Goal: Task Accomplishment & Management: Use online tool/utility

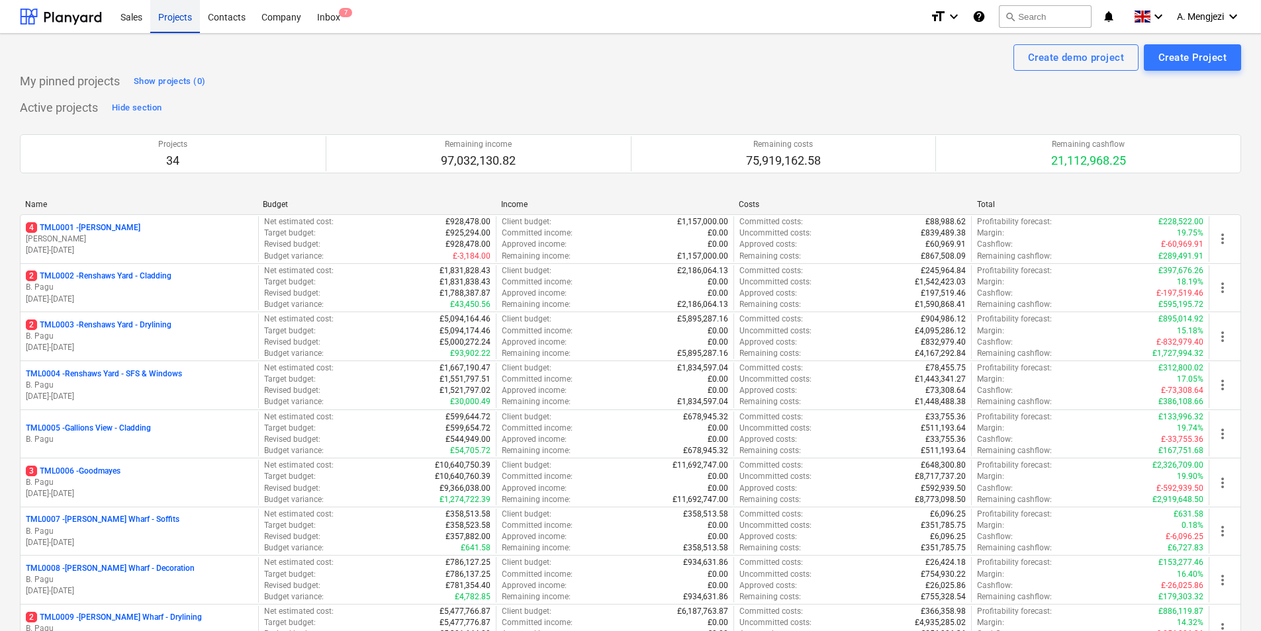
click at [185, 17] on div "Projects" at bounding box center [175, 16] width 50 height 34
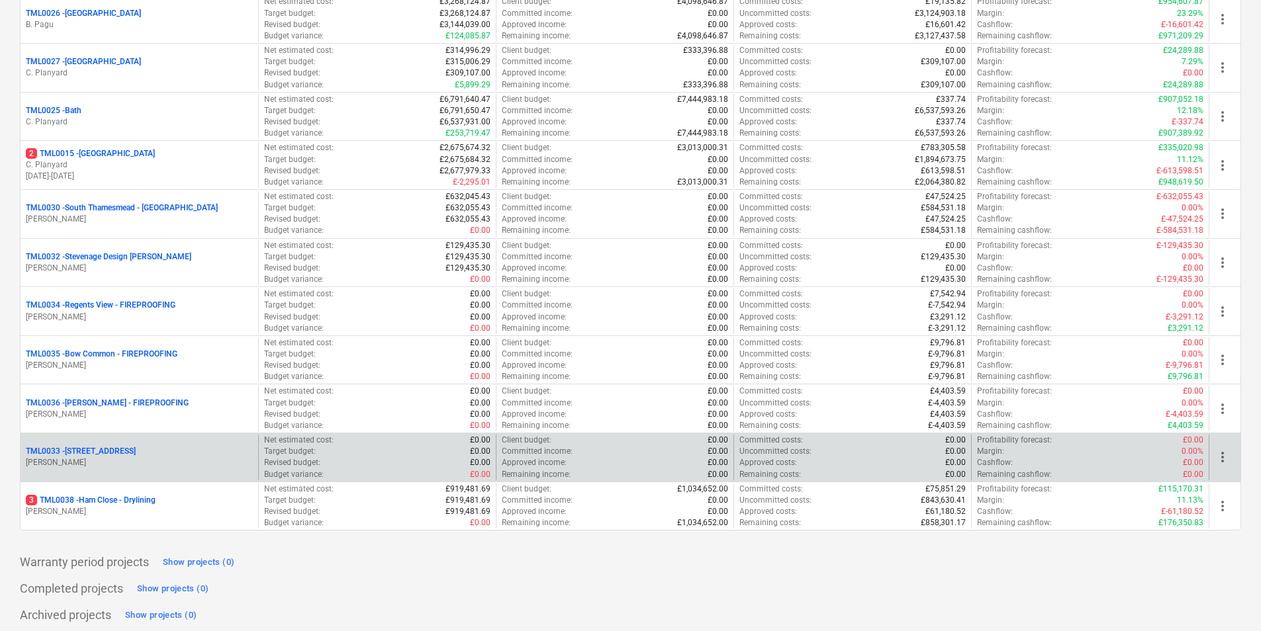
scroll to position [1346, 0]
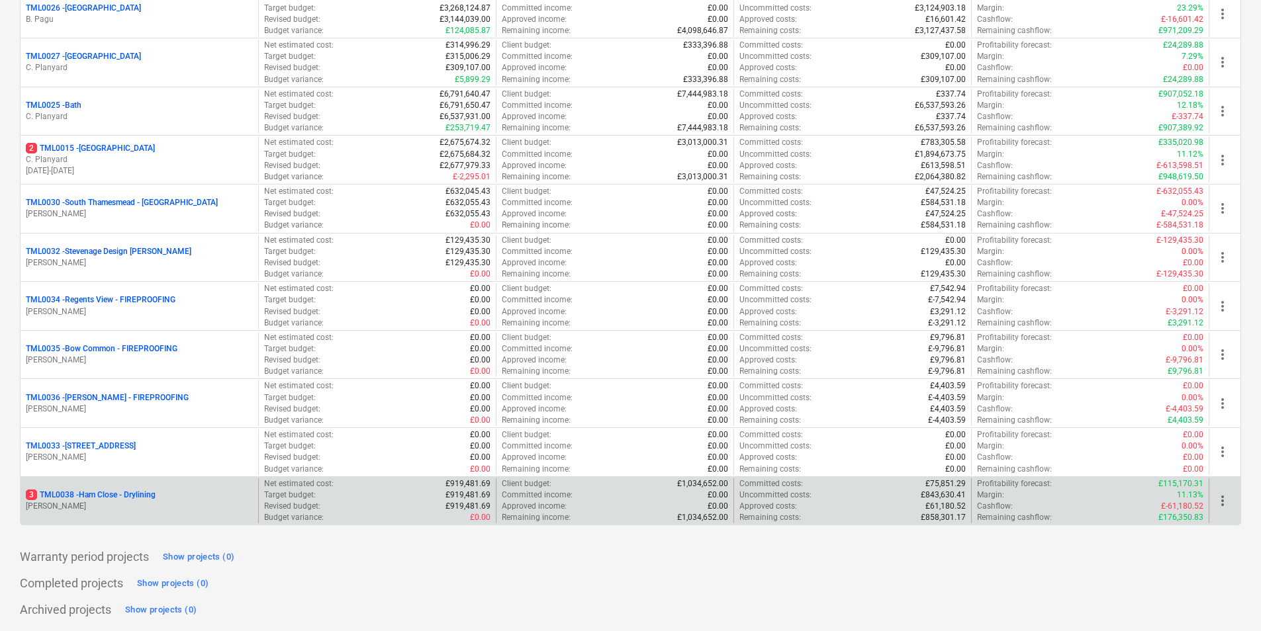
click at [171, 506] on p "M. Tomlinson" at bounding box center [139, 506] width 227 height 11
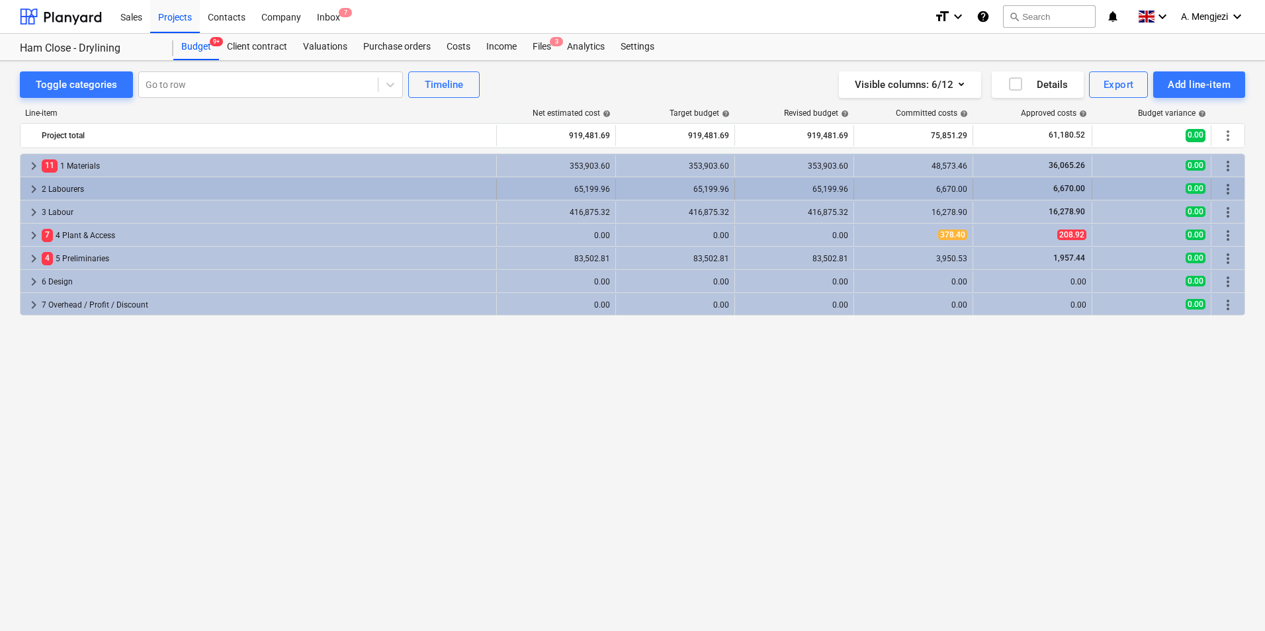
click at [68, 189] on div "2 Labourers" at bounding box center [266, 189] width 449 height 21
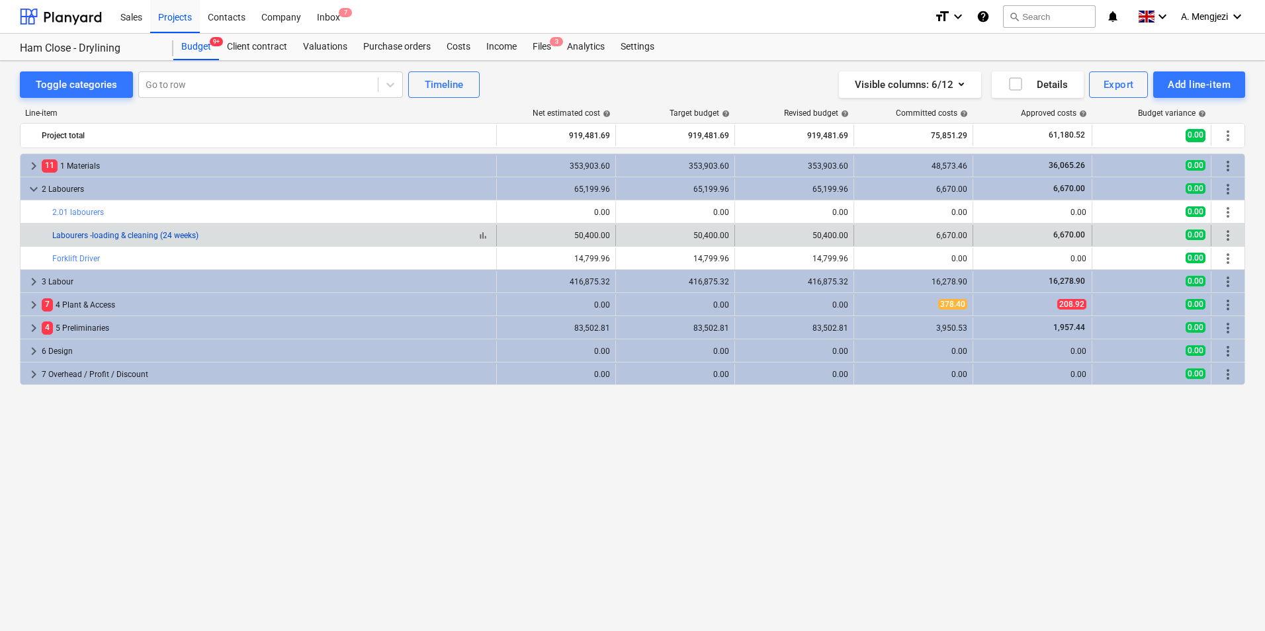
click at [83, 232] on link "Labourers -loading & cleaning (24 weeks)" at bounding box center [125, 235] width 146 height 9
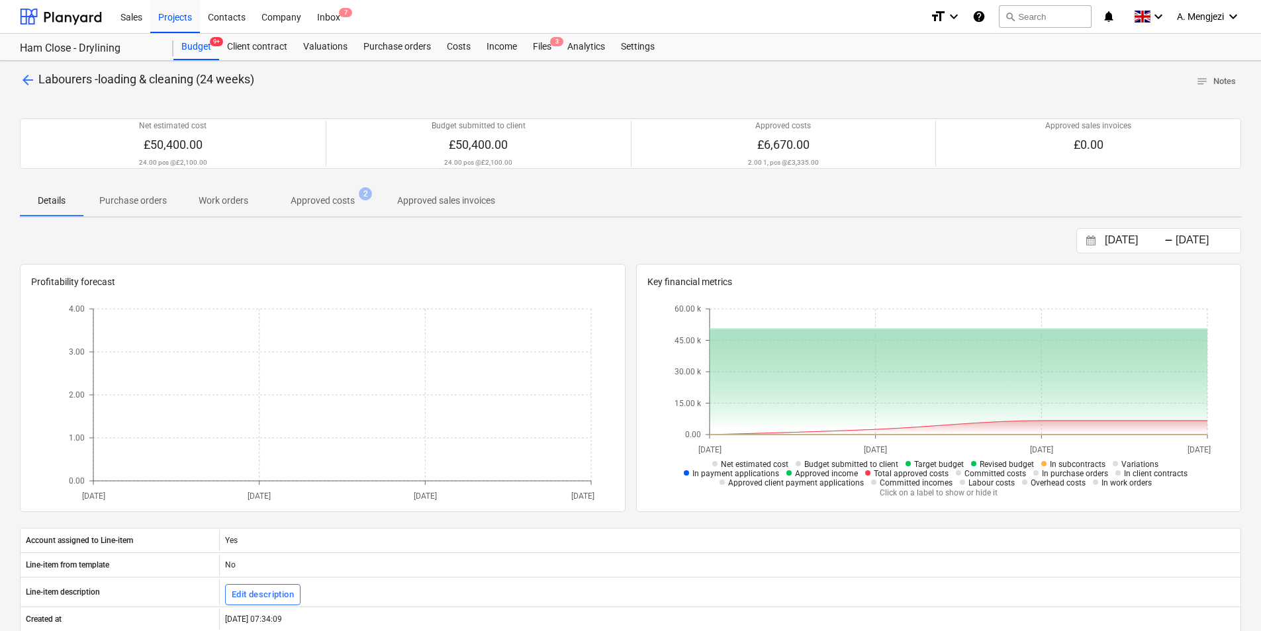
click at [311, 193] on span "Approved costs 2" at bounding box center [322, 201] width 117 height 24
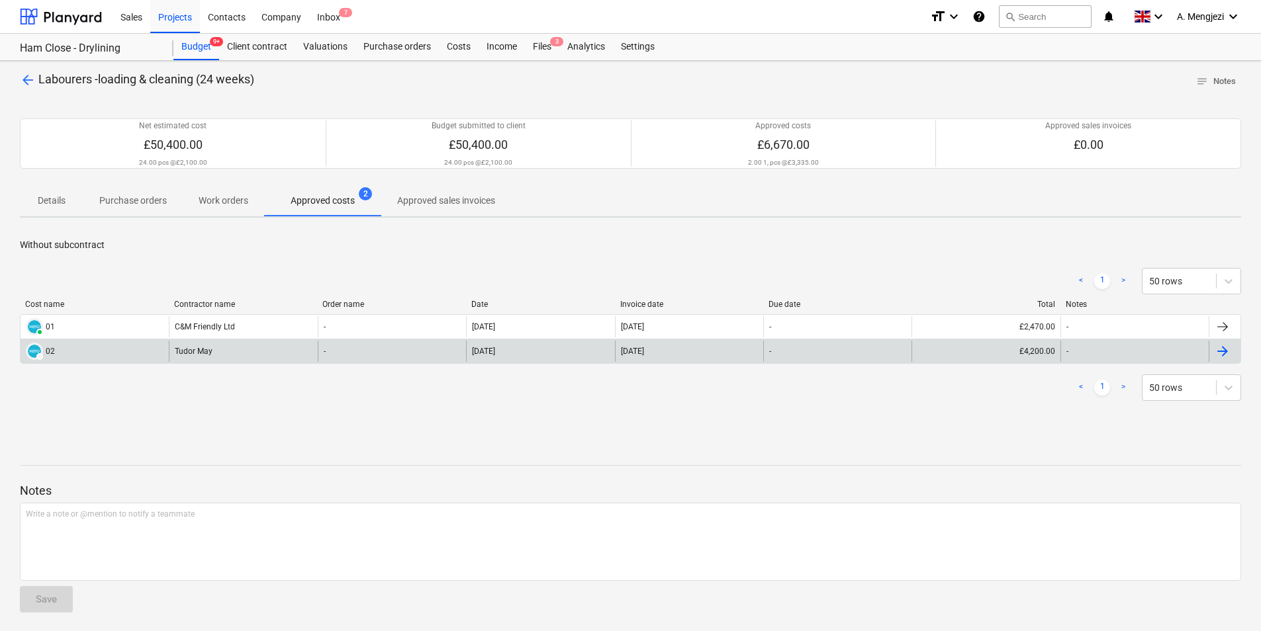
click at [1221, 350] on div at bounding box center [1222, 351] width 16 height 16
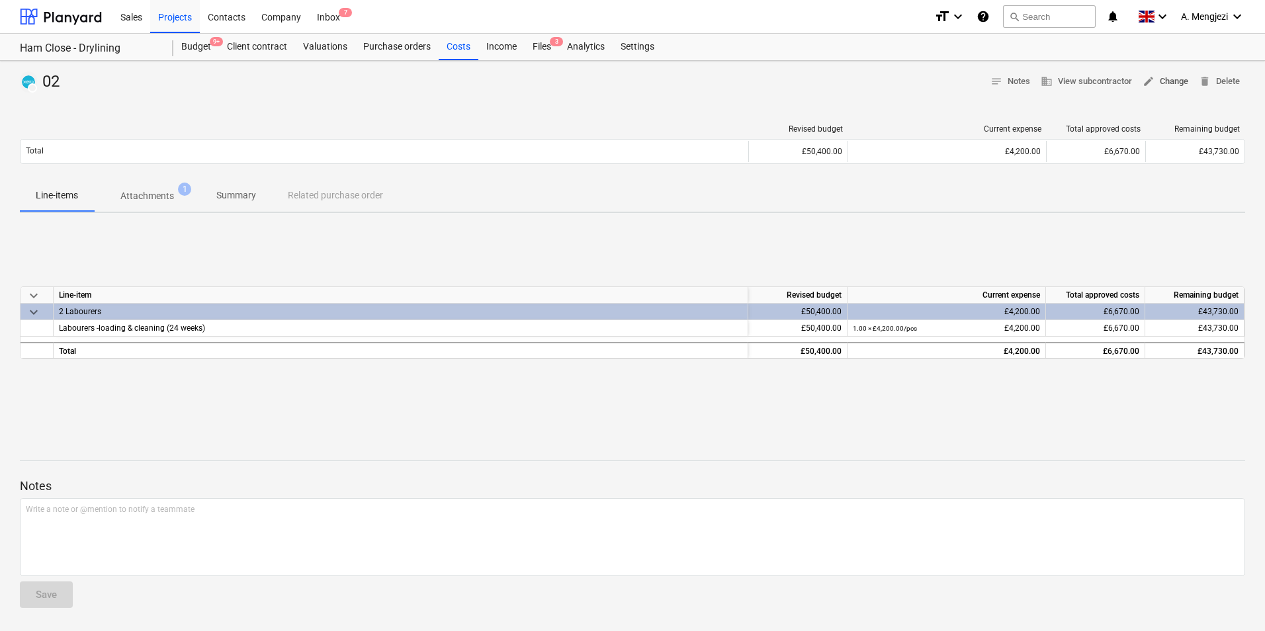
click at [1172, 80] on span "edit Change" at bounding box center [1166, 81] width 46 height 15
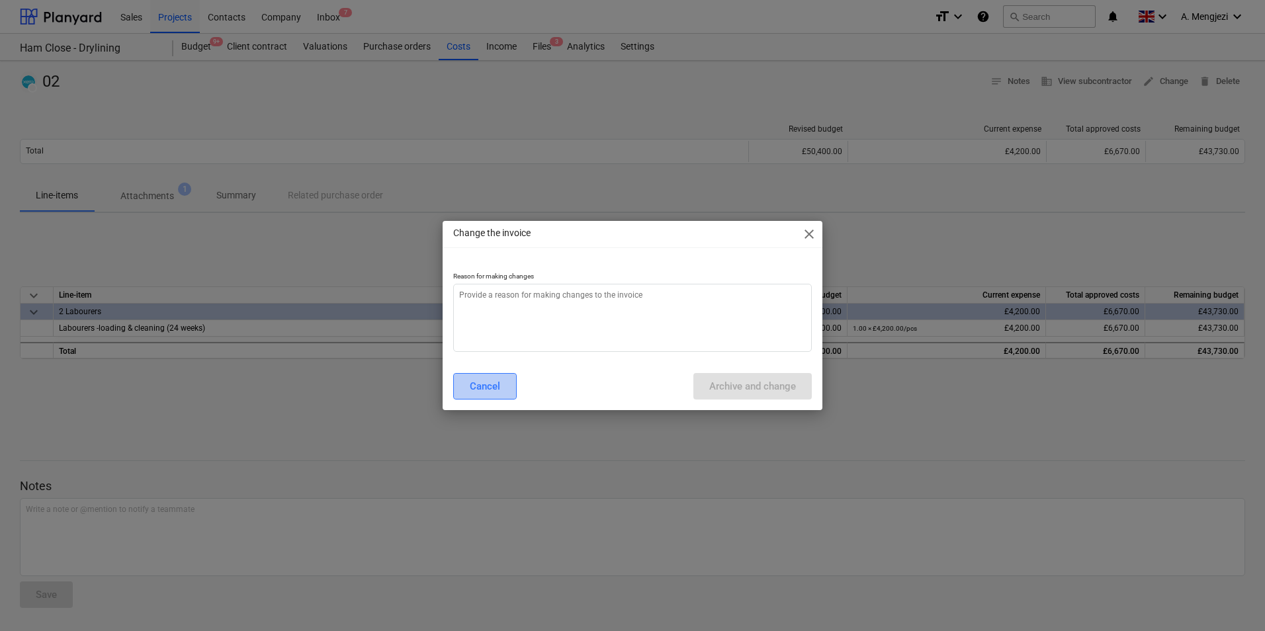
click at [468, 386] on button "Cancel" at bounding box center [485, 386] width 64 height 26
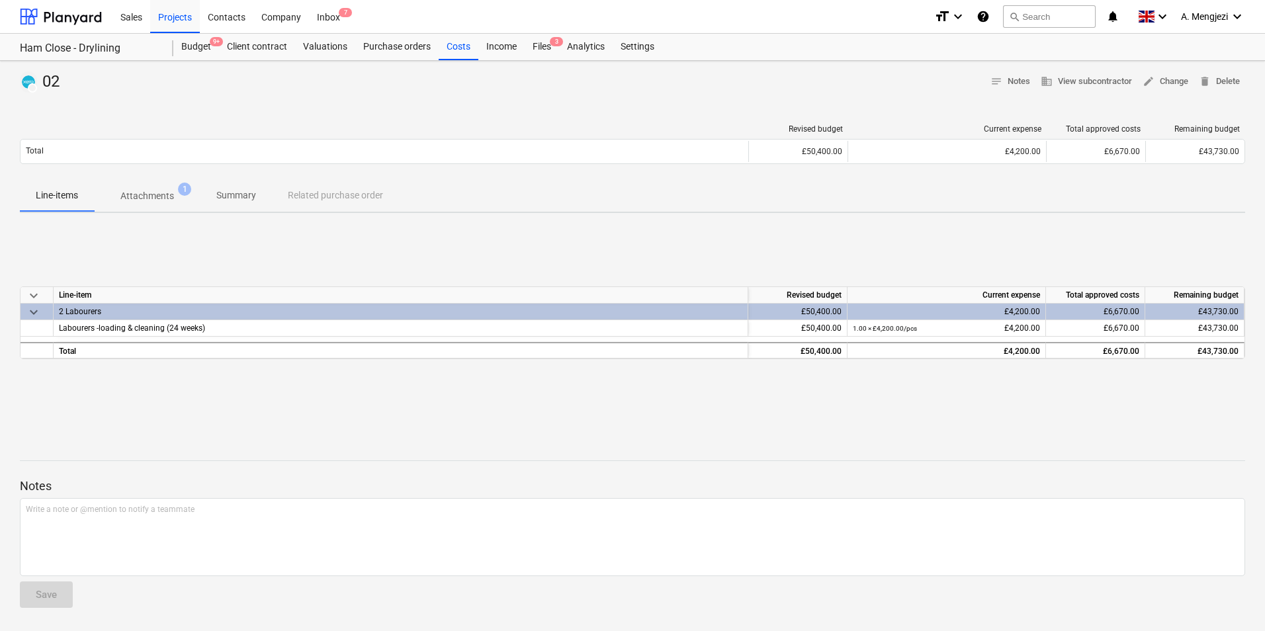
click at [154, 196] on p "Attachments" at bounding box center [147, 196] width 54 height 14
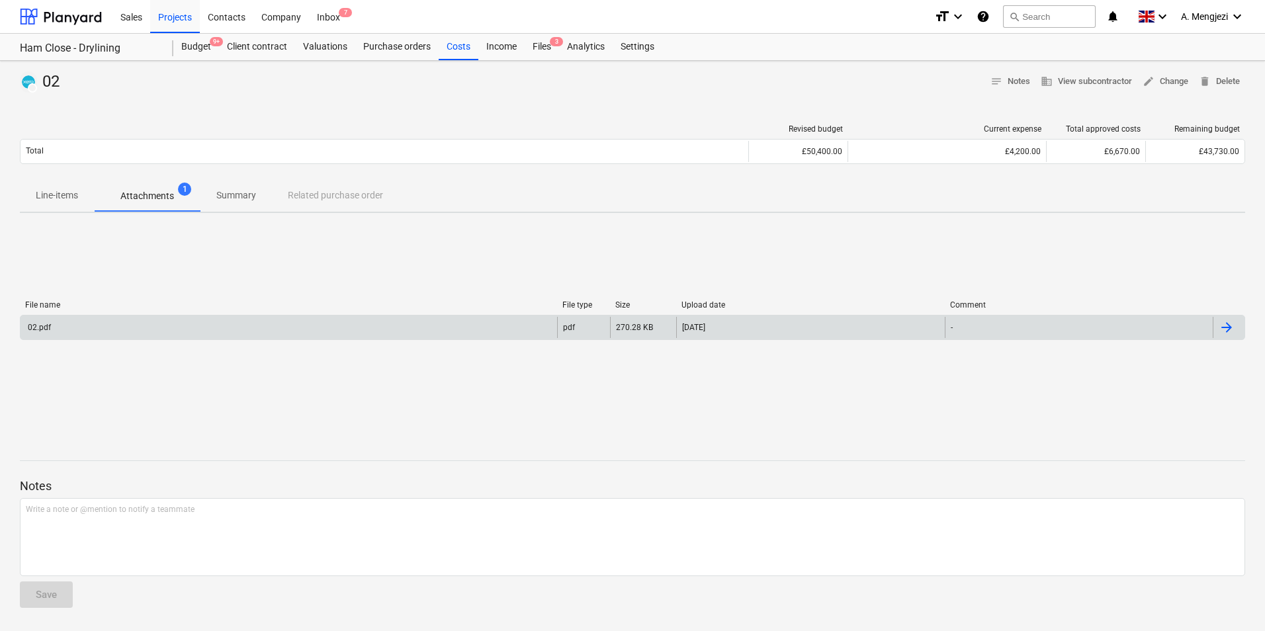
click at [161, 326] on div "02.pdf" at bounding box center [289, 327] width 537 height 21
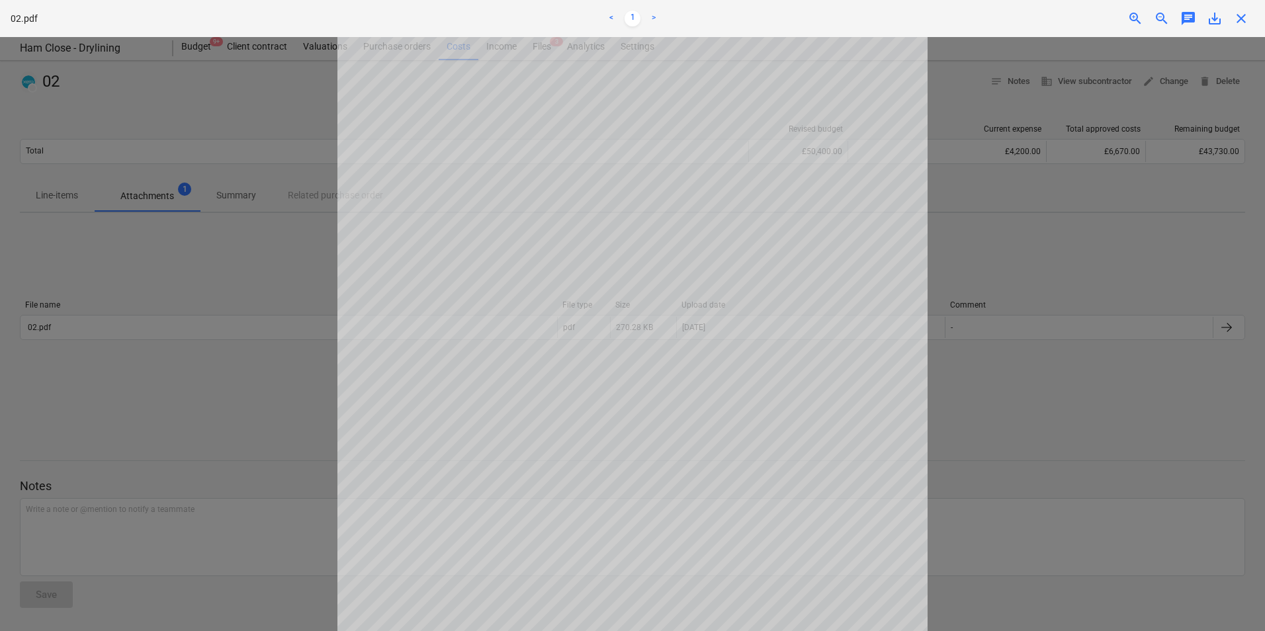
click at [1248, 14] on span "close" at bounding box center [1242, 19] width 16 height 16
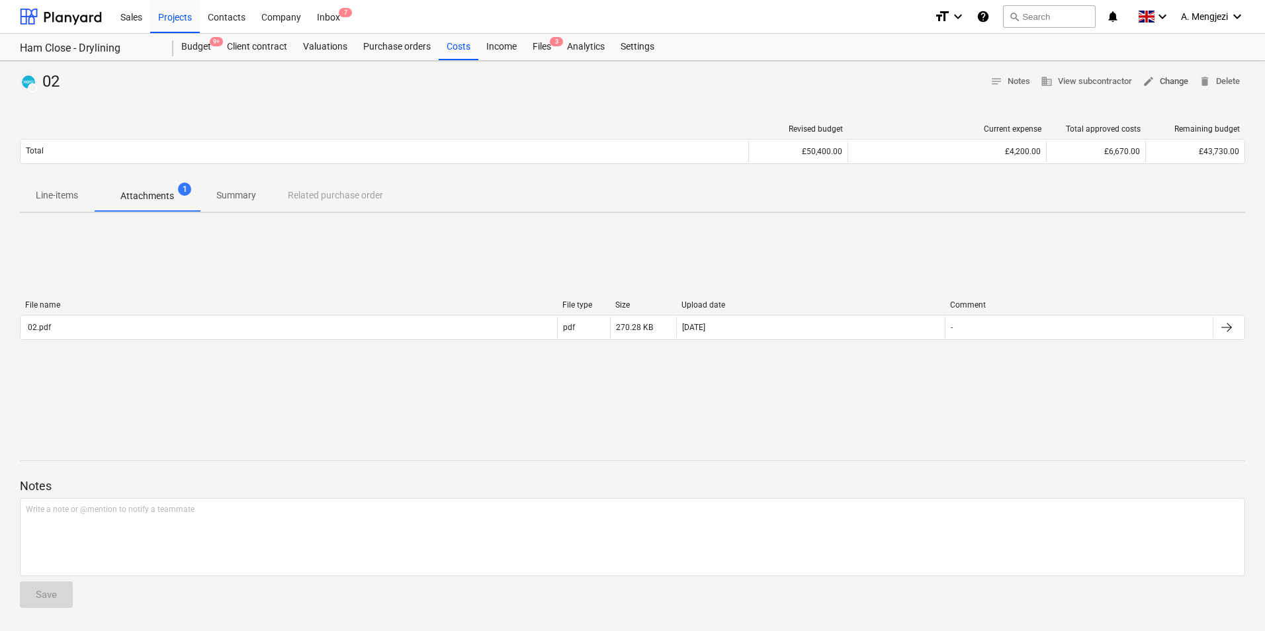
click at [1166, 77] on span "edit Change" at bounding box center [1166, 81] width 46 height 15
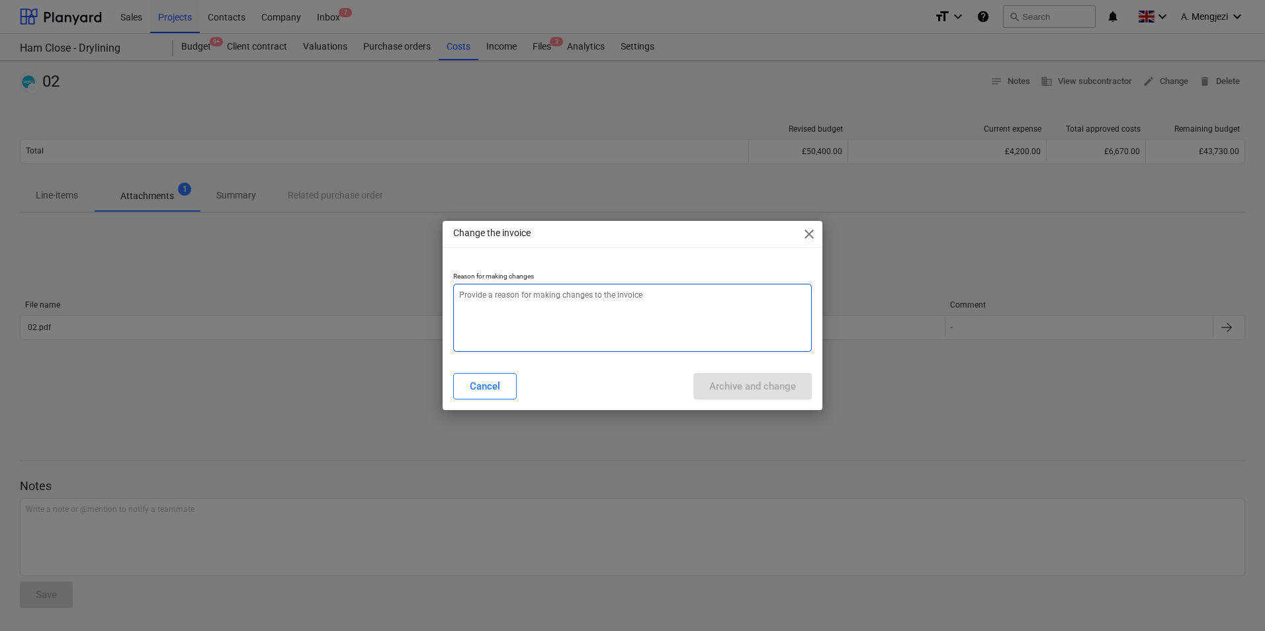
click at [627, 291] on textarea at bounding box center [632, 318] width 359 height 68
type textarea "x"
type textarea "E"
type textarea "x"
type textarea "Er"
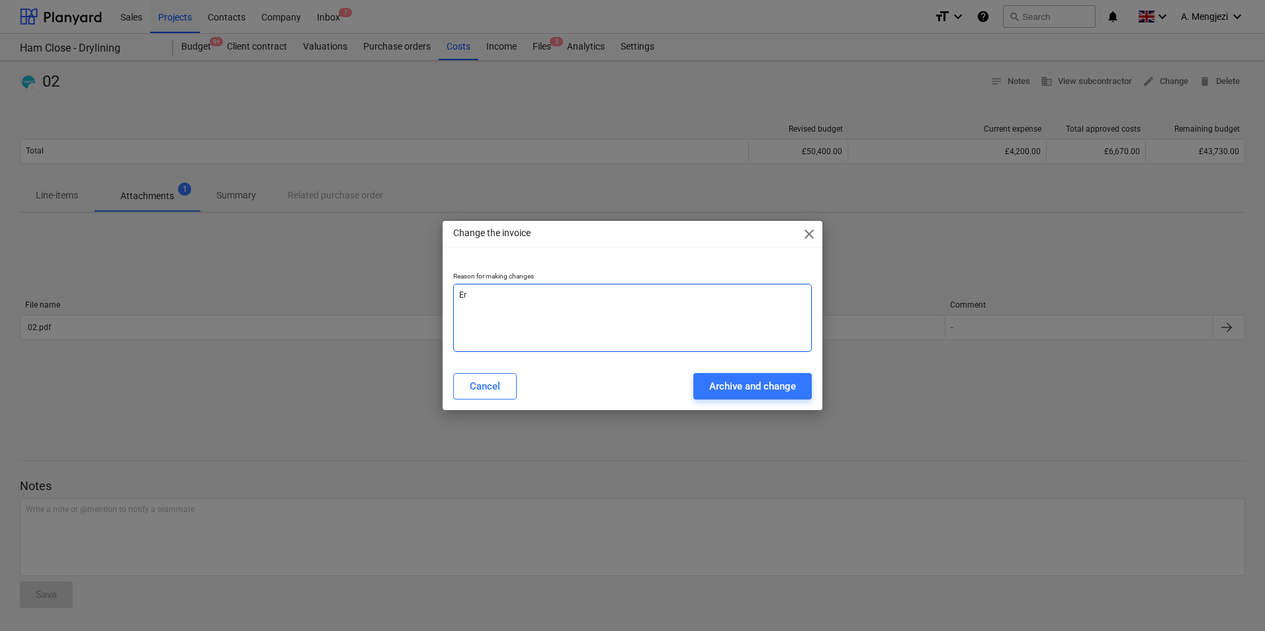
type textarea "x"
type textarea "Err"
type textarea "x"
type textarea "Erro"
type textarea "x"
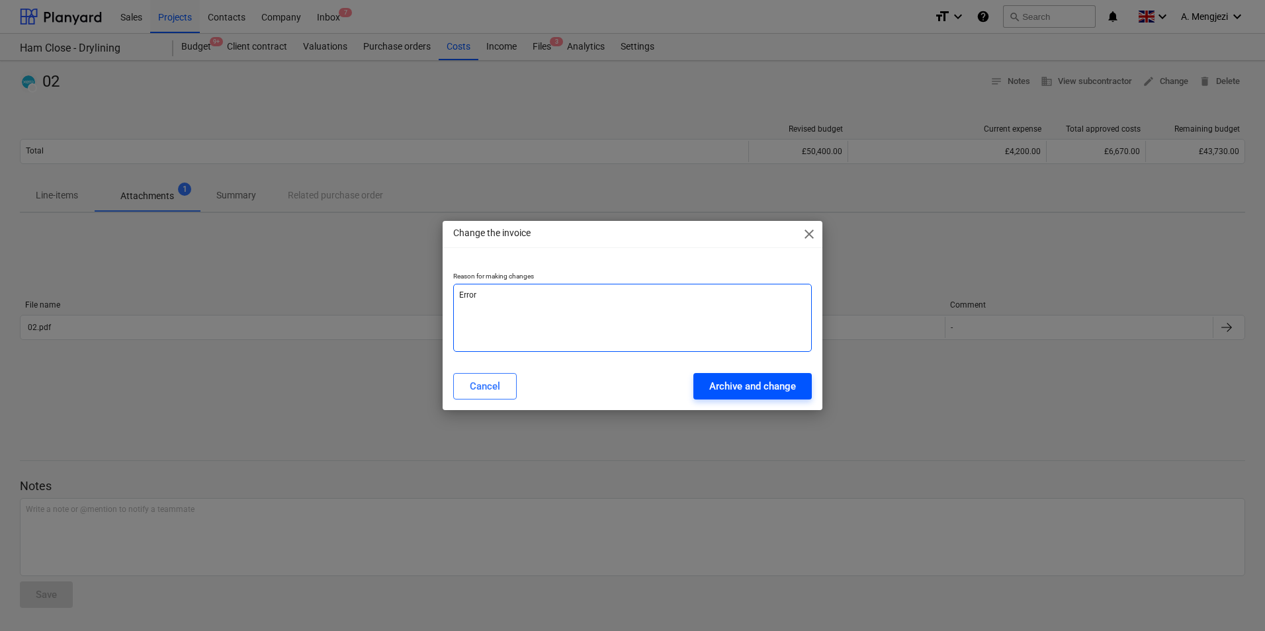
type textarea "Error"
click at [746, 385] on div "Archive and change" at bounding box center [753, 386] width 87 height 17
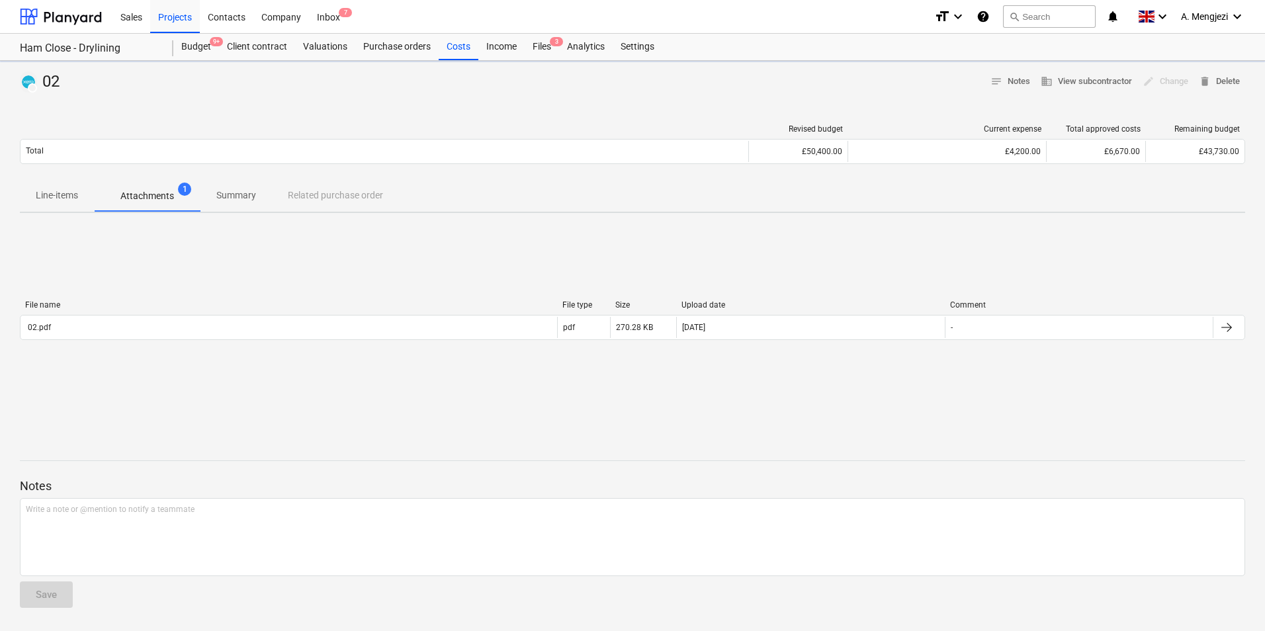
type textarea "x"
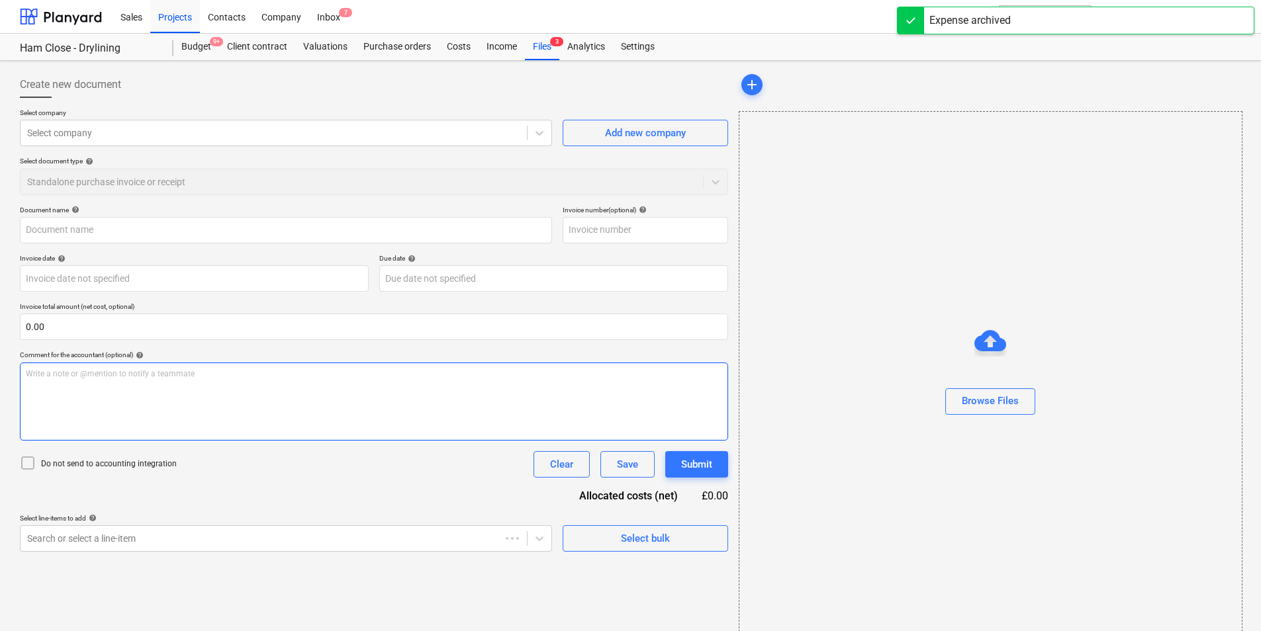
type input "02"
type input "13 Oct 2025"
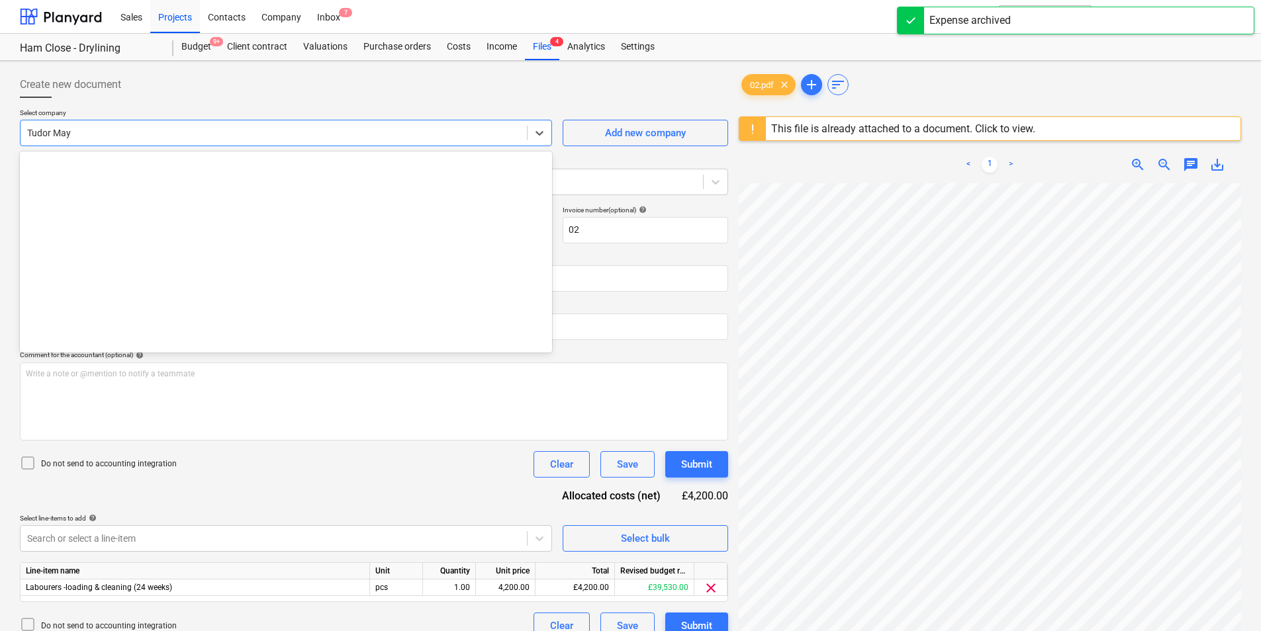
click at [163, 136] on div at bounding box center [273, 132] width 493 height 13
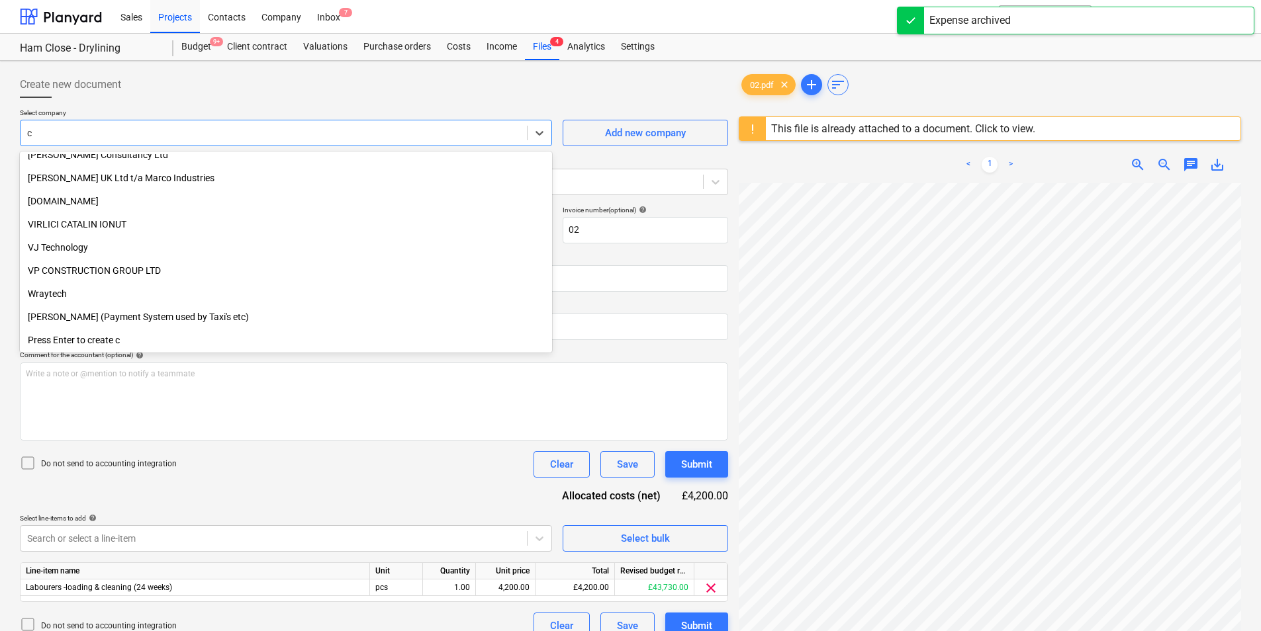
scroll to position [7006, 0]
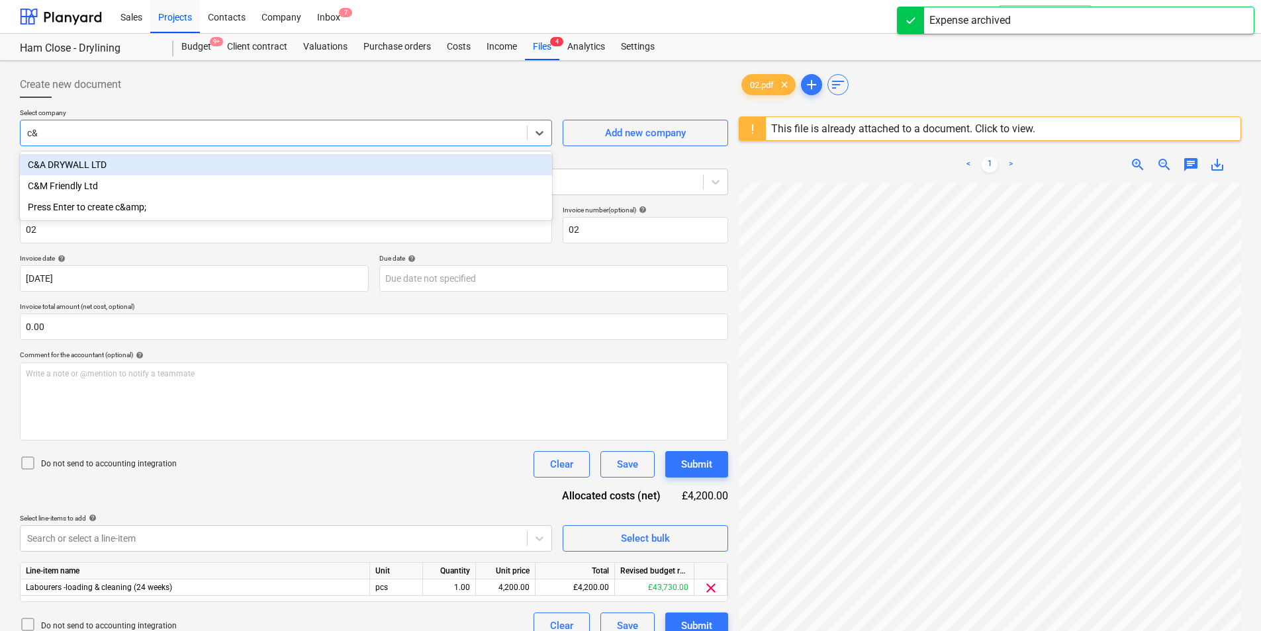
type input "c&M"
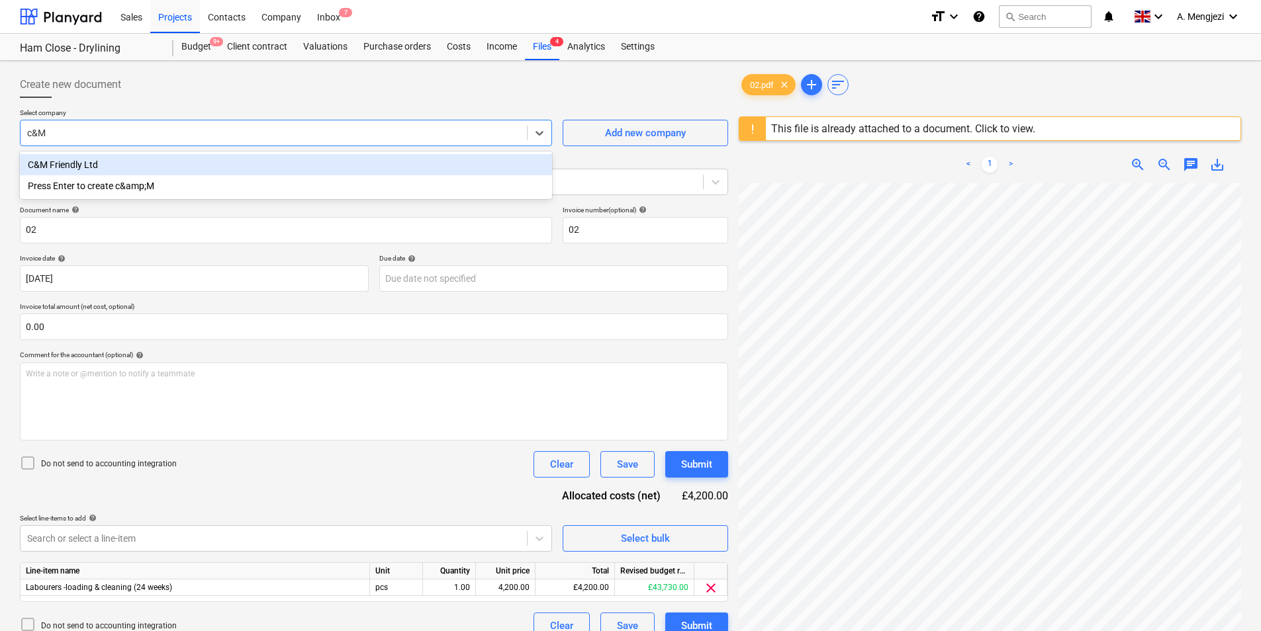
click at [171, 154] on div "C&M Friendly Ltd" at bounding box center [286, 164] width 532 height 21
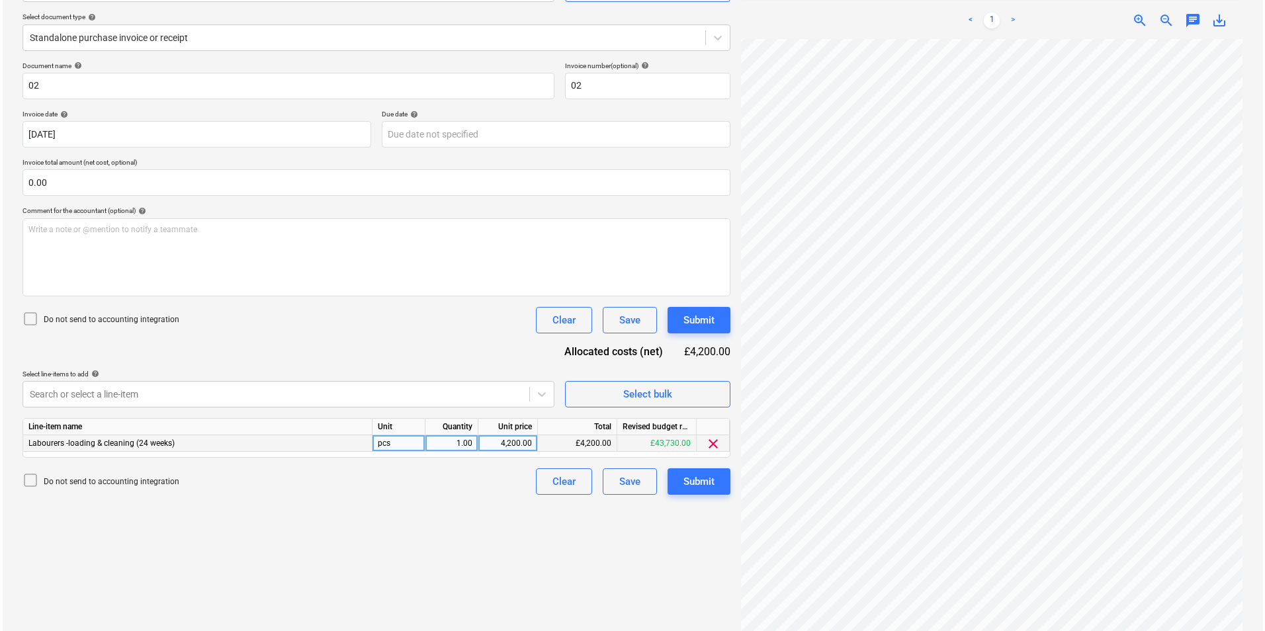
scroll to position [157, 0]
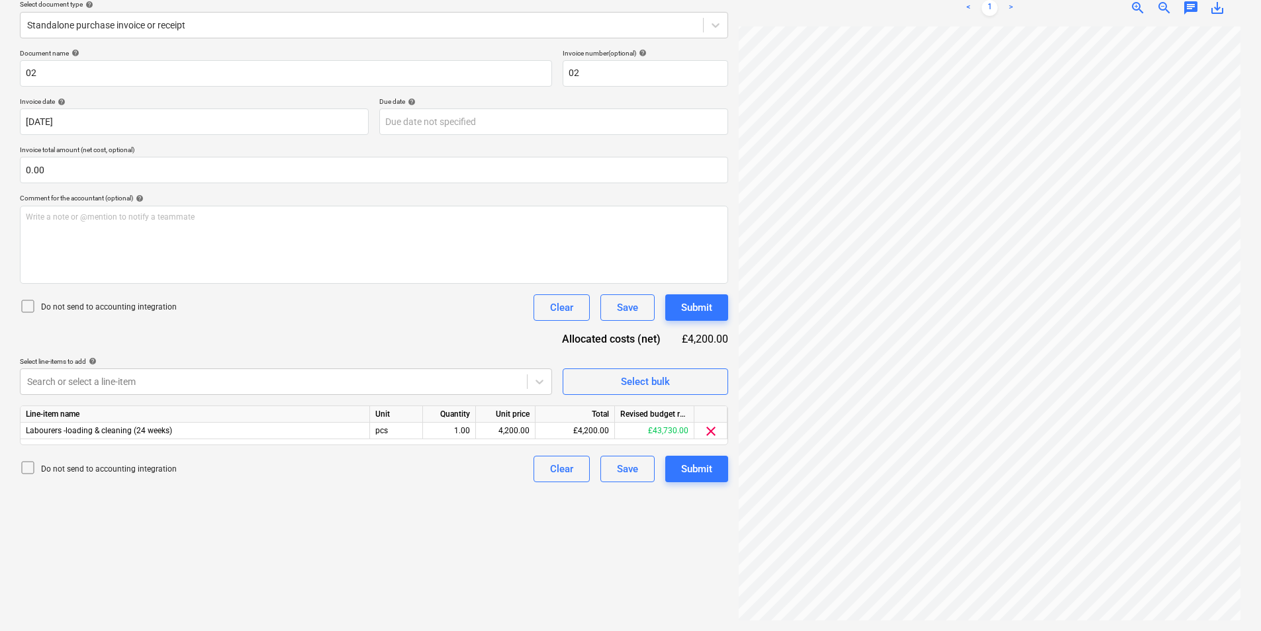
click at [30, 302] on icon at bounding box center [28, 306] width 16 height 16
click at [695, 468] on div "Submit" at bounding box center [696, 469] width 31 height 17
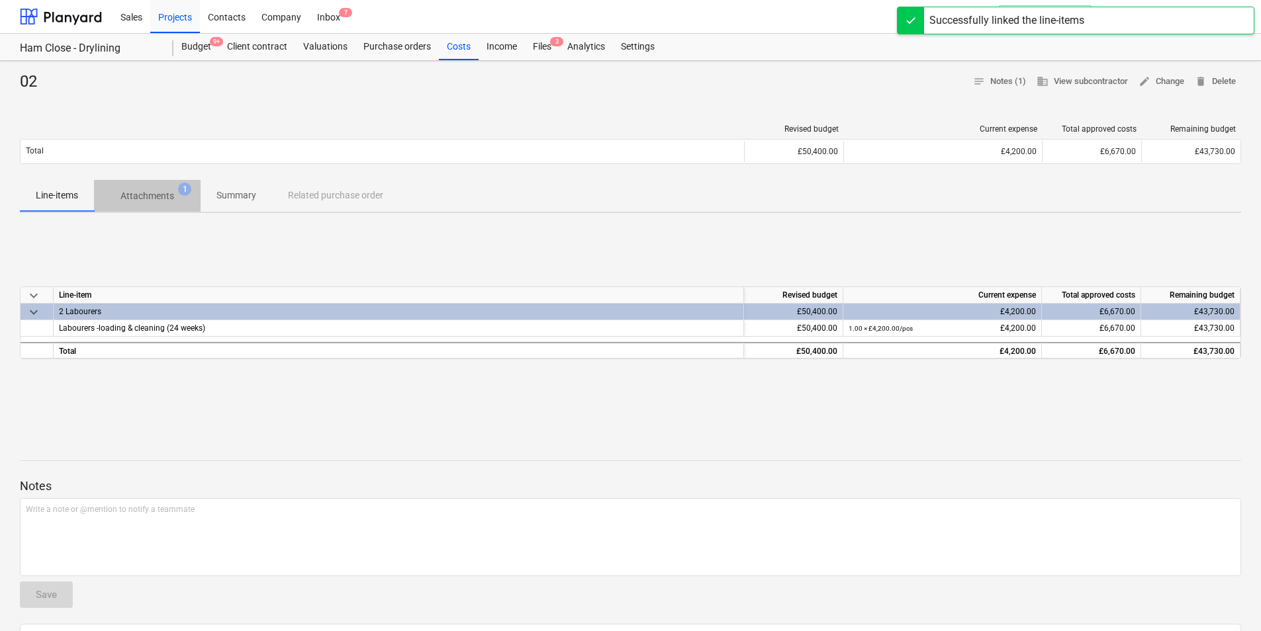
click at [146, 198] on p "Attachments" at bounding box center [147, 196] width 54 height 14
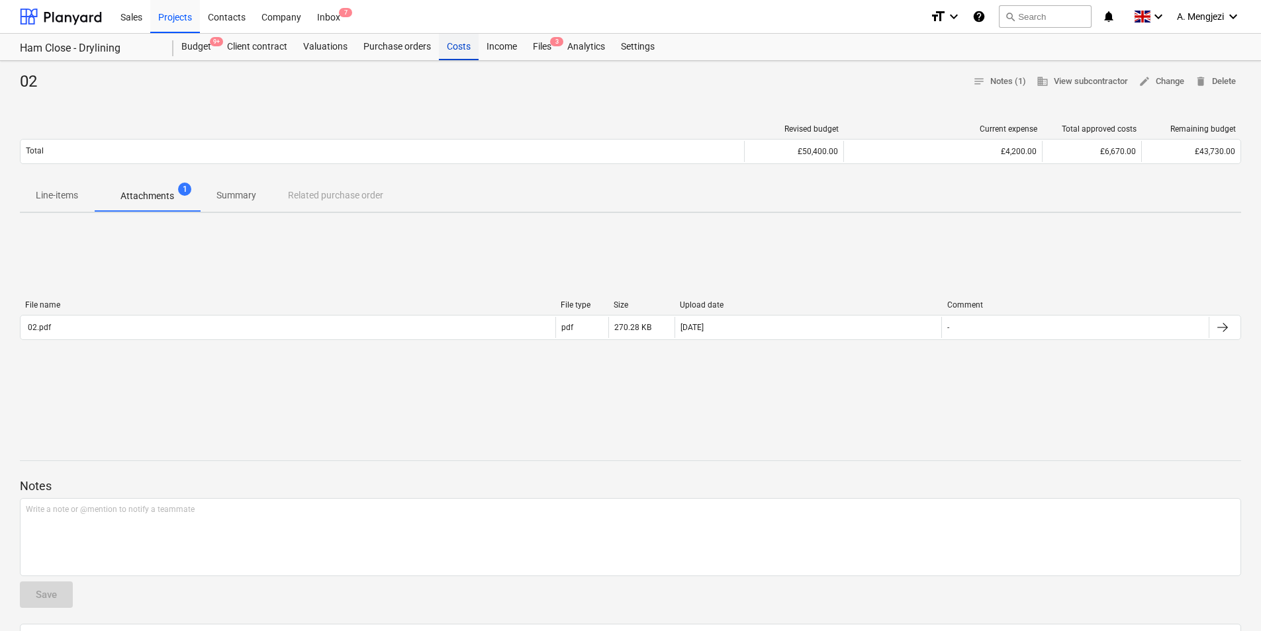
click at [450, 47] on div "Costs" at bounding box center [459, 47] width 40 height 26
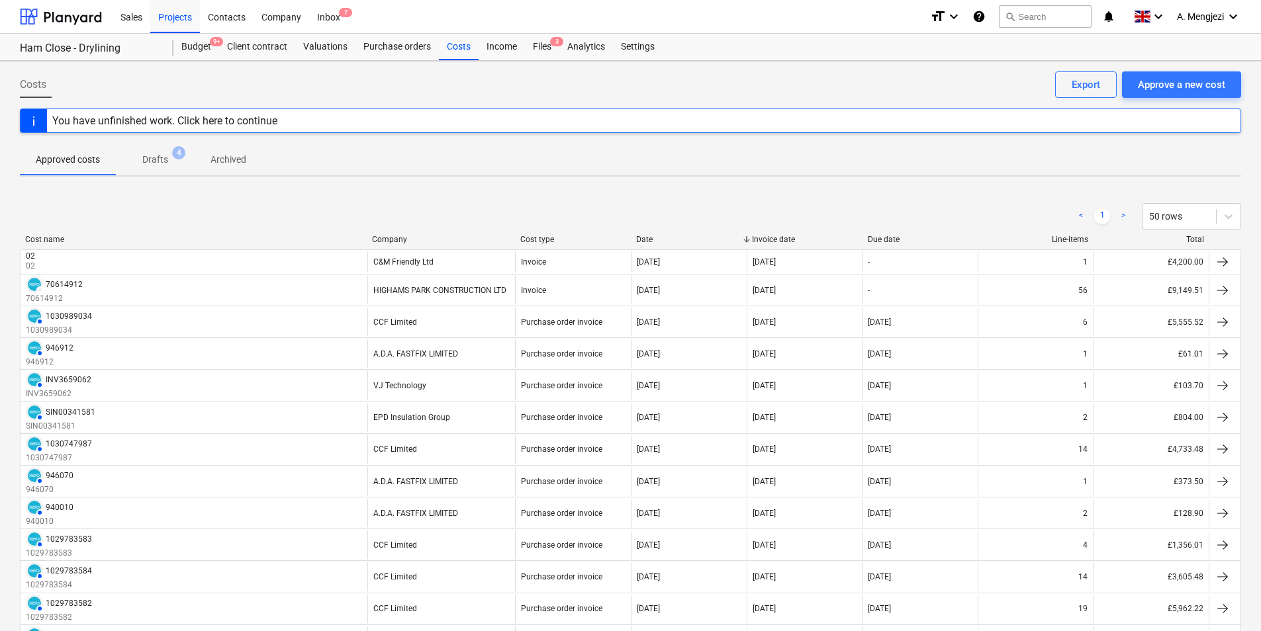
click at [252, 111] on div "You have unfinished work. Click here to continue" at bounding box center [165, 120] width 236 height 23
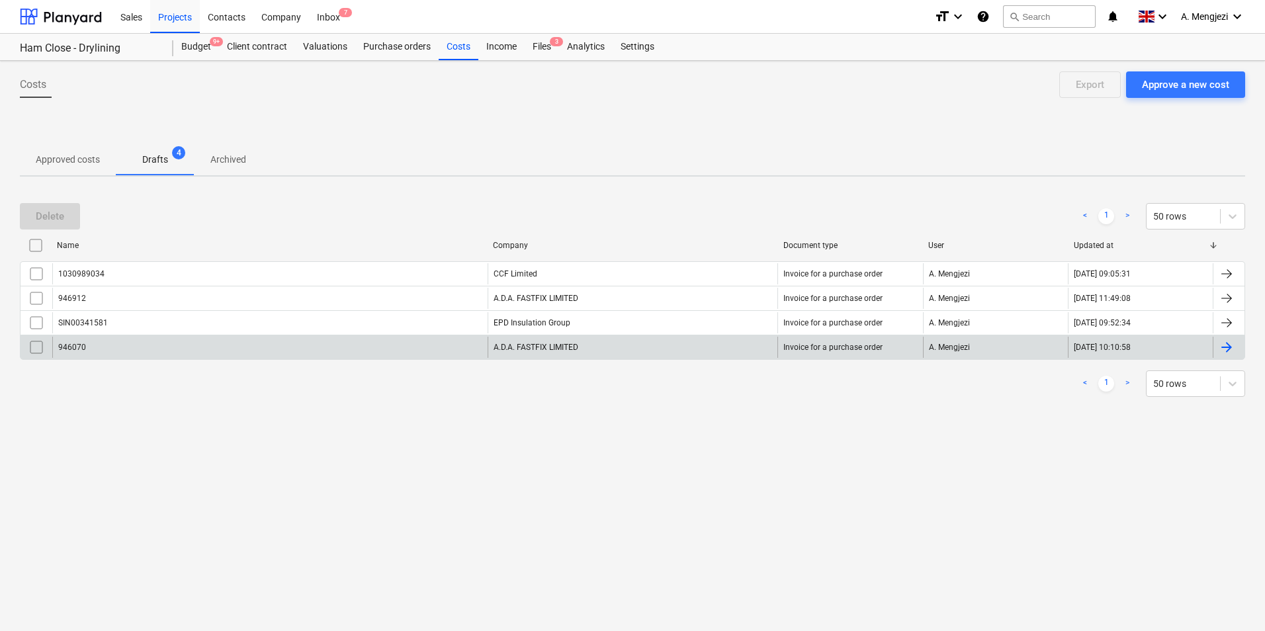
click at [41, 343] on input "checkbox" at bounding box center [36, 347] width 21 height 21
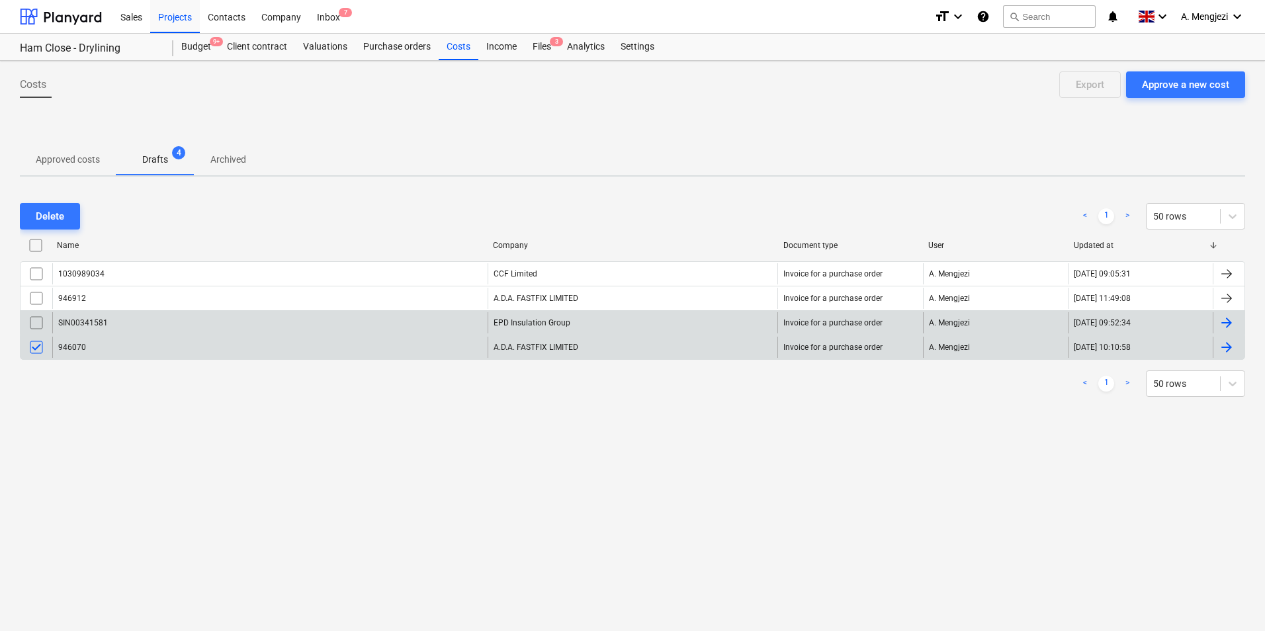
click at [39, 320] on input "checkbox" at bounding box center [36, 322] width 21 height 21
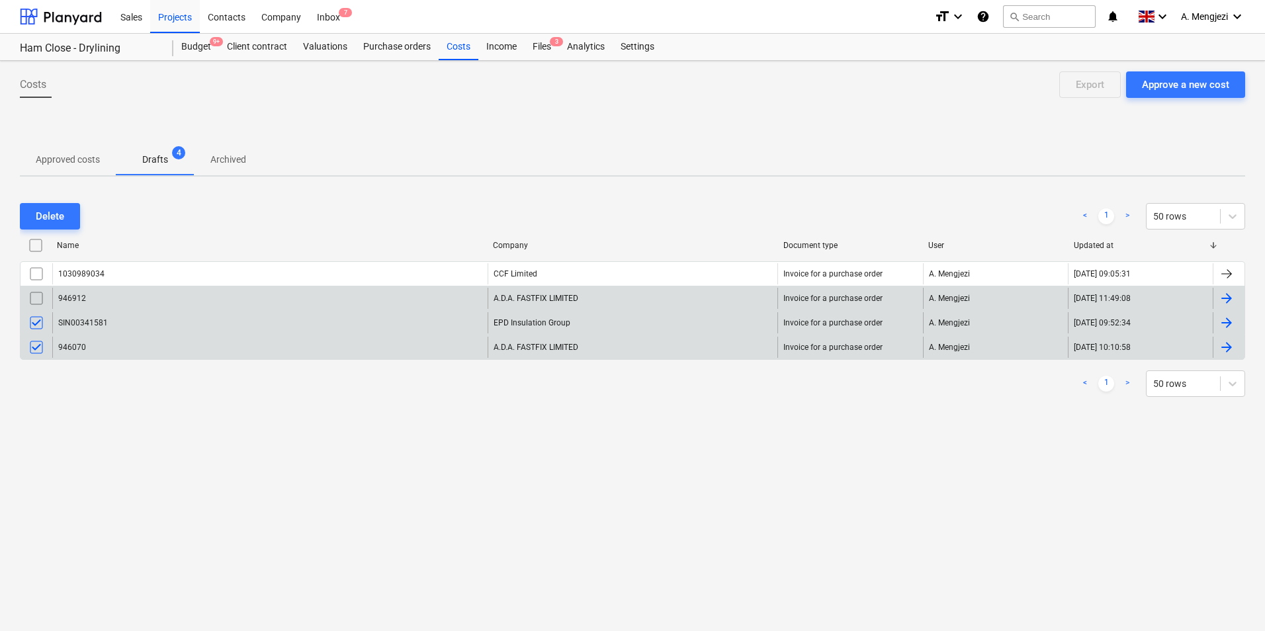
click at [36, 296] on input "checkbox" at bounding box center [36, 298] width 21 height 21
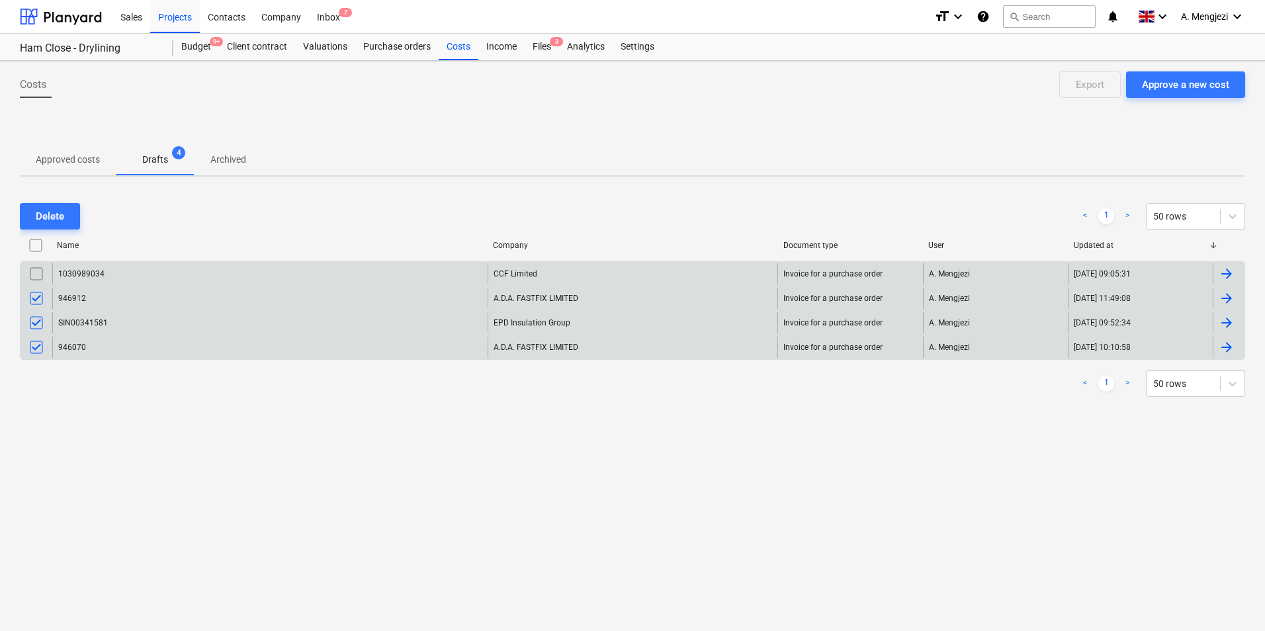
click at [36, 274] on input "checkbox" at bounding box center [36, 273] width 21 height 21
drag, startPoint x: 56, startPoint y: 222, endPoint x: 217, endPoint y: 229, distance: 161.6
click at [217, 229] on div "Delete < 1 > 50 rows" at bounding box center [633, 216] width 1226 height 26
click at [59, 216] on div "Delete" at bounding box center [50, 216] width 28 height 17
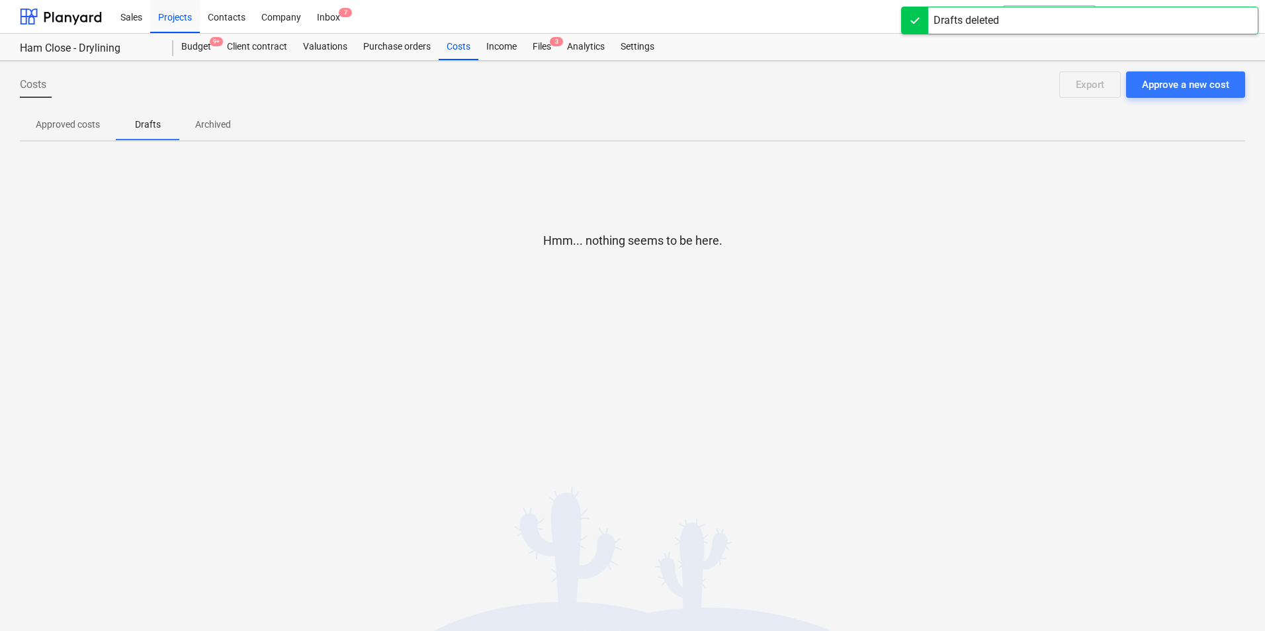
click at [81, 124] on p "Approved costs" at bounding box center [68, 125] width 64 height 14
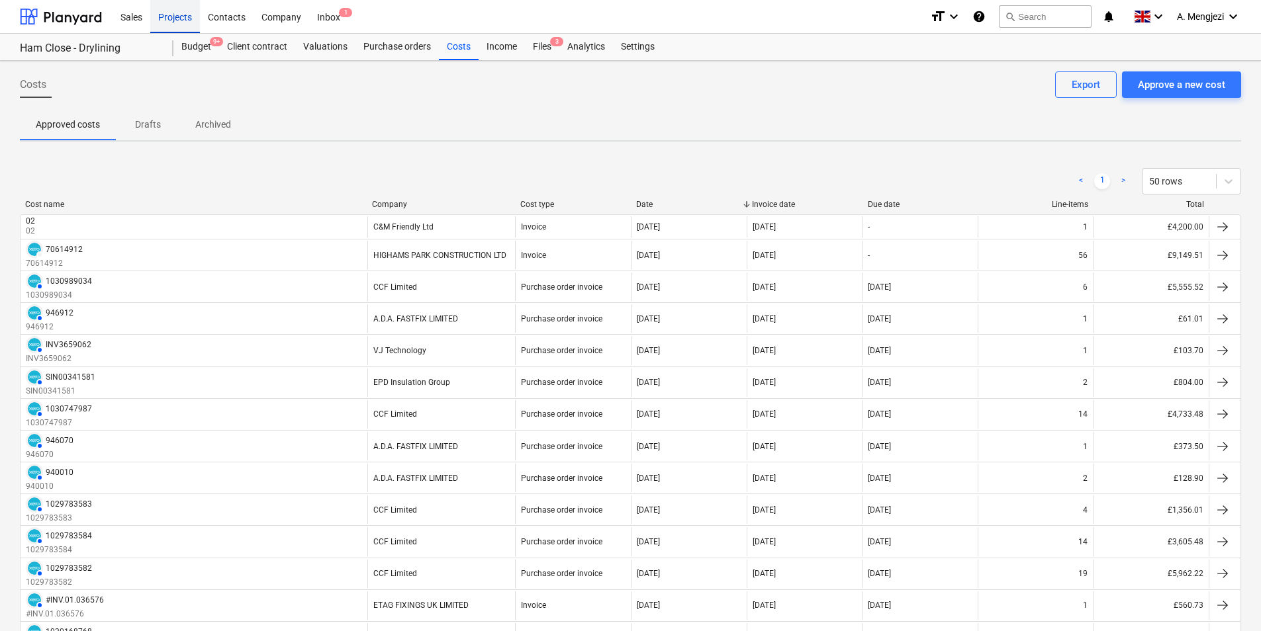
click at [169, 14] on div "Projects" at bounding box center [175, 16] width 50 height 34
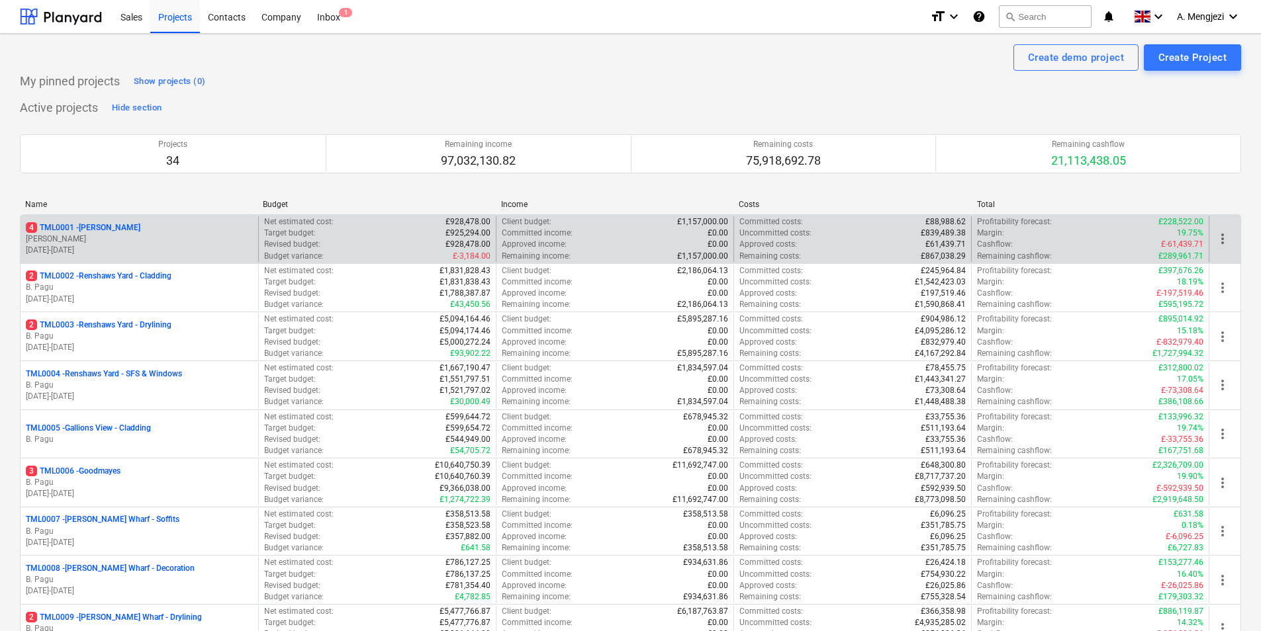
click at [153, 229] on div "4 TML0001 - Trent Park" at bounding box center [139, 227] width 227 height 11
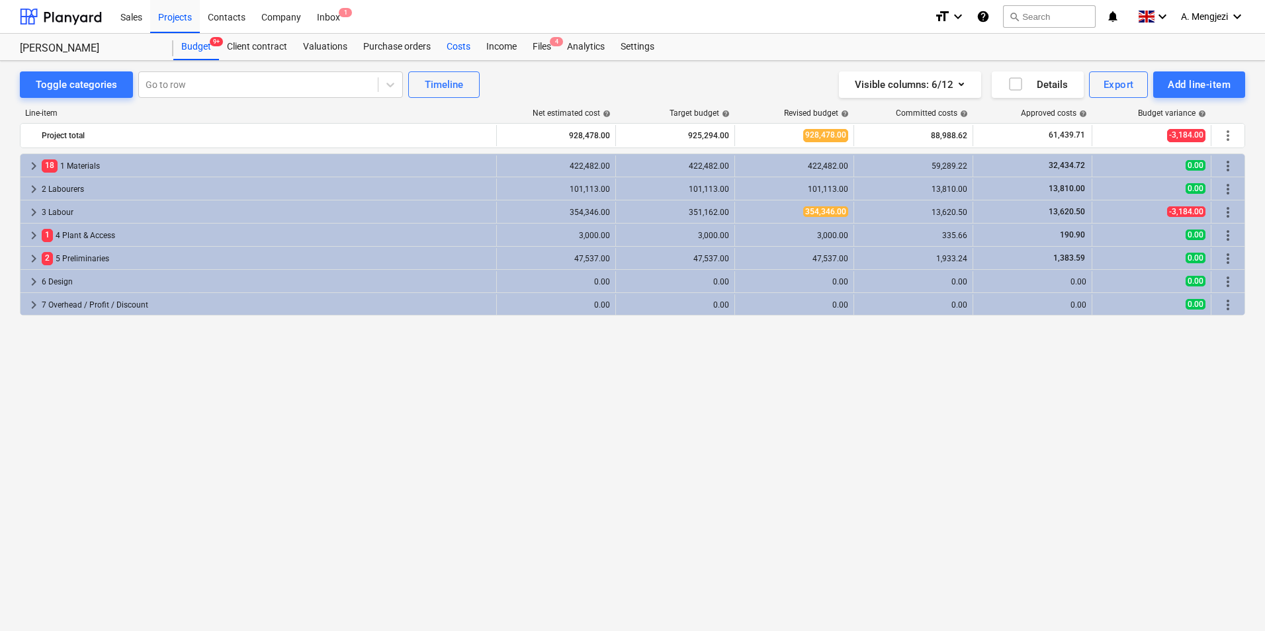
click at [461, 47] on div "Costs" at bounding box center [459, 47] width 40 height 26
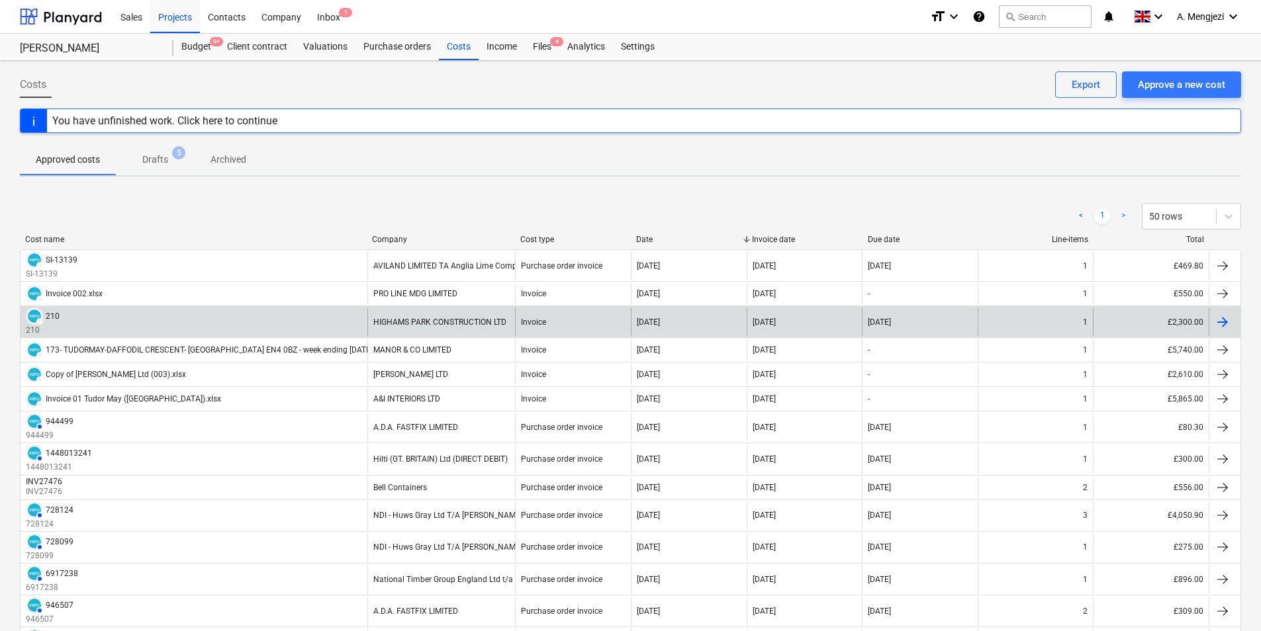
click at [1177, 324] on div "£2,300.00" at bounding box center [1151, 322] width 116 height 28
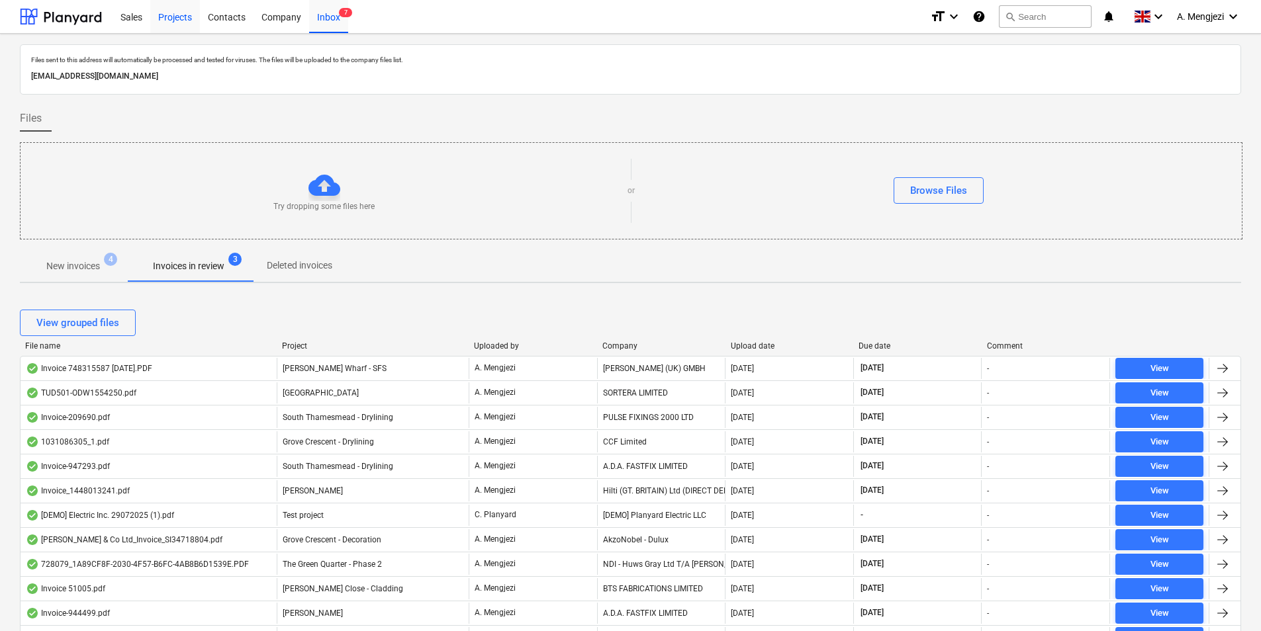
click at [191, 11] on div "Projects" at bounding box center [175, 16] width 50 height 34
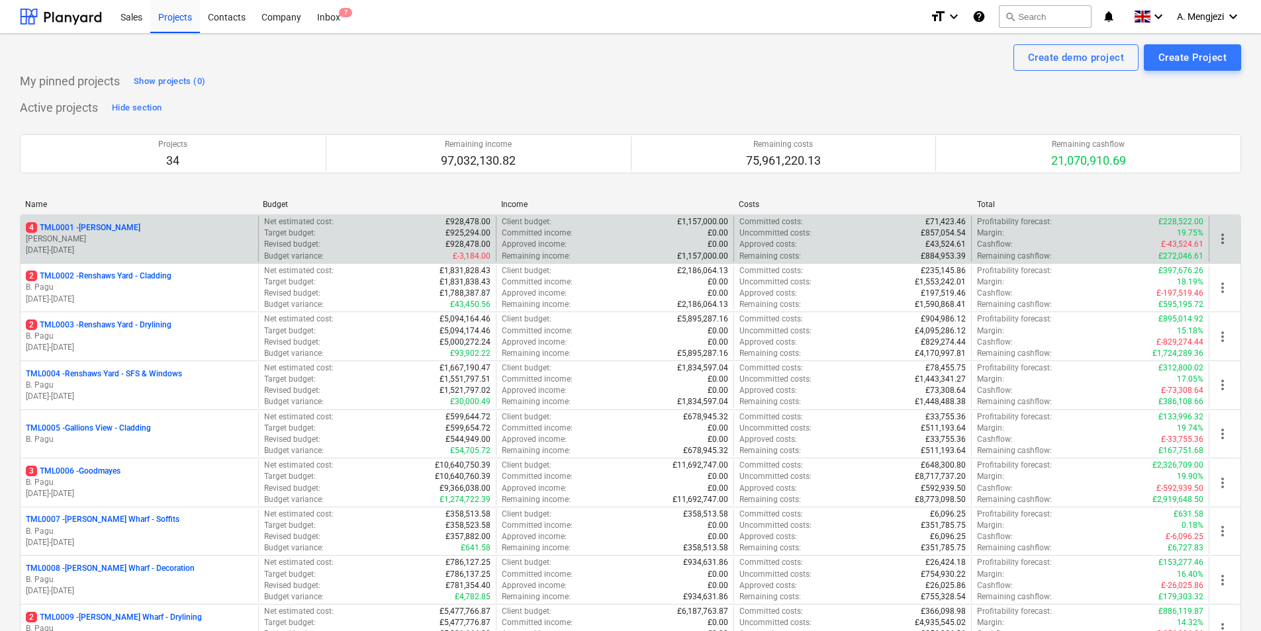
click at [100, 250] on p "21.04.2025 - 17.11.2025" at bounding box center [139, 250] width 227 height 11
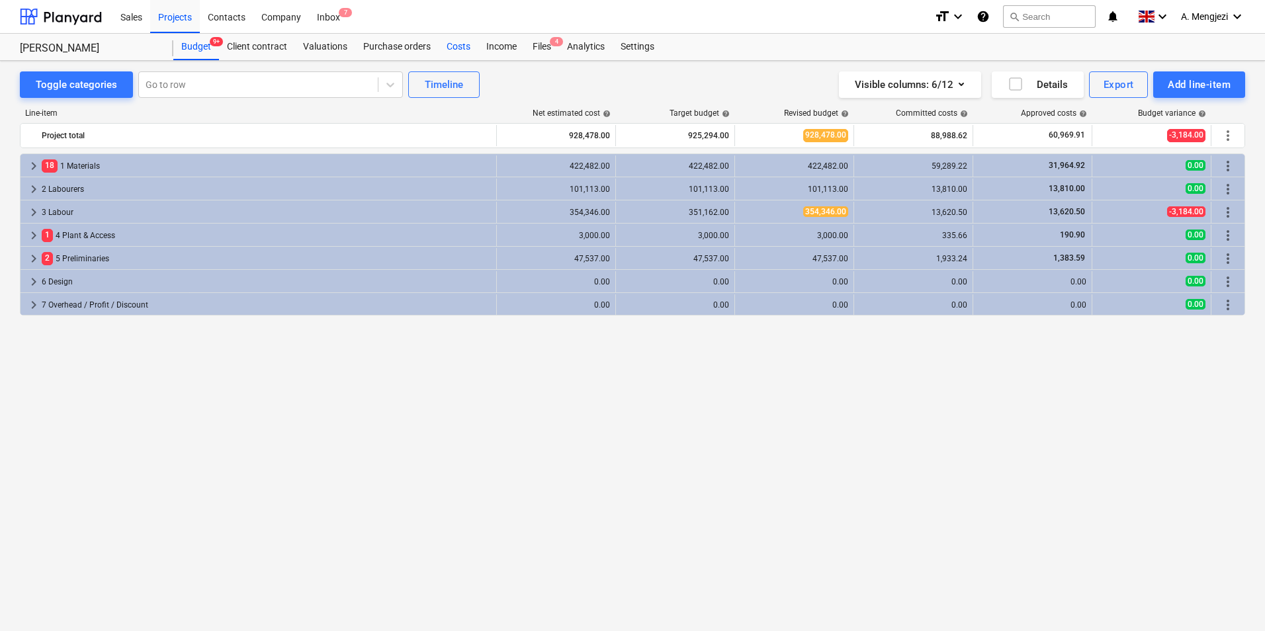
click at [457, 46] on div "Costs" at bounding box center [459, 47] width 40 height 26
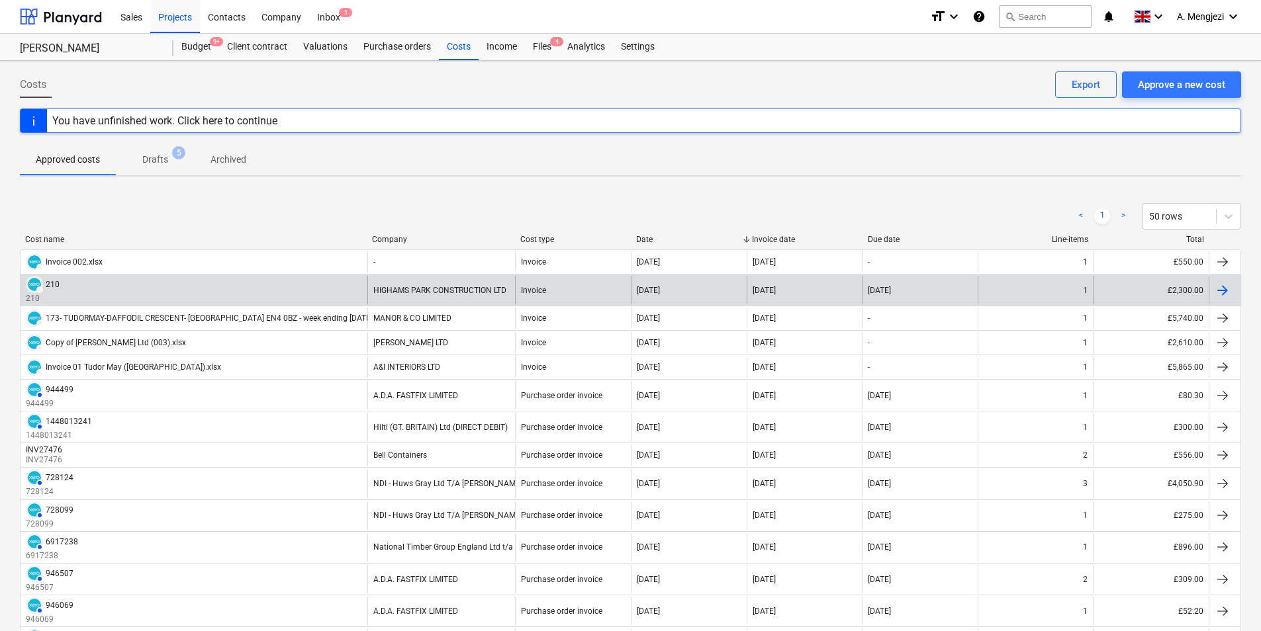
click at [1222, 288] on div at bounding box center [1222, 291] width 16 height 16
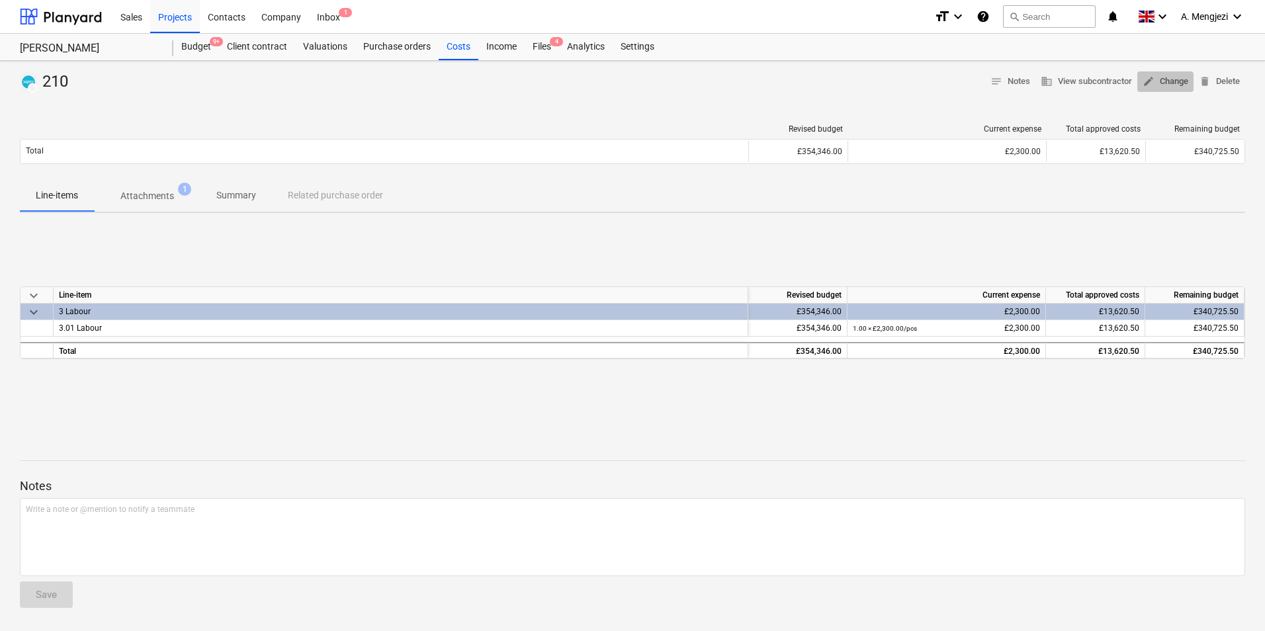
click at [1169, 81] on span "edit Change" at bounding box center [1166, 81] width 46 height 15
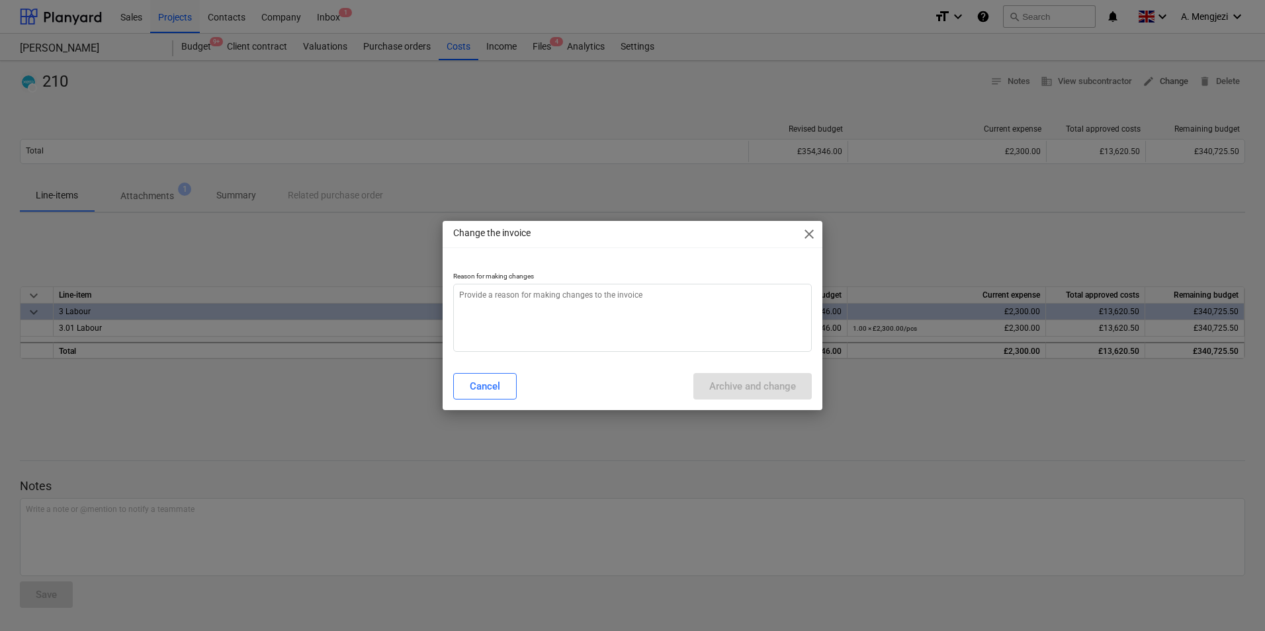
type textarea "x"
click at [688, 301] on textarea at bounding box center [632, 318] width 359 height 68
type textarea "E"
type textarea "x"
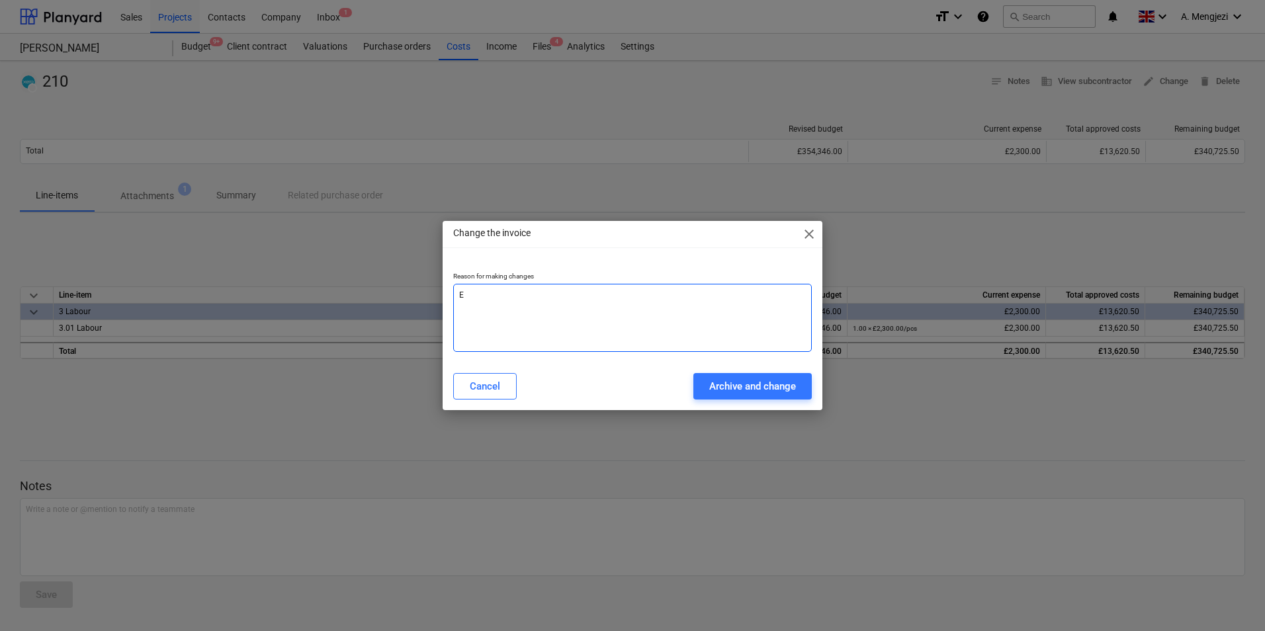
type textarea "Er"
type textarea "x"
type textarea "Err"
type textarea "x"
type textarea "Erro"
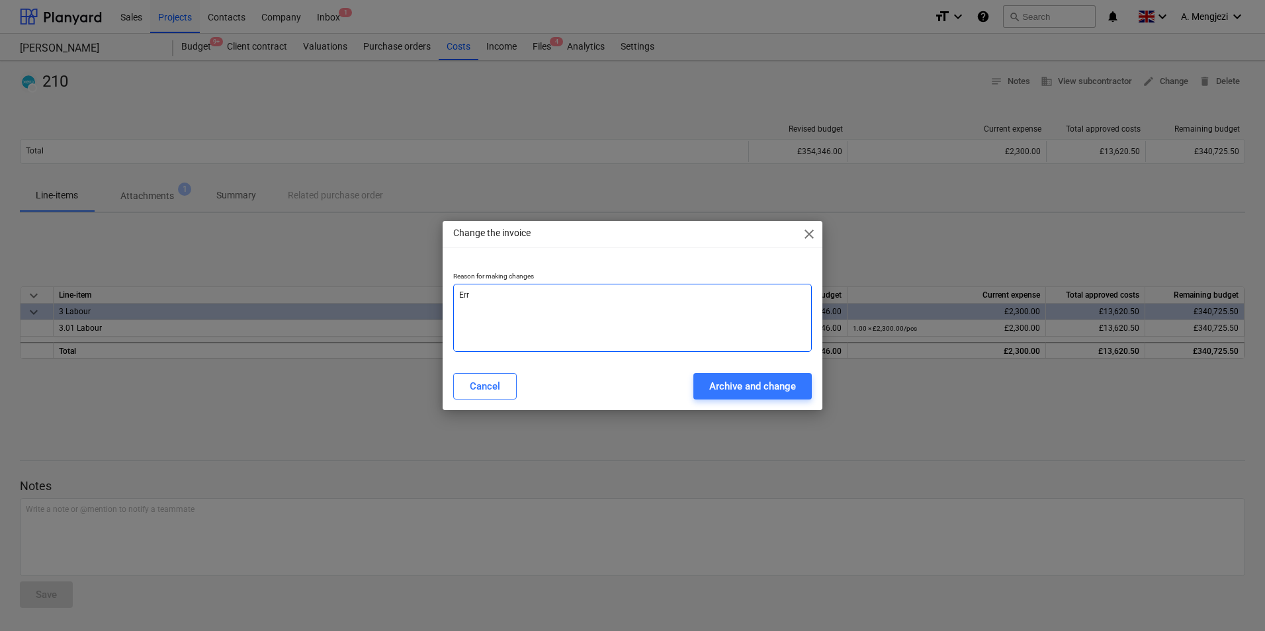
type textarea "x"
type textarea "Error"
type textarea "x"
type textarea "Error"
click at [772, 383] on div "Archive and change" at bounding box center [753, 386] width 87 height 17
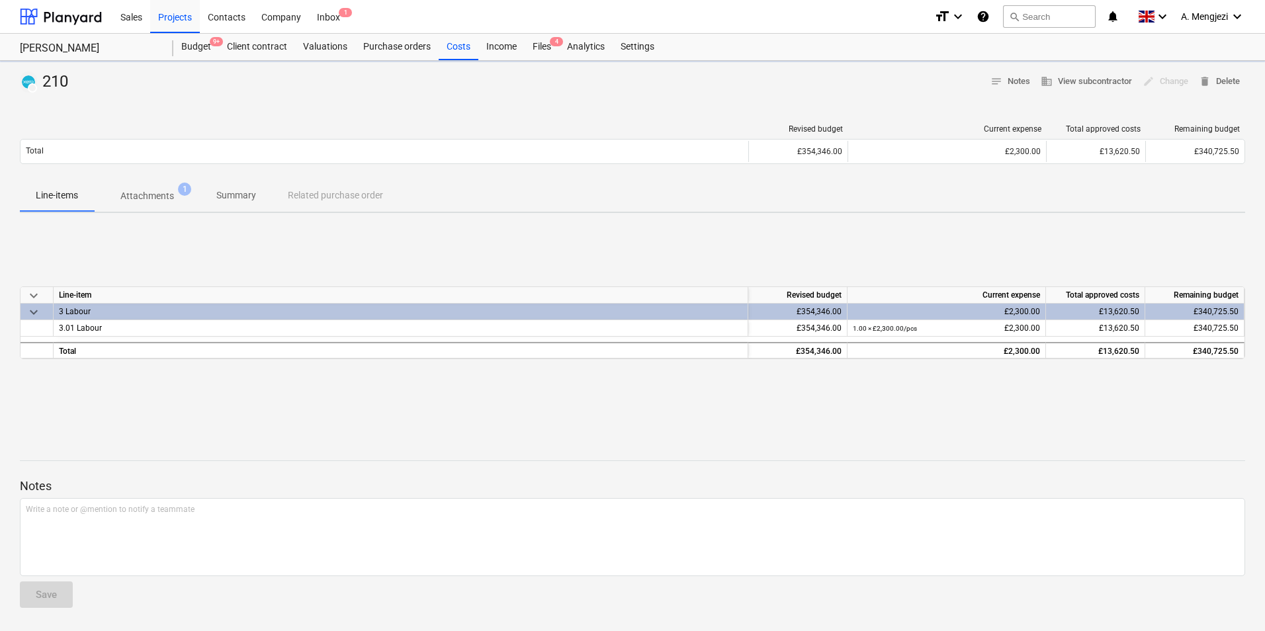
type textarea "x"
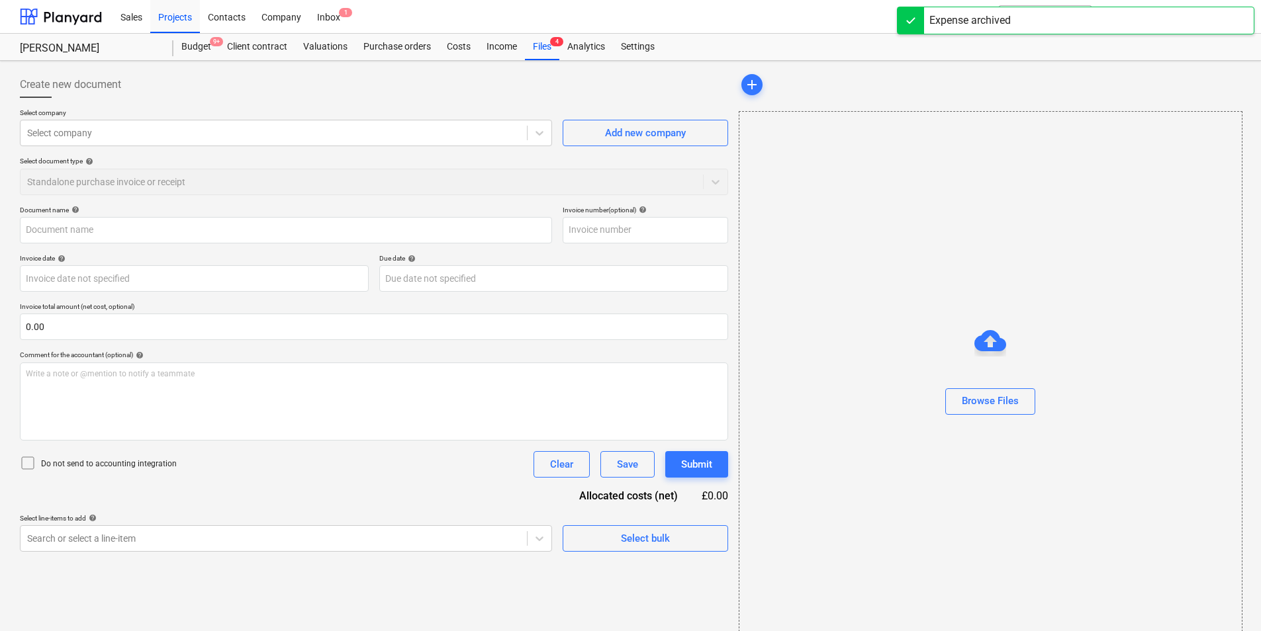
type input "210"
type input "10 Oct 2025"
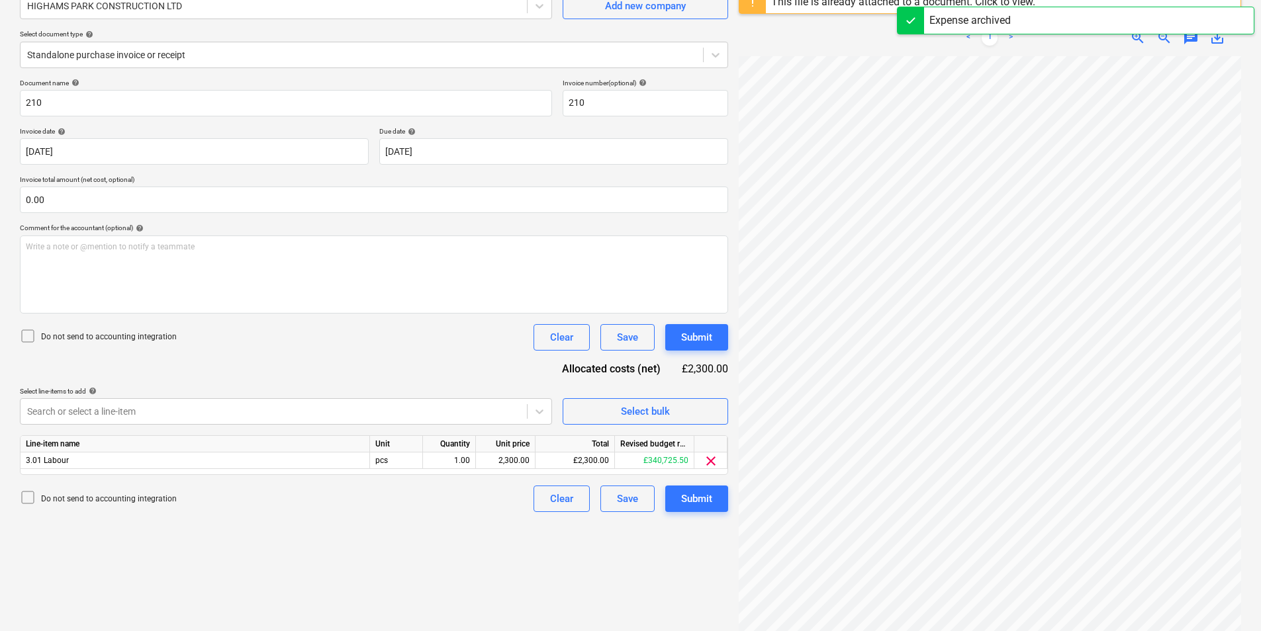
scroll to position [157, 0]
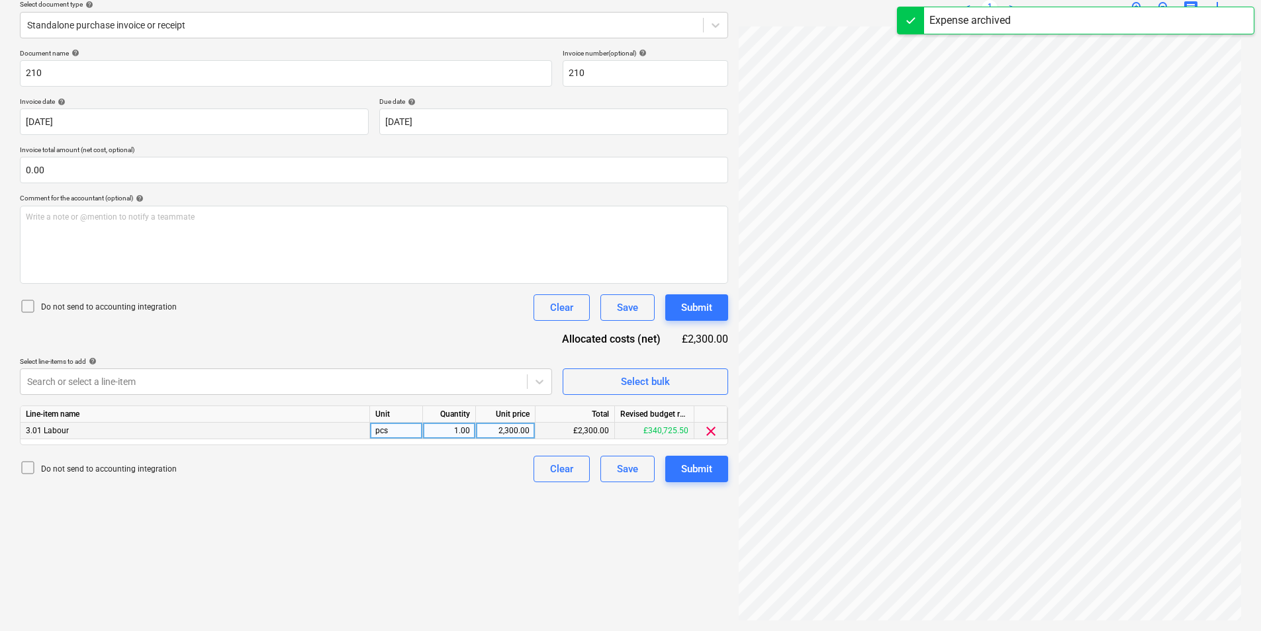
click at [491, 432] on div "2,300.00" at bounding box center [505, 431] width 48 height 17
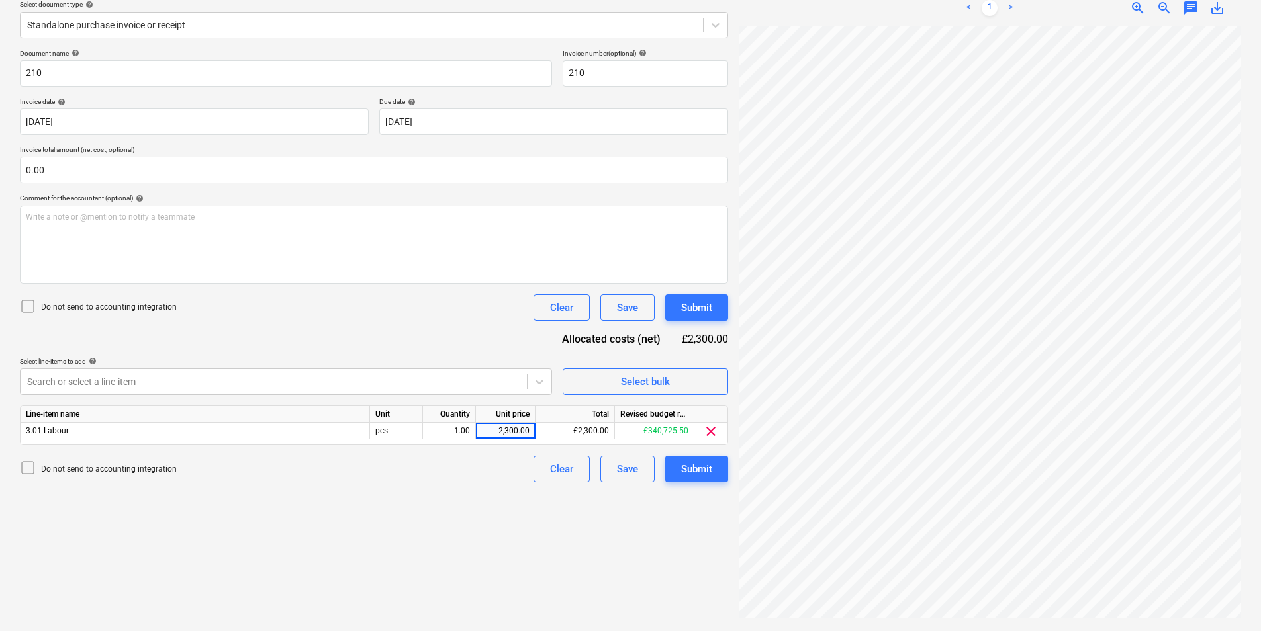
scroll to position [252, 1]
click at [1066, 623] on div "Highams Park 210.pdf clear add sort This file is already attached to a document…" at bounding box center [989, 267] width 513 height 717
drag, startPoint x: 486, startPoint y: 434, endPoint x: 556, endPoint y: 433, distance: 70.2
click at [0, 0] on div "3.01 Labour pcs 1.00 2,300.00 £2,300.00 £340,725.50 clear" at bounding box center [0, 0] width 0 height 0
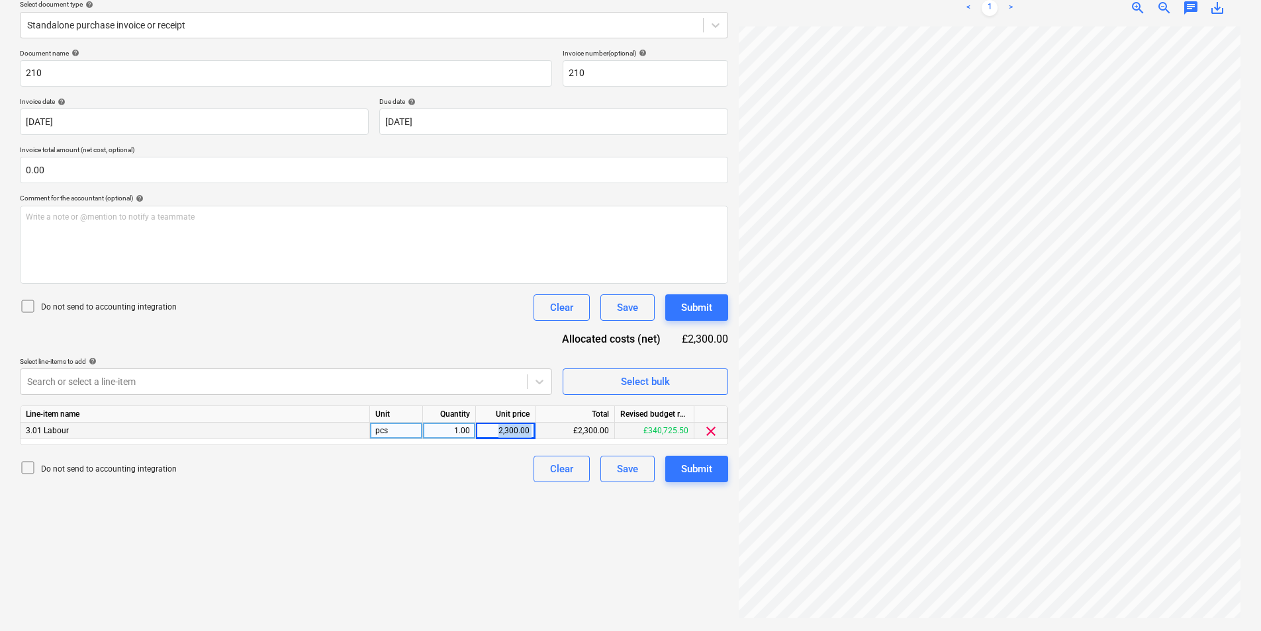
drag, startPoint x: 556, startPoint y: 433, endPoint x: 508, endPoint y: 428, distance: 47.9
click at [508, 428] on div "2,300.00" at bounding box center [505, 431] width 48 height 17
type input "2185"
click at [23, 302] on icon at bounding box center [28, 306] width 16 height 16
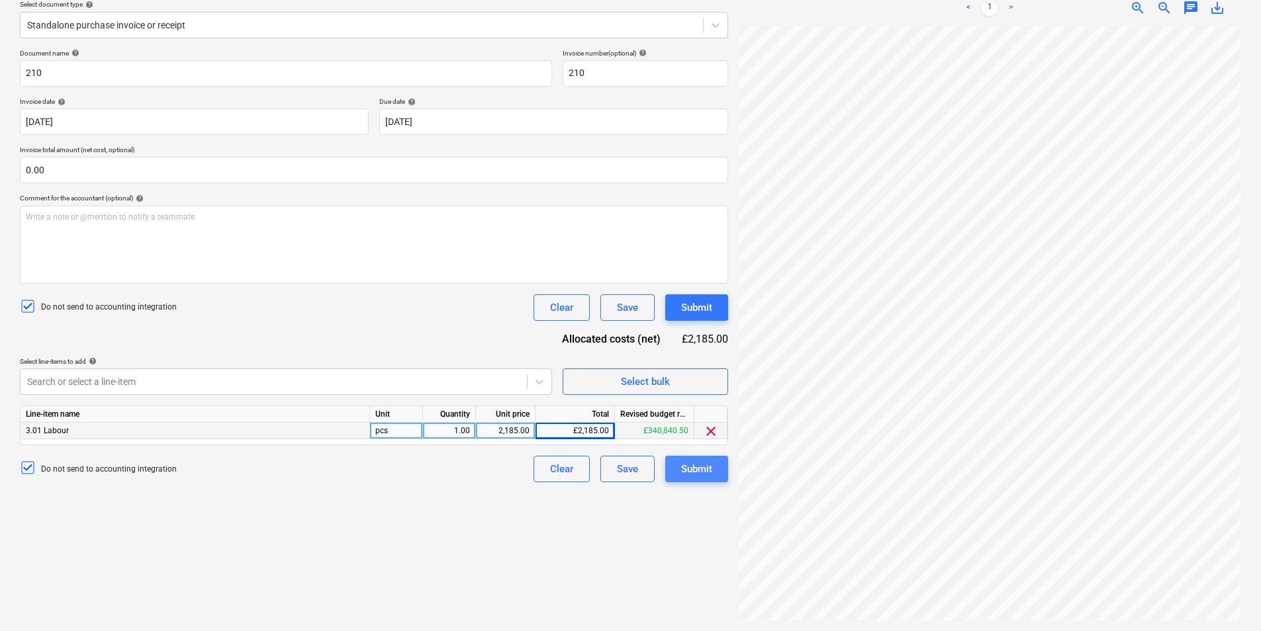
click at [713, 466] on button "Submit" at bounding box center [696, 469] width 63 height 26
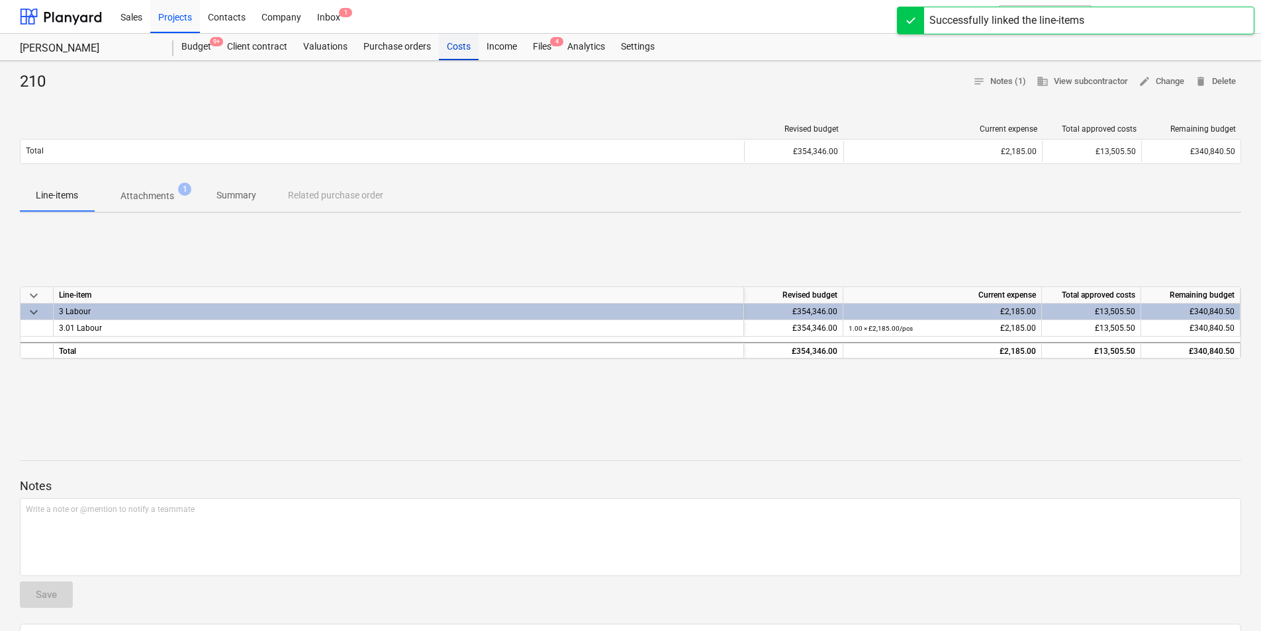
click at [461, 43] on div "Costs" at bounding box center [459, 47] width 40 height 26
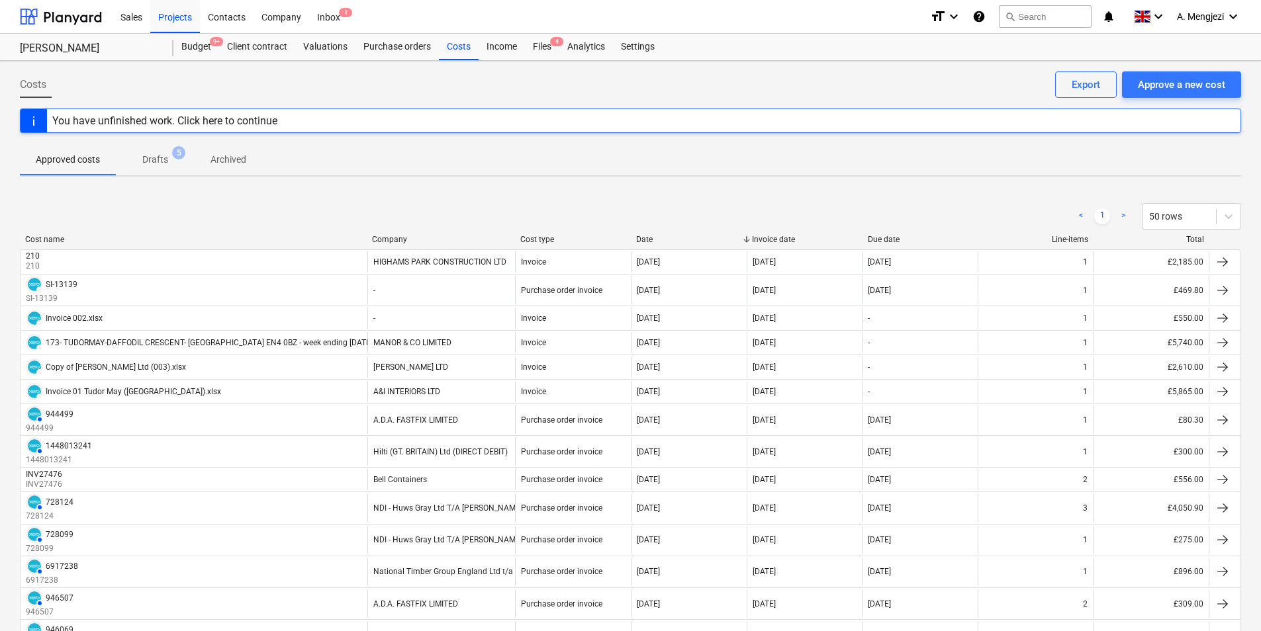
click at [249, 163] on span "Archived" at bounding box center [229, 160] width 68 height 22
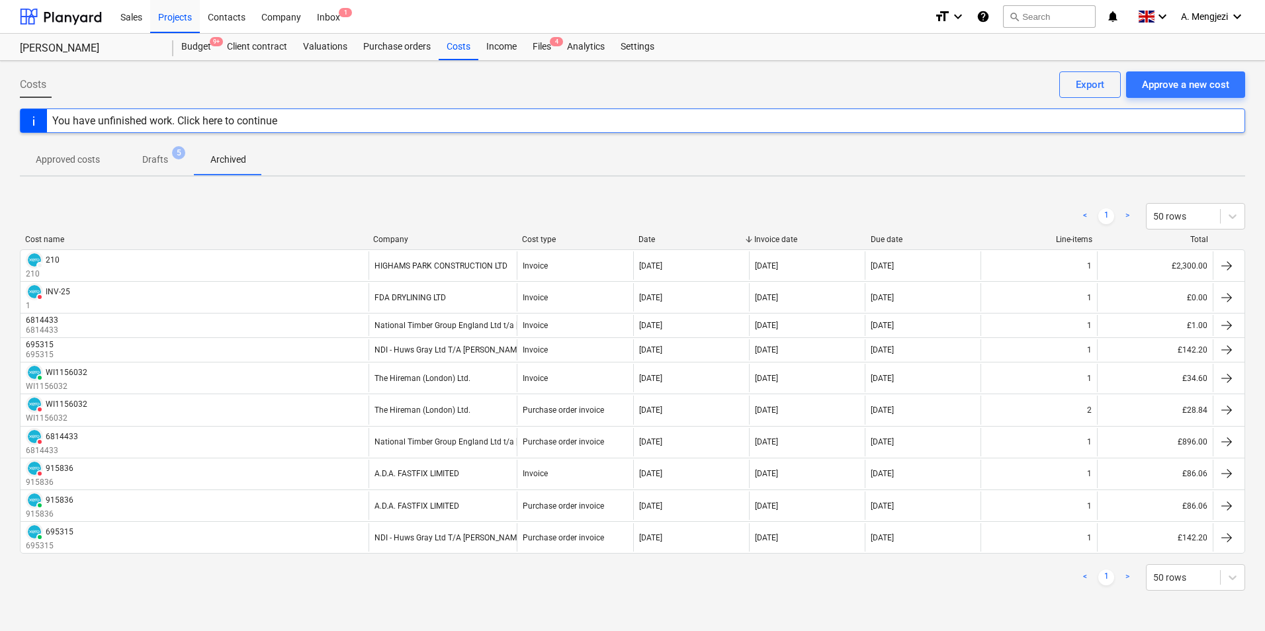
click at [167, 158] on p "Drafts" at bounding box center [155, 160] width 26 height 14
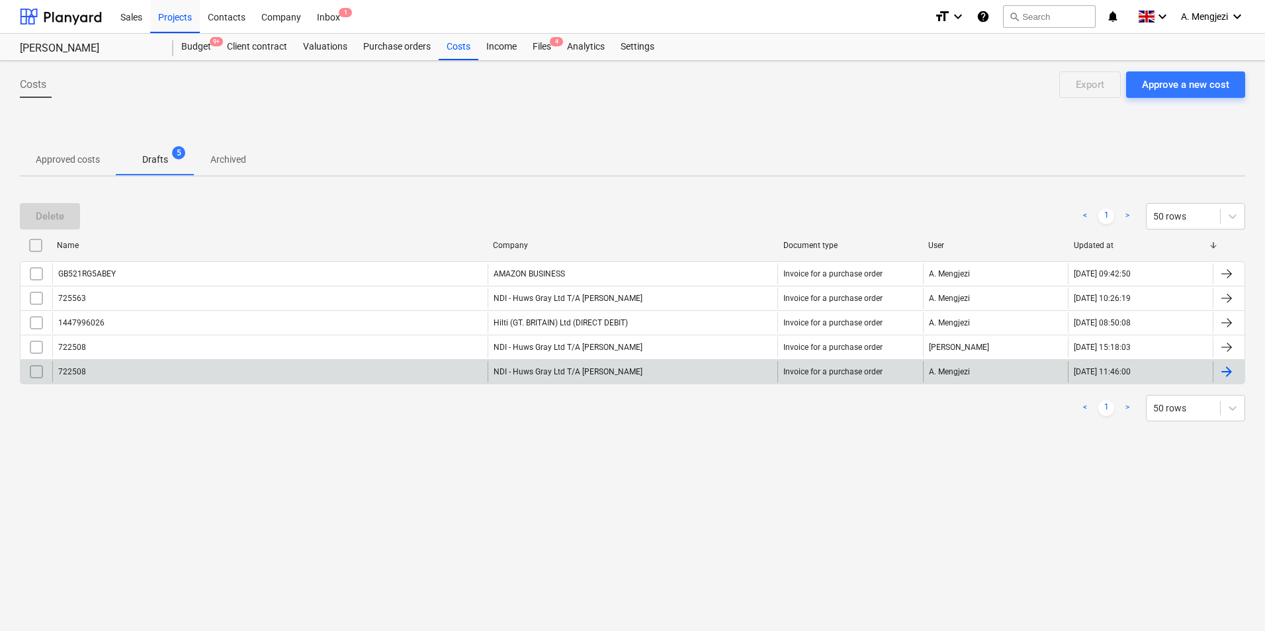
click at [38, 368] on input "checkbox" at bounding box center [36, 371] width 21 height 21
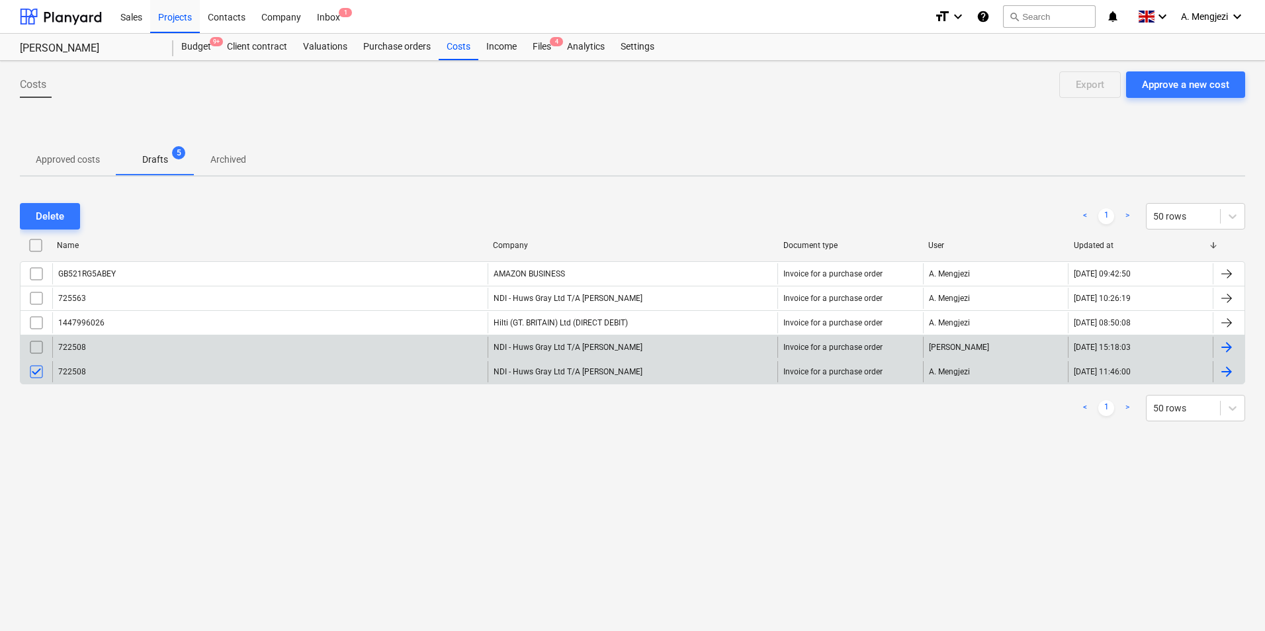
click at [35, 344] on input "checkbox" at bounding box center [36, 347] width 21 height 21
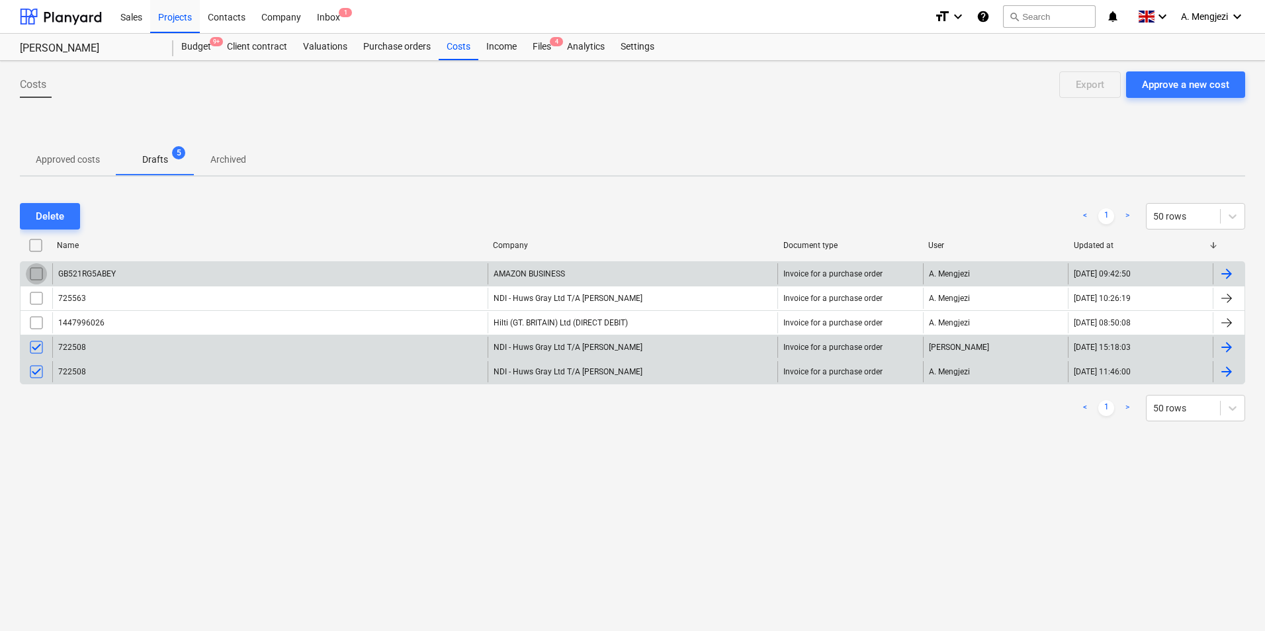
click at [32, 263] on input "checkbox" at bounding box center [36, 273] width 21 height 21
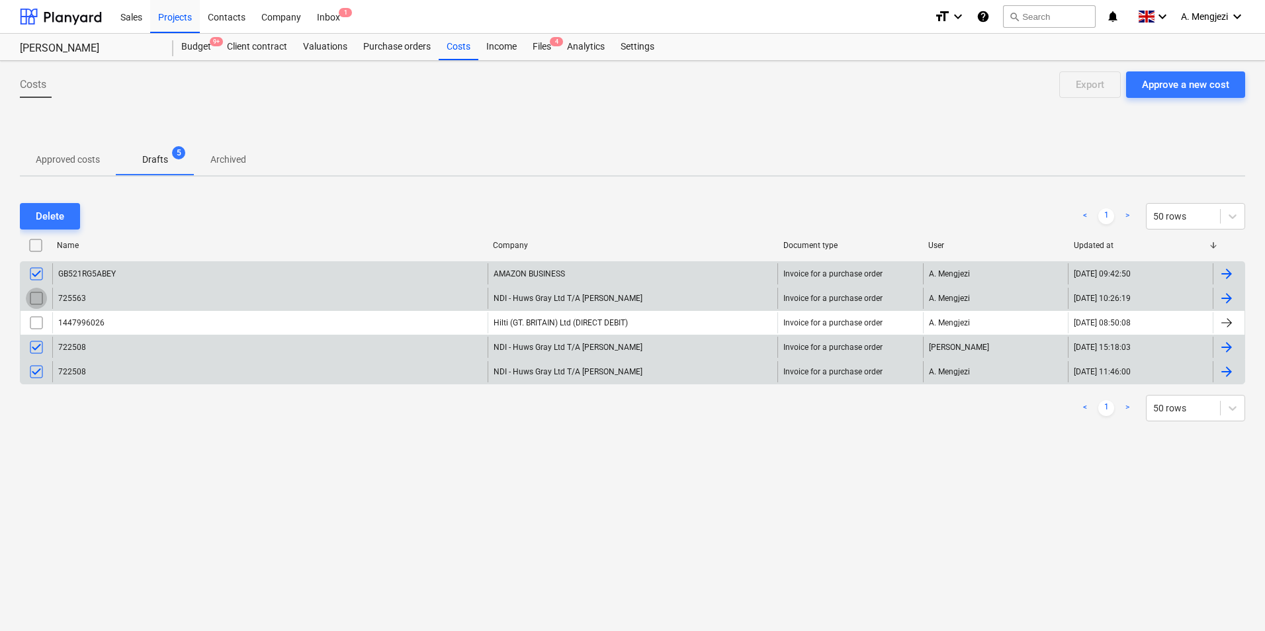
click at [34, 289] on input "checkbox" at bounding box center [36, 298] width 21 height 21
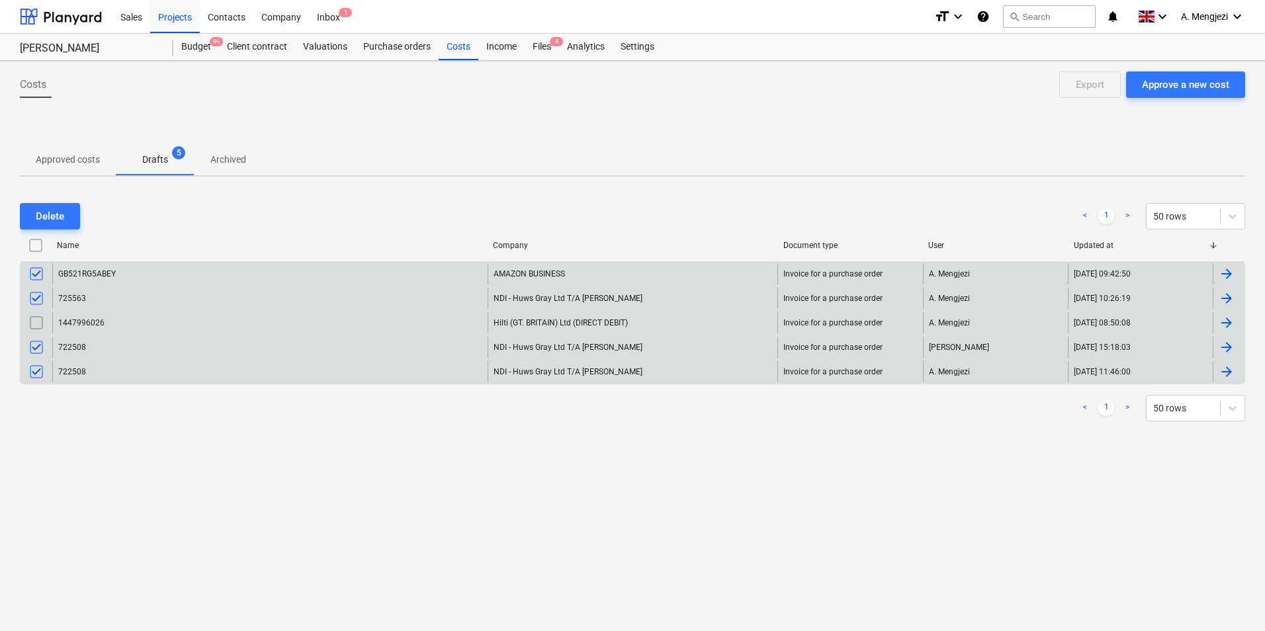
click at [36, 314] on input "checkbox" at bounding box center [36, 322] width 21 height 21
click at [56, 223] on div "Delete" at bounding box center [50, 216] width 28 height 17
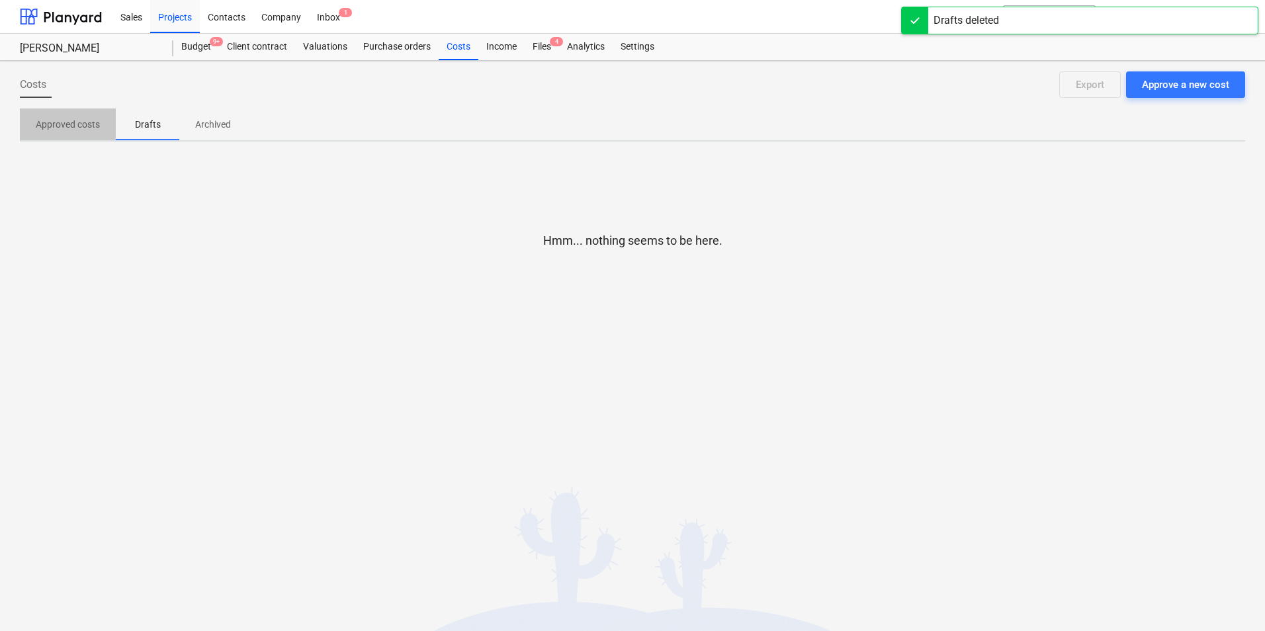
click at [81, 118] on p "Approved costs" at bounding box center [68, 125] width 64 height 14
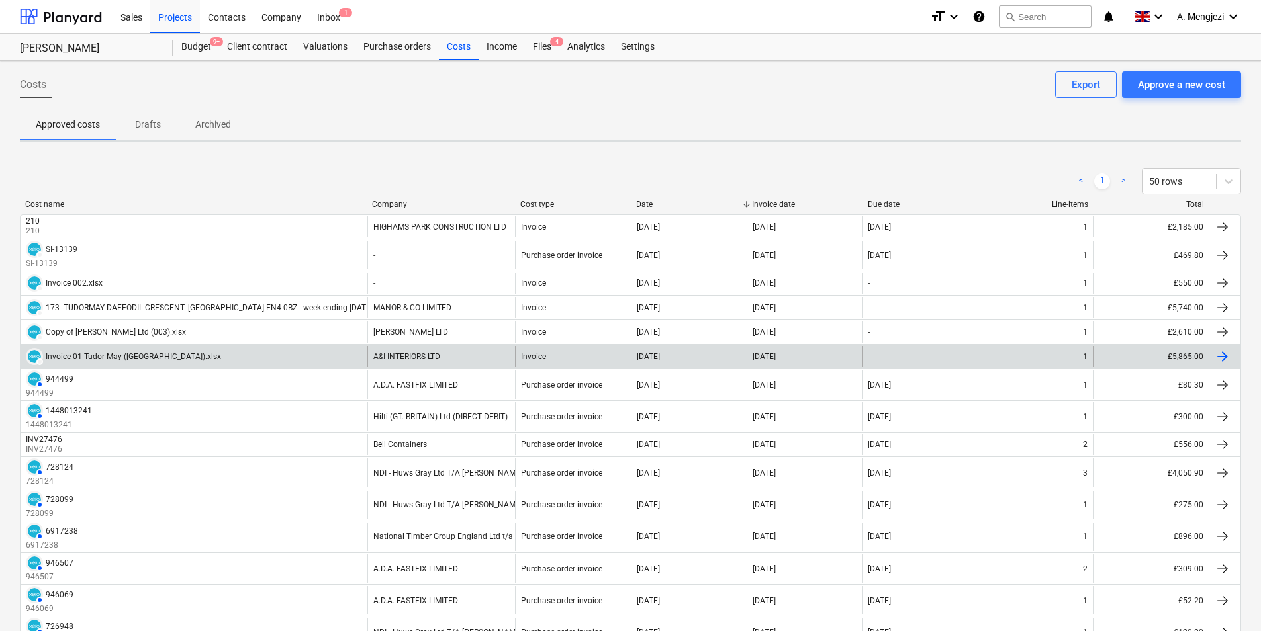
click at [1216, 351] on div at bounding box center [1222, 357] width 16 height 16
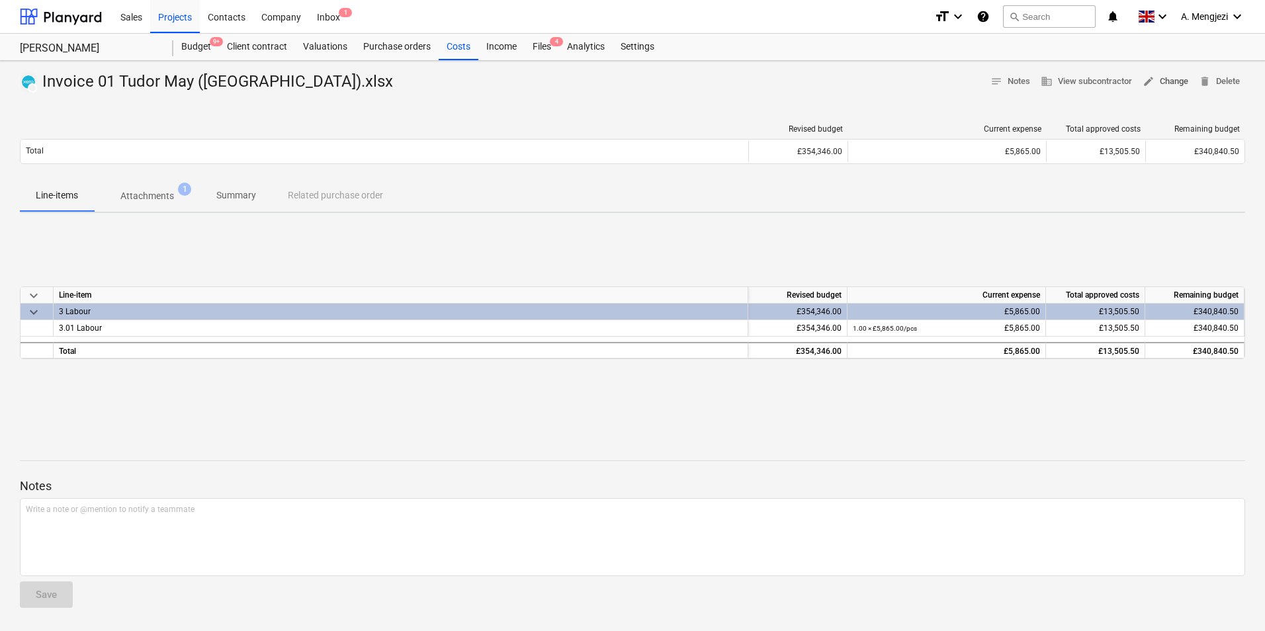
click at [1157, 79] on span "edit Change" at bounding box center [1166, 81] width 46 height 15
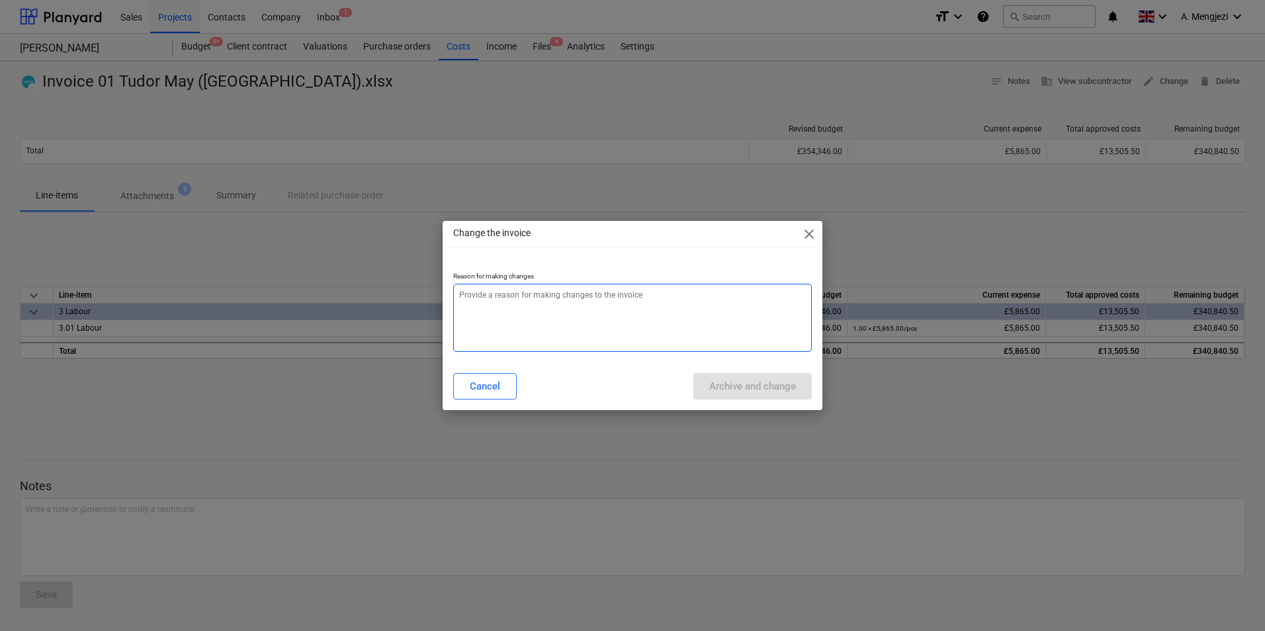
click at [506, 311] on textarea at bounding box center [632, 318] width 359 height 68
type textarea "x"
type textarea "E"
type textarea "x"
type textarea "Er"
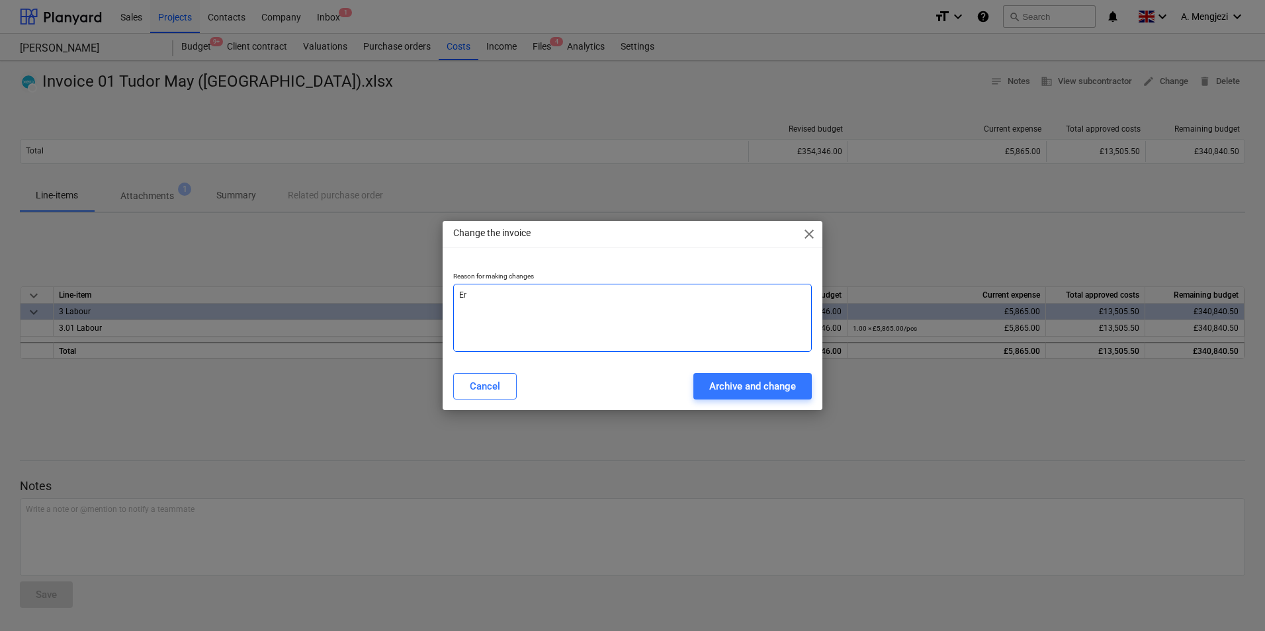
type textarea "x"
type textarea "Err"
type textarea "x"
type textarea "Erro"
type textarea "x"
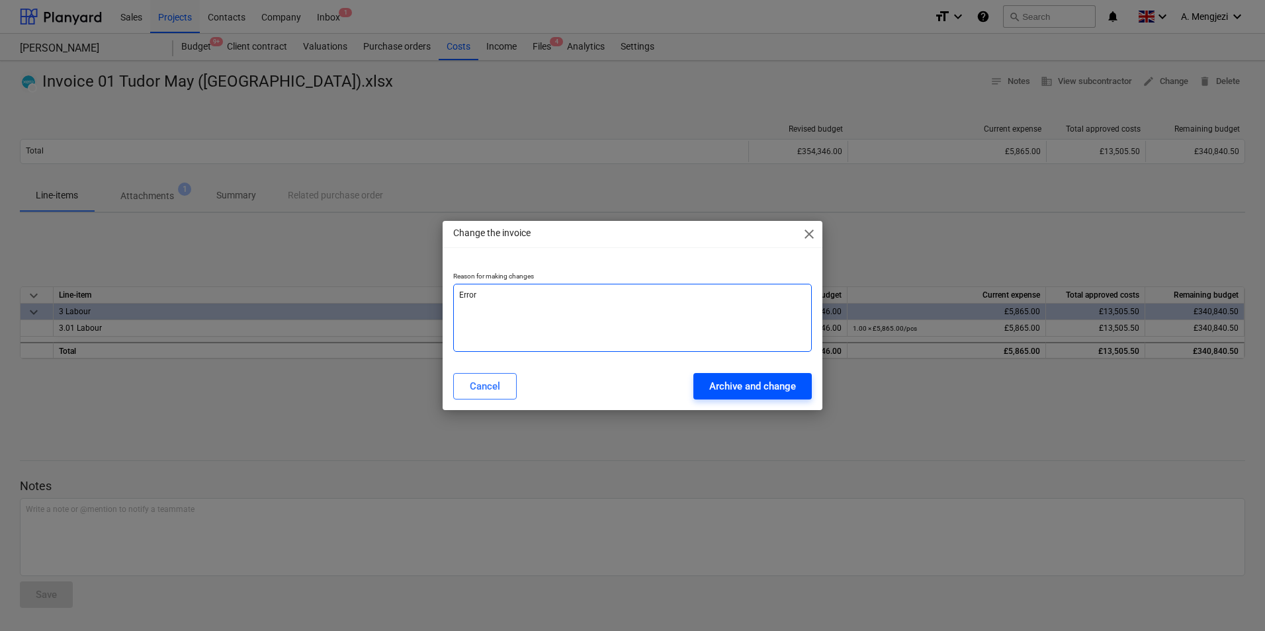
type textarea "Error"
click at [769, 385] on div "Archive and change" at bounding box center [753, 386] width 87 height 17
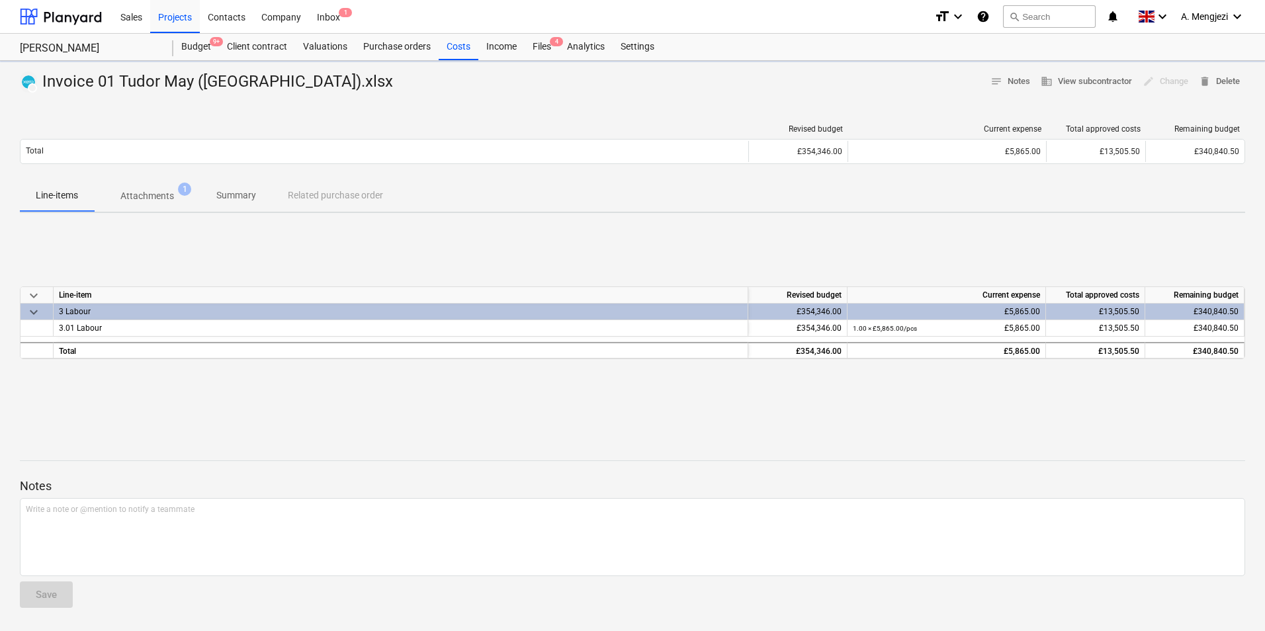
type textarea "x"
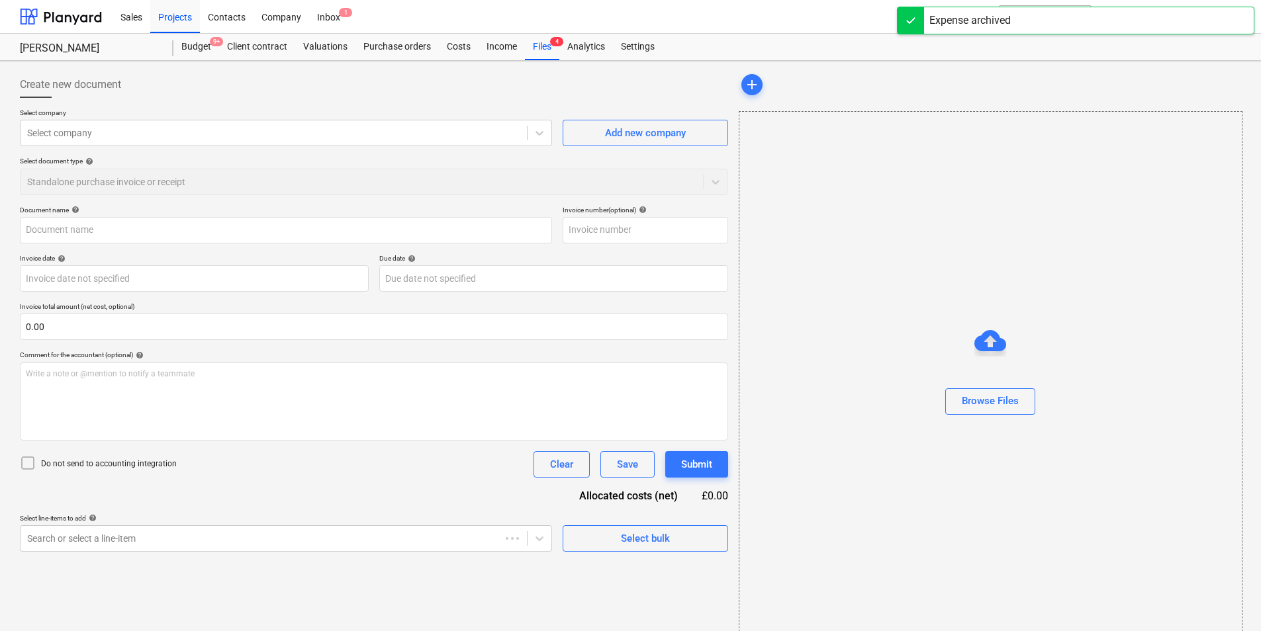
type input "Invoice 01 Tudor May (Tren Park).xlsx"
type input "14 Oct 2025"
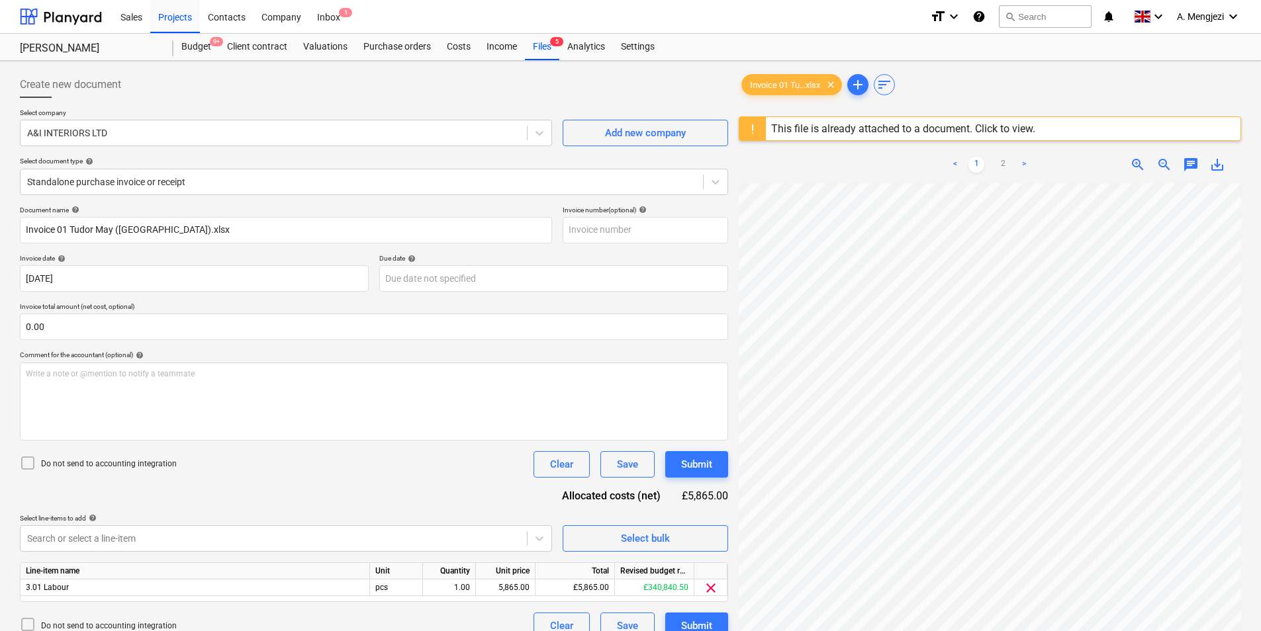
click at [211, 506] on div "Document name help Invoice 01 Tudor May (Tren Park).xlsx Invoice number (option…" at bounding box center [374, 423] width 708 height 434
click at [502, 589] on div "5,865.00" at bounding box center [505, 588] width 48 height 17
type input "5571.75"
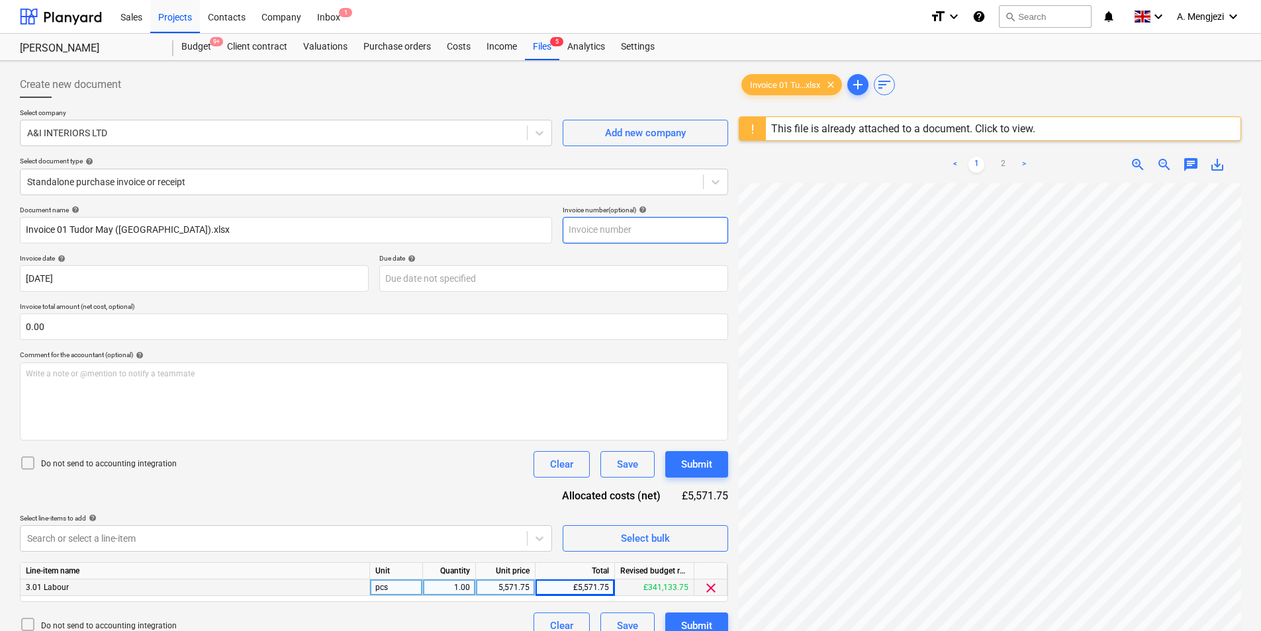
click at [589, 229] on input "text" at bounding box center [645, 230] width 165 height 26
type input "1"
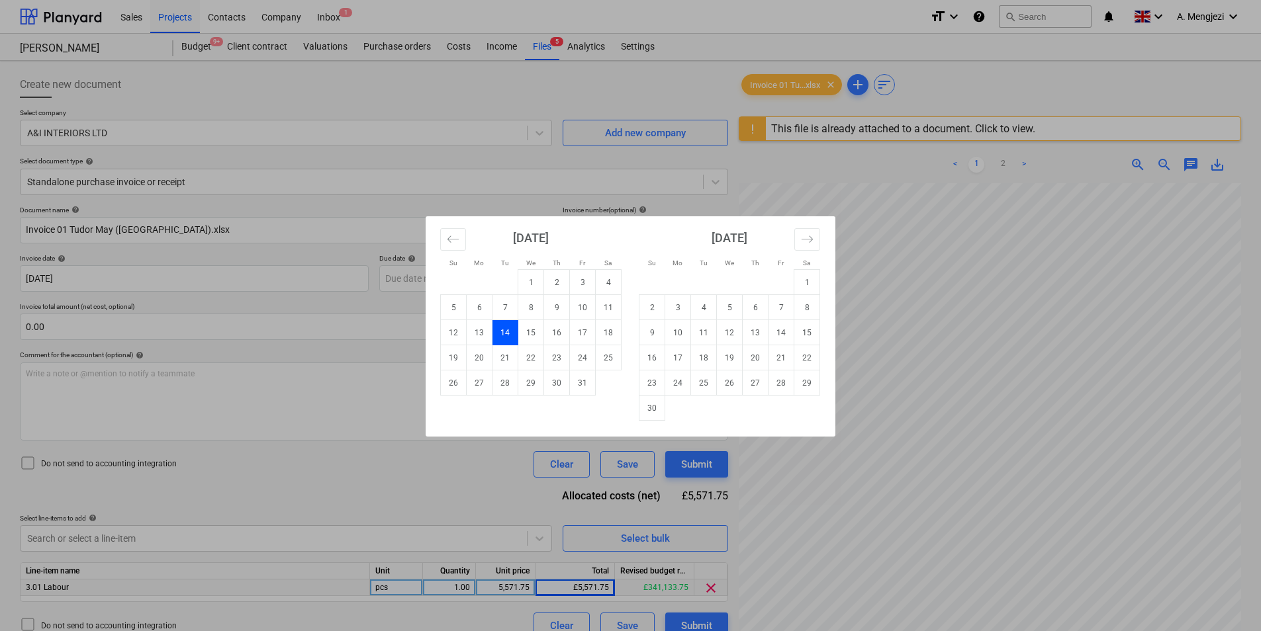
click at [866, 192] on div "Su Mo Tu We Th Fr Sa Su Mo Tu We Th Fr Sa September 2025 1 2 3 4 5 6 7 8 9 10 1…" at bounding box center [630, 315] width 1261 height 631
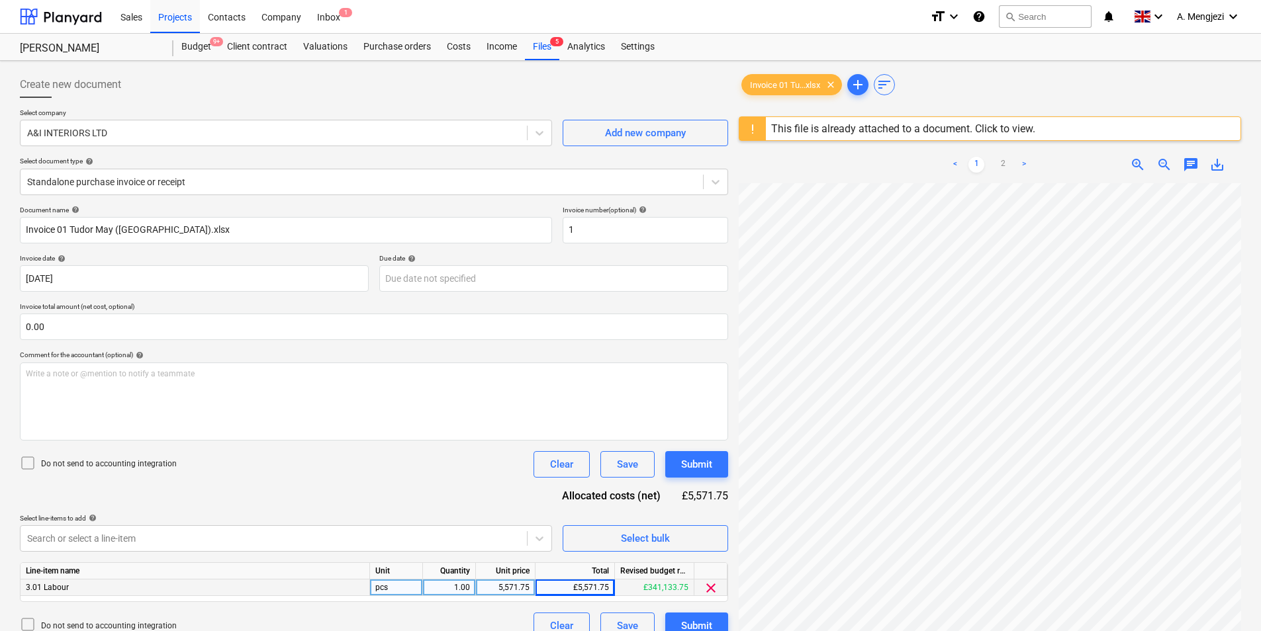
click at [22, 463] on icon at bounding box center [28, 463] width 12 height 12
click at [704, 624] on div "Submit" at bounding box center [696, 626] width 31 height 17
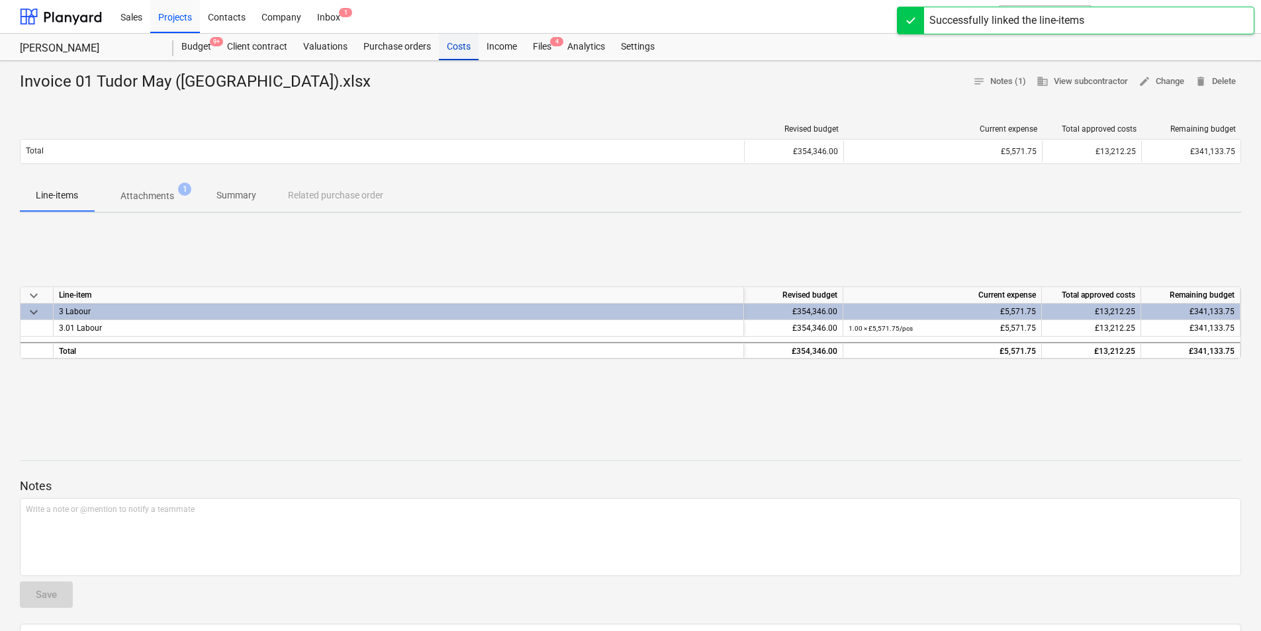
click at [462, 46] on div "Costs" at bounding box center [459, 47] width 40 height 26
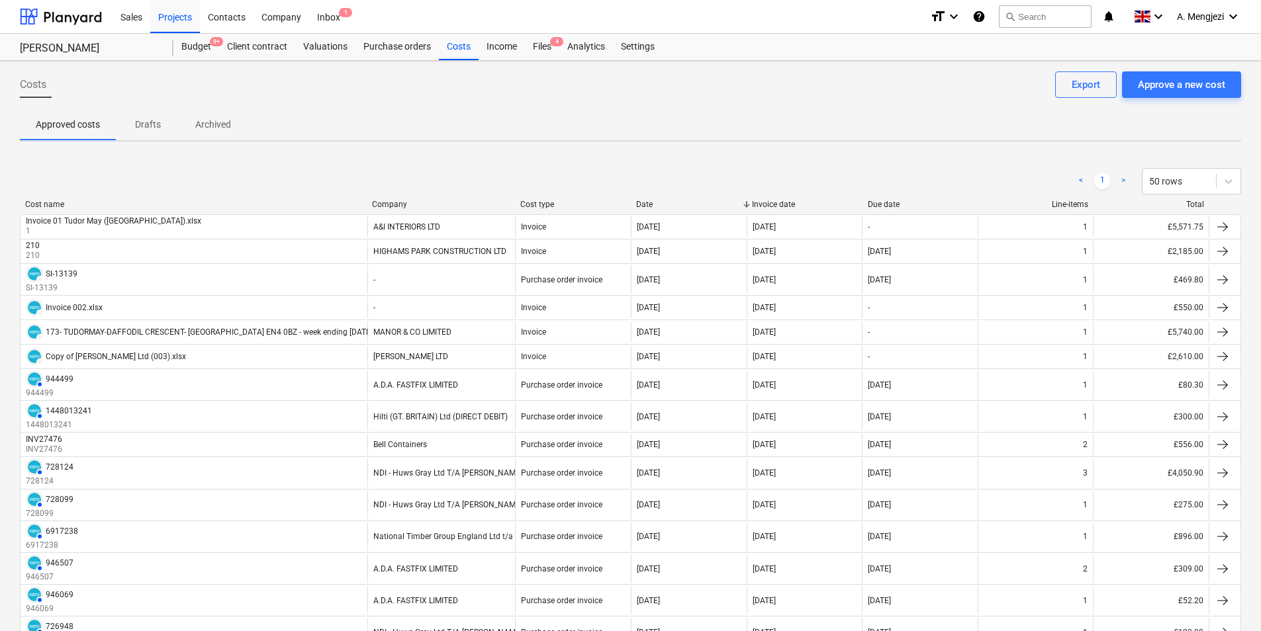
click at [229, 126] on p "Archived" at bounding box center [213, 125] width 36 height 14
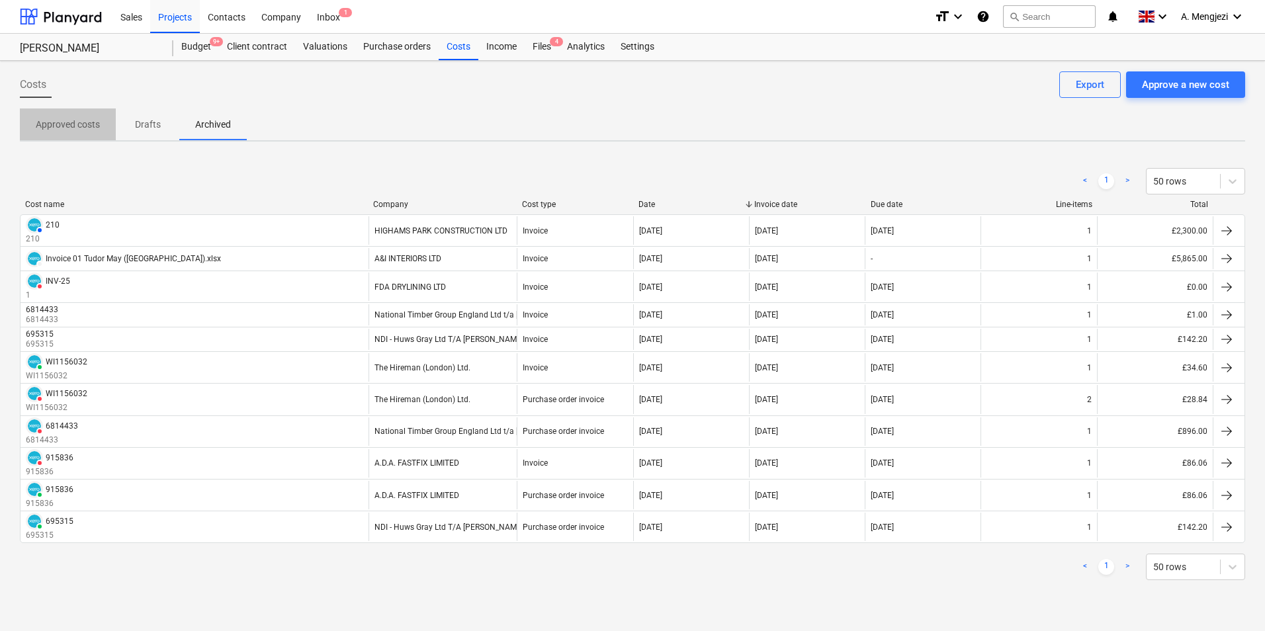
click at [56, 121] on p "Approved costs" at bounding box center [68, 125] width 64 height 14
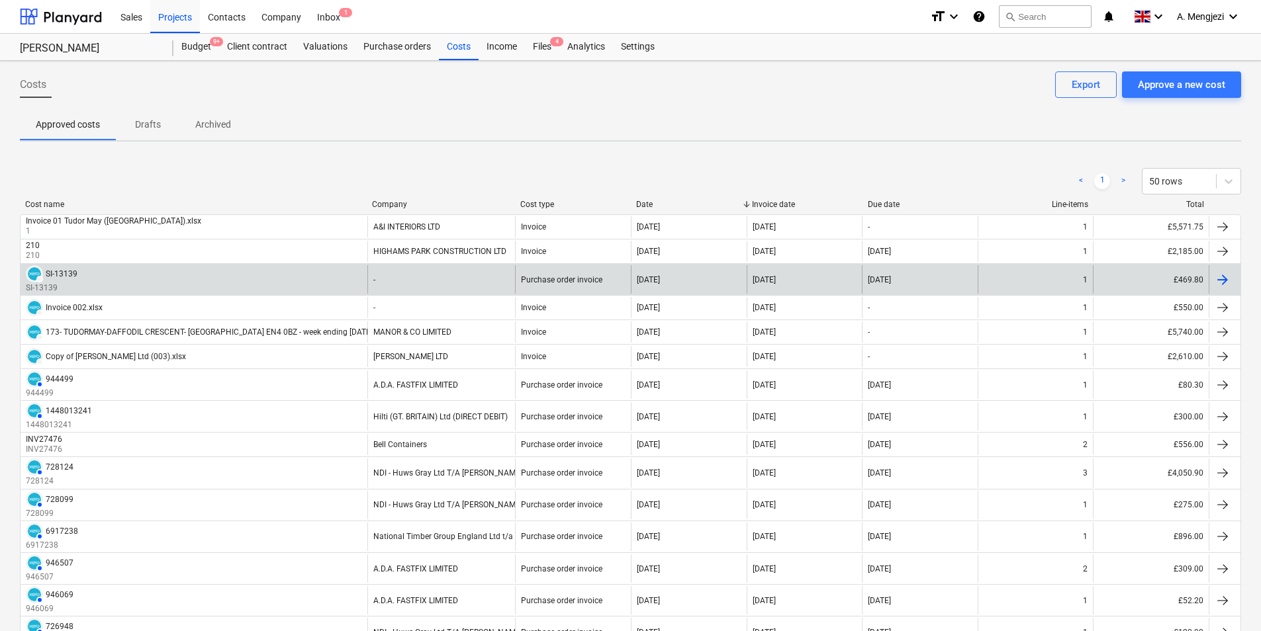
click at [606, 273] on div "Purchase order invoice" at bounding box center [573, 279] width 116 height 28
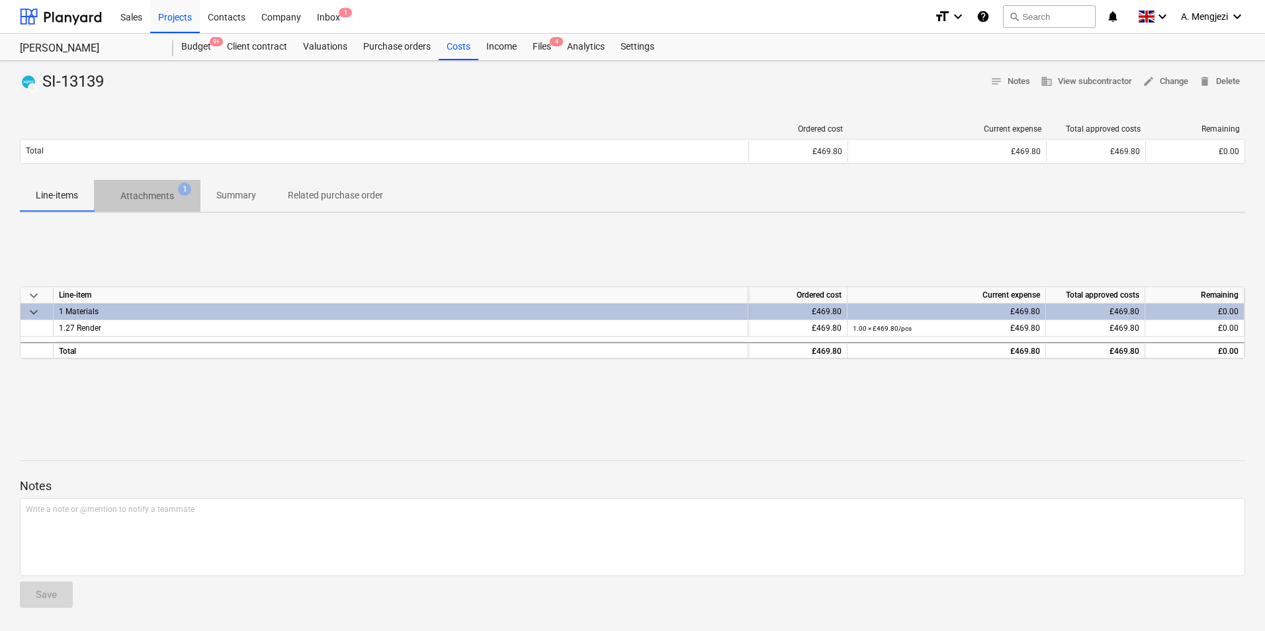
click at [144, 198] on p "Attachments" at bounding box center [147, 196] width 54 height 14
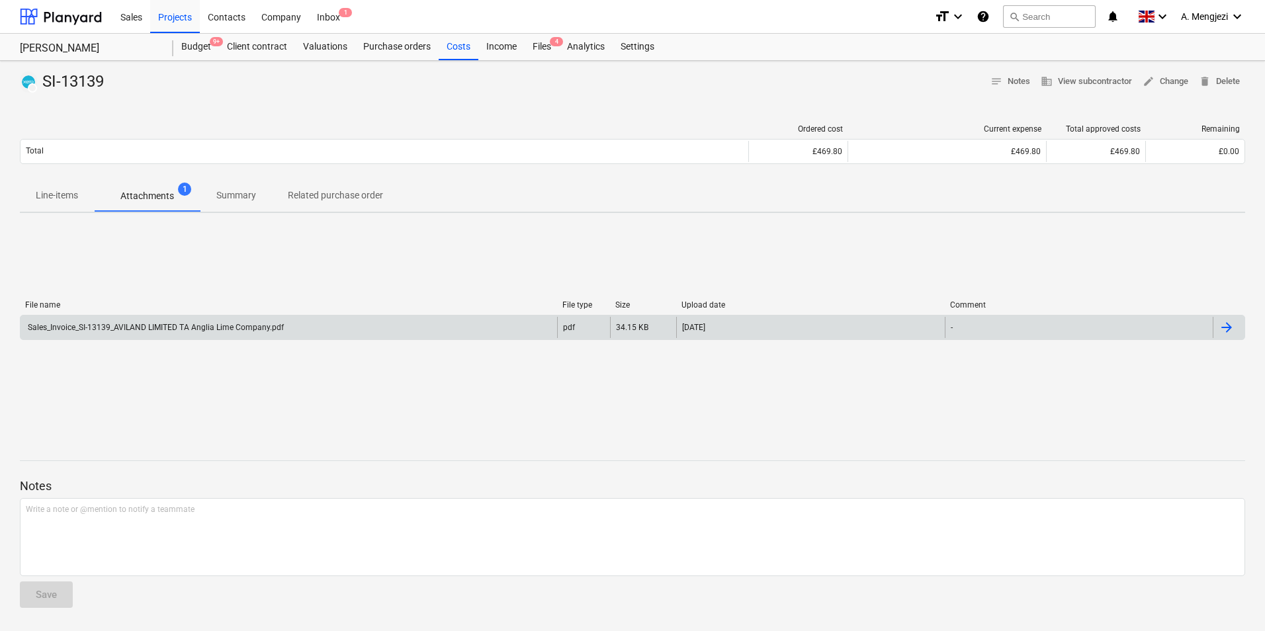
click at [177, 325] on div "Sales_Invoice_SI-13139_AVILAND LIMITED TA Anglia Lime Company.pdf" at bounding box center [155, 327] width 258 height 9
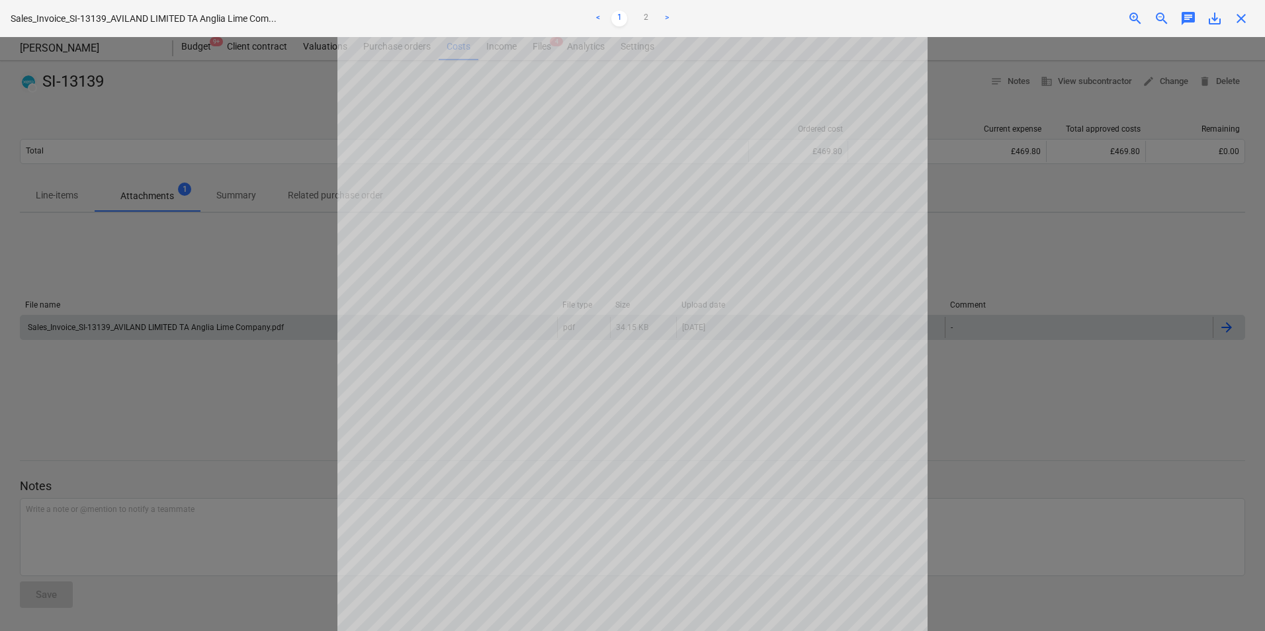
click at [1240, 19] on span "close" at bounding box center [1242, 19] width 16 height 16
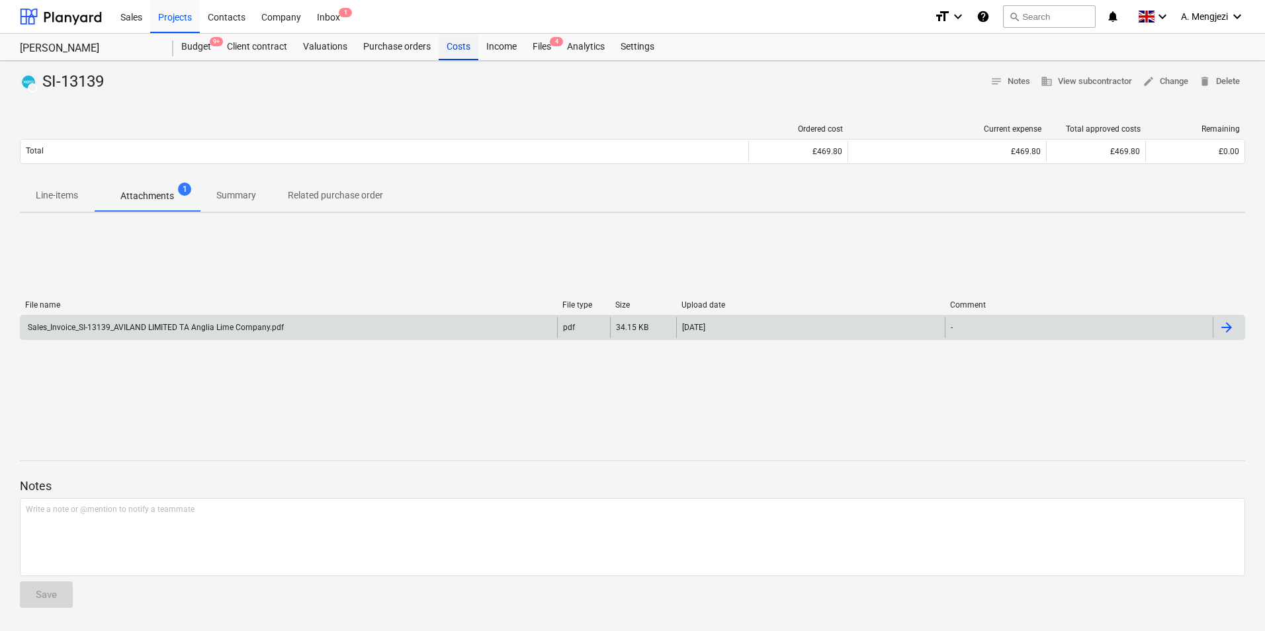
click at [452, 48] on div "Costs" at bounding box center [459, 47] width 40 height 26
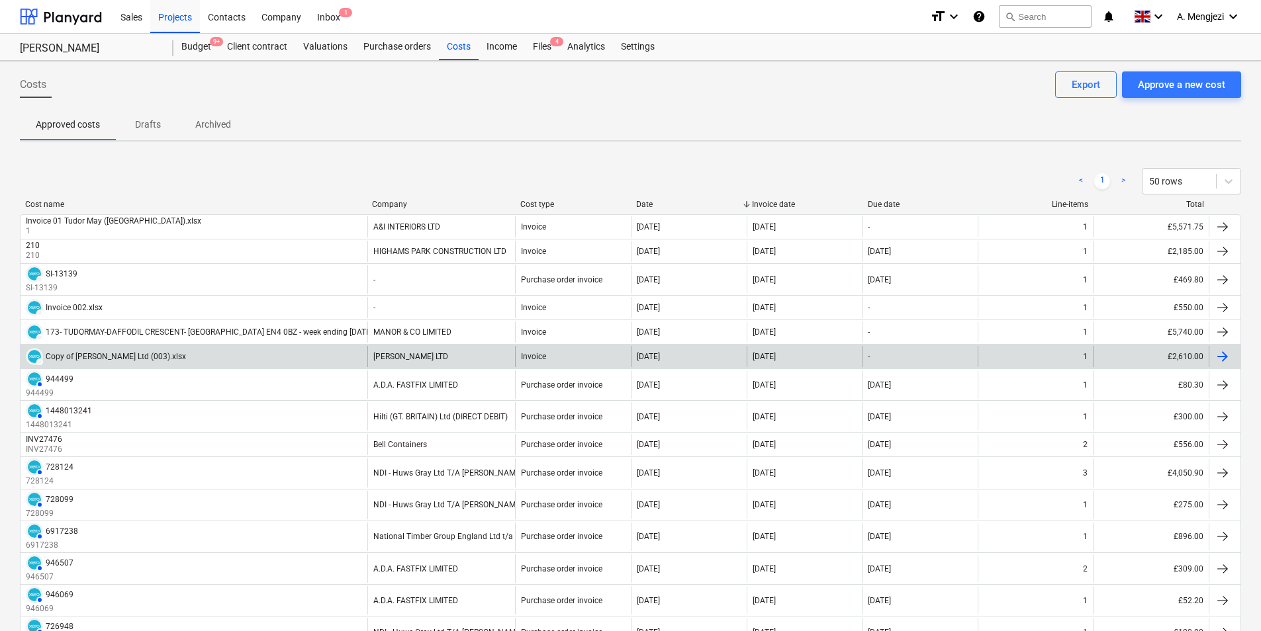
click at [1218, 354] on div at bounding box center [1222, 357] width 16 height 16
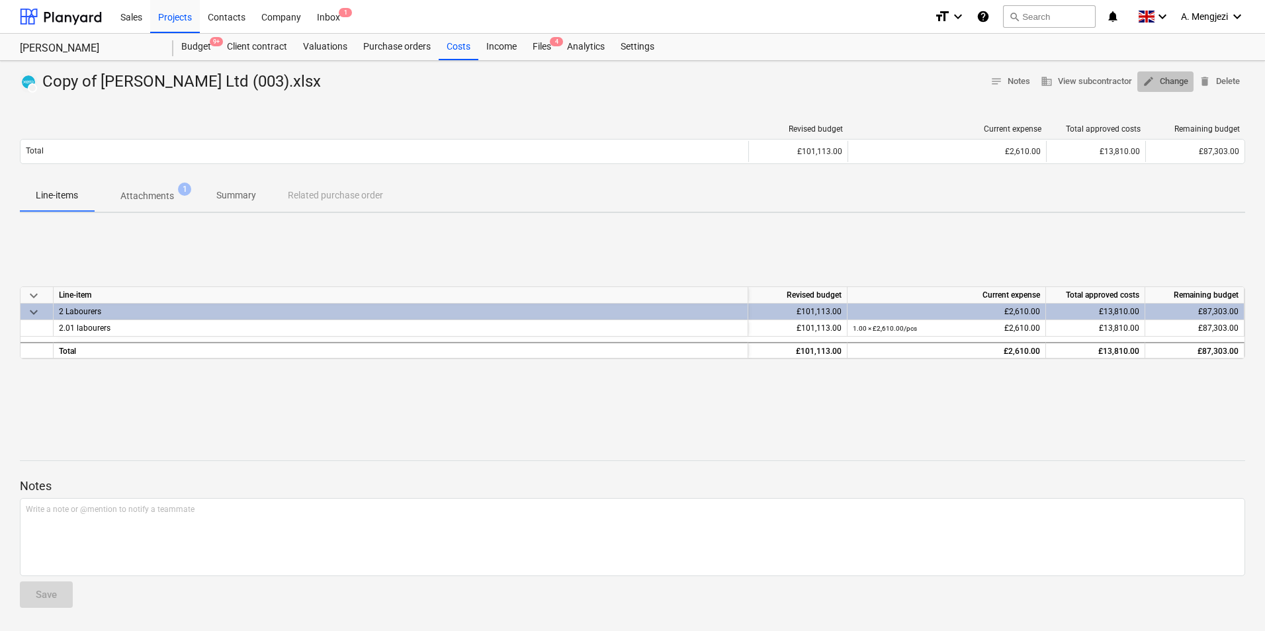
click at [1174, 79] on span "edit Change" at bounding box center [1166, 81] width 46 height 15
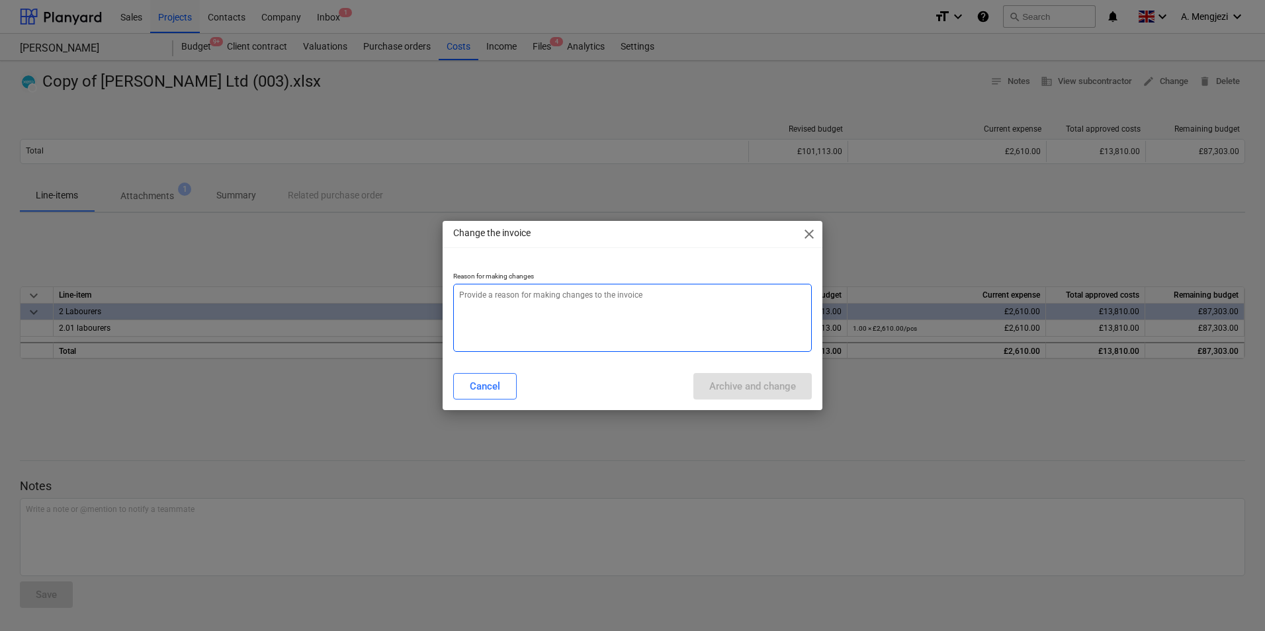
click at [584, 304] on textarea at bounding box center [632, 318] width 359 height 68
type textarea "x"
type textarea "E"
type textarea "x"
type textarea "Er"
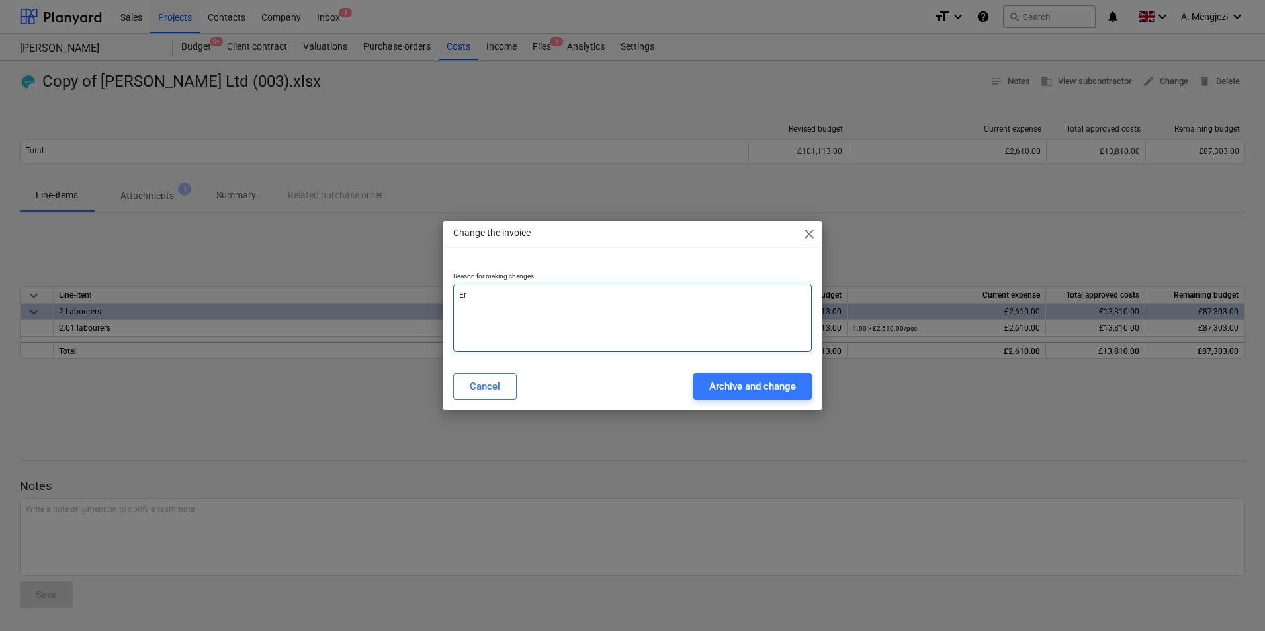
type textarea "x"
type textarea "Err"
type textarea "x"
type textarea "Erro"
type textarea "x"
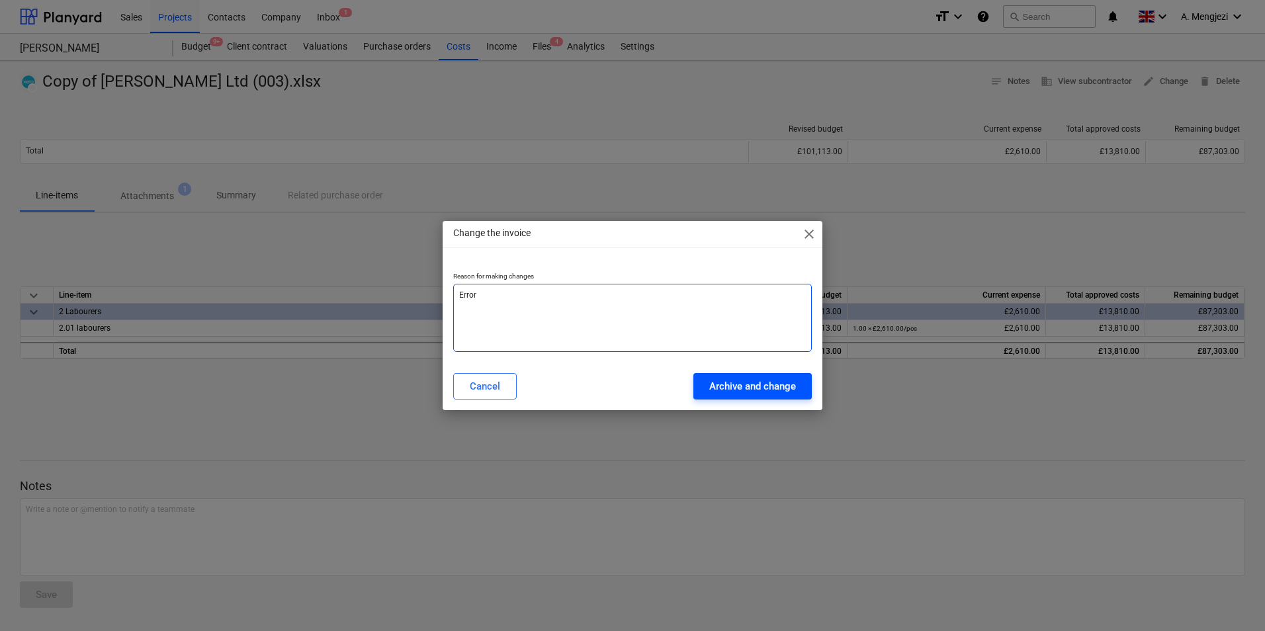
type textarea "Error"
click at [734, 395] on button "Archive and change" at bounding box center [753, 386] width 118 height 26
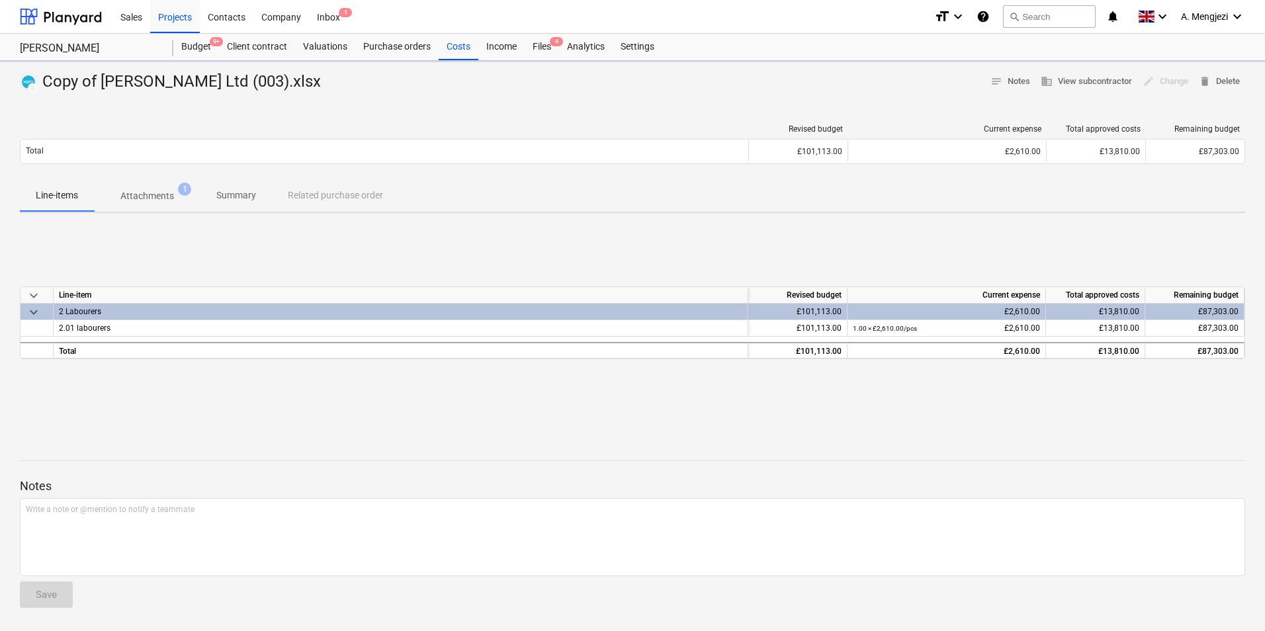
type textarea "x"
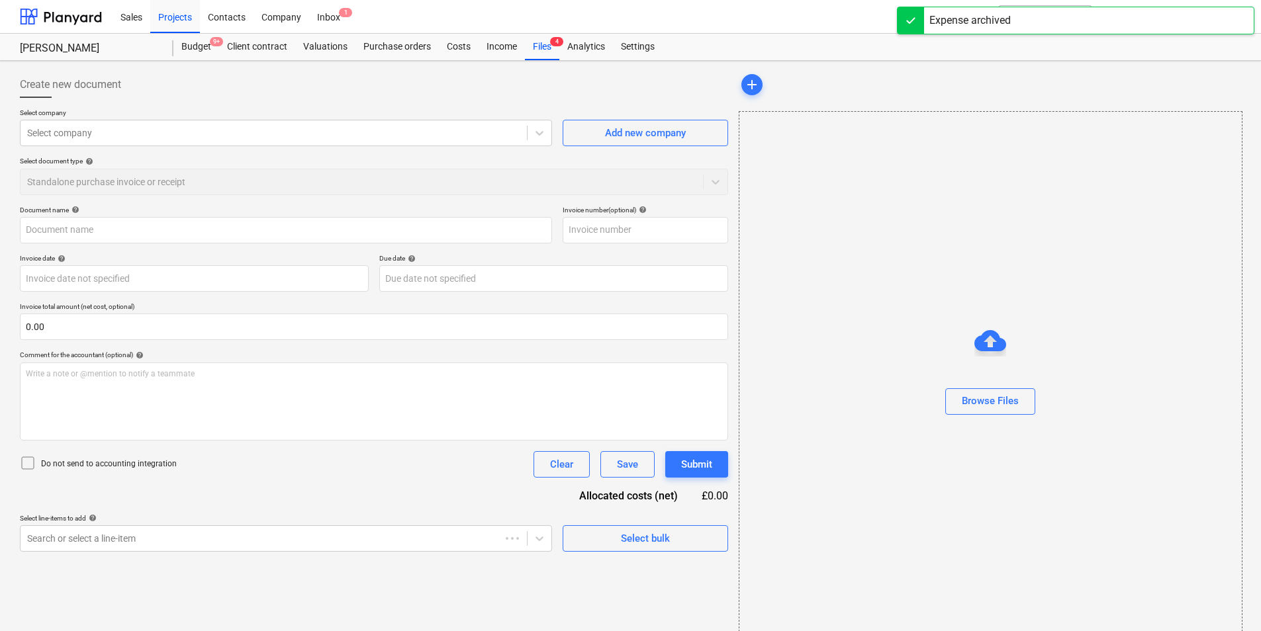
type input "Copy of David Albei Ltd (003).xlsx"
type input "14 Oct 2025"
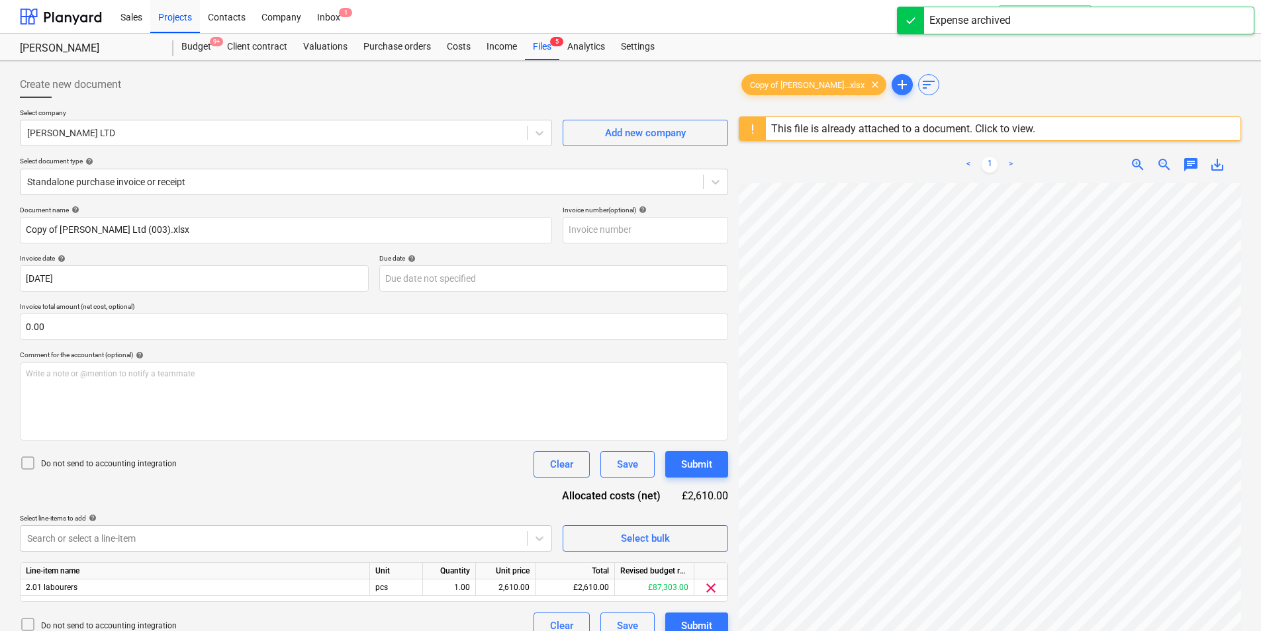
click at [21, 468] on icon at bounding box center [28, 463] width 16 height 16
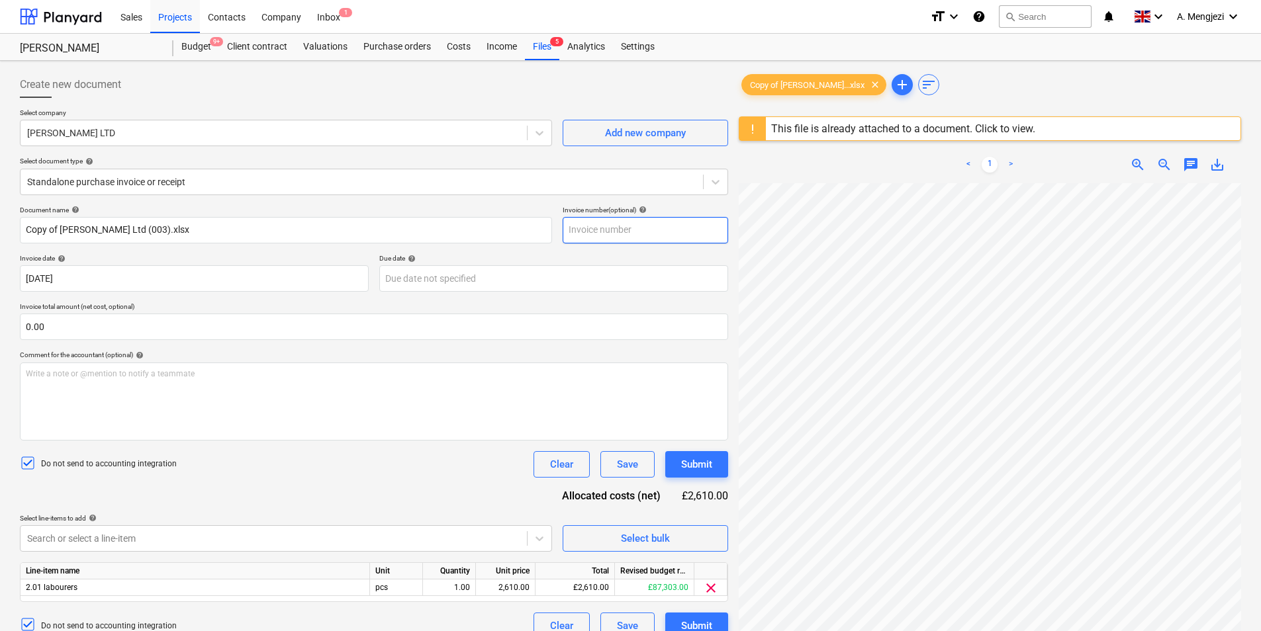
click at [604, 231] on input "text" at bounding box center [645, 230] width 165 height 26
type input "33"
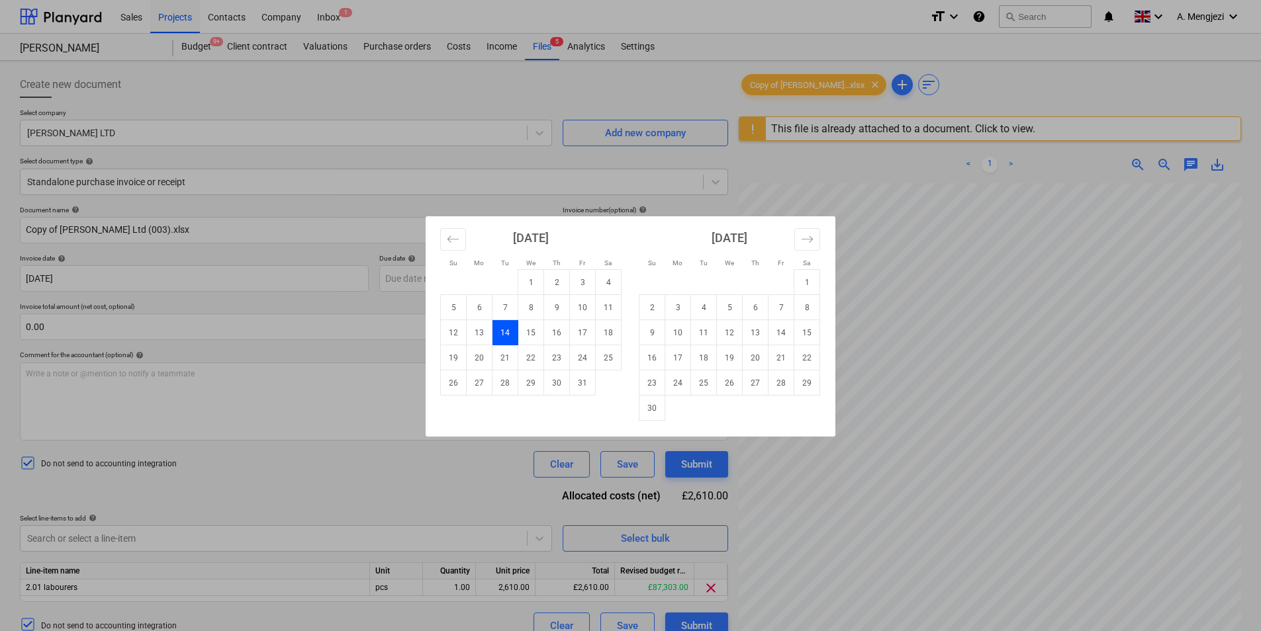
click at [766, 168] on div "Su Mo Tu We Th Fr Sa Su Mo Tu We Th Fr Sa September 2025 1 2 3 4 5 6 7 8 9 10 1…" at bounding box center [630, 315] width 1261 height 631
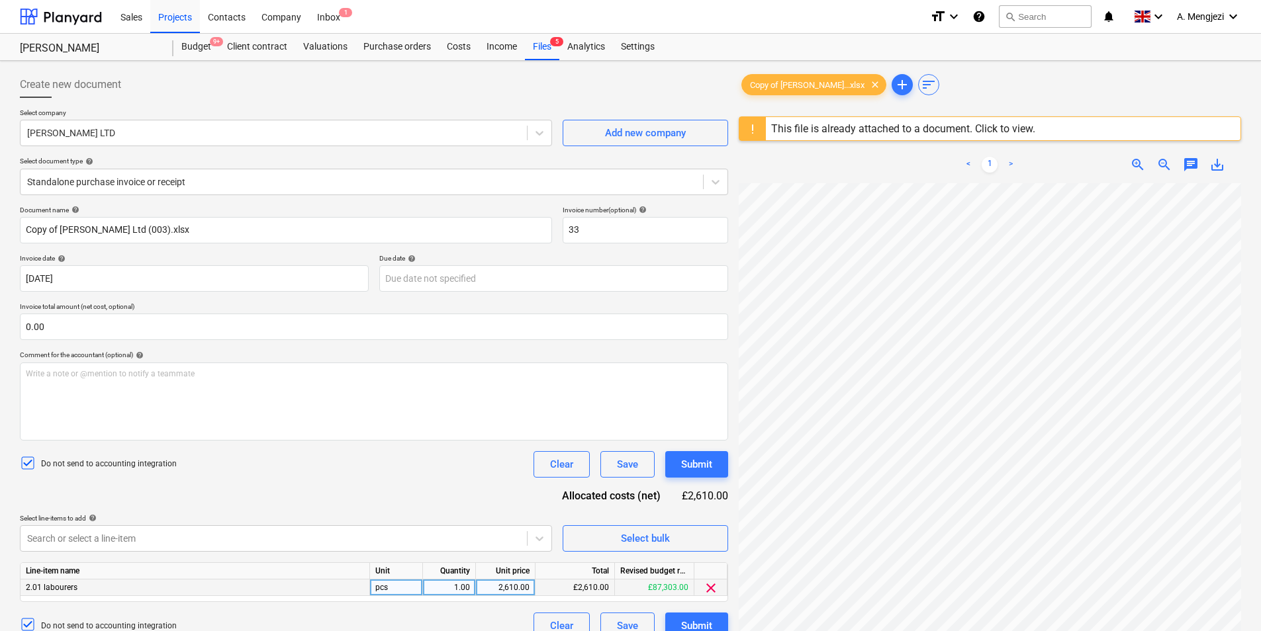
click at [492, 596] on div "2,610.00" at bounding box center [505, 588] width 48 height 17
type input "2650"
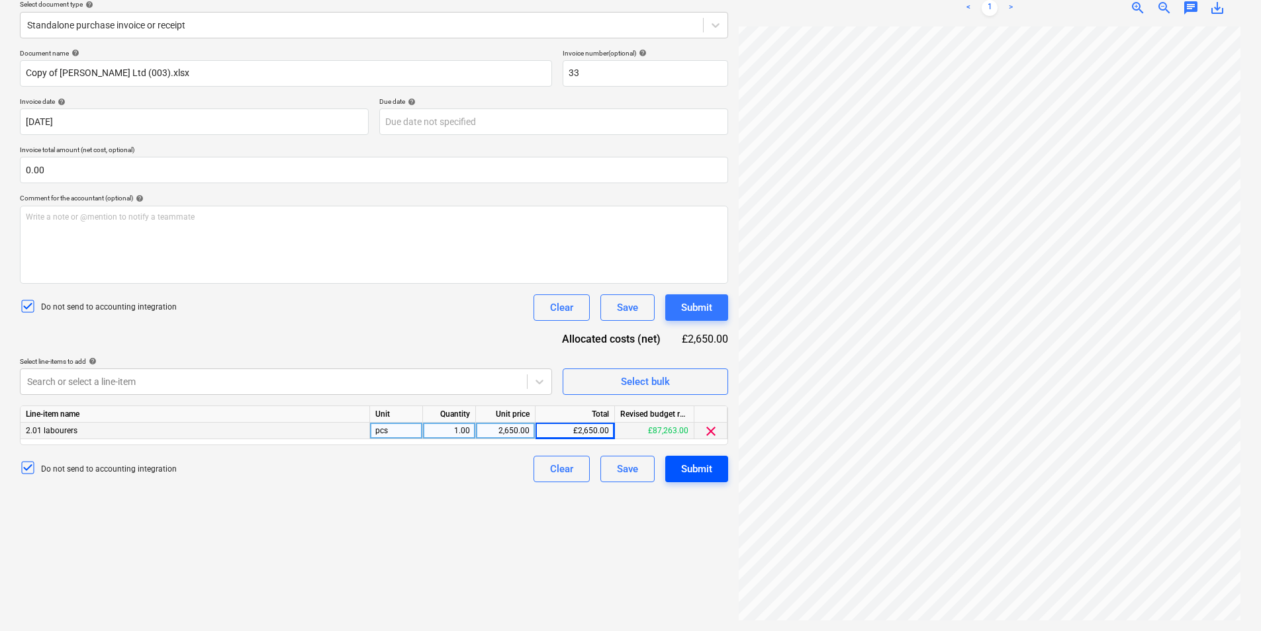
scroll to position [213, 96]
click at [492, 434] on div "2,650.00" at bounding box center [505, 431] width 48 height 17
type input "2610"
drag, startPoint x: 60, startPoint y: 80, endPoint x: 3, endPoint y: 80, distance: 56.9
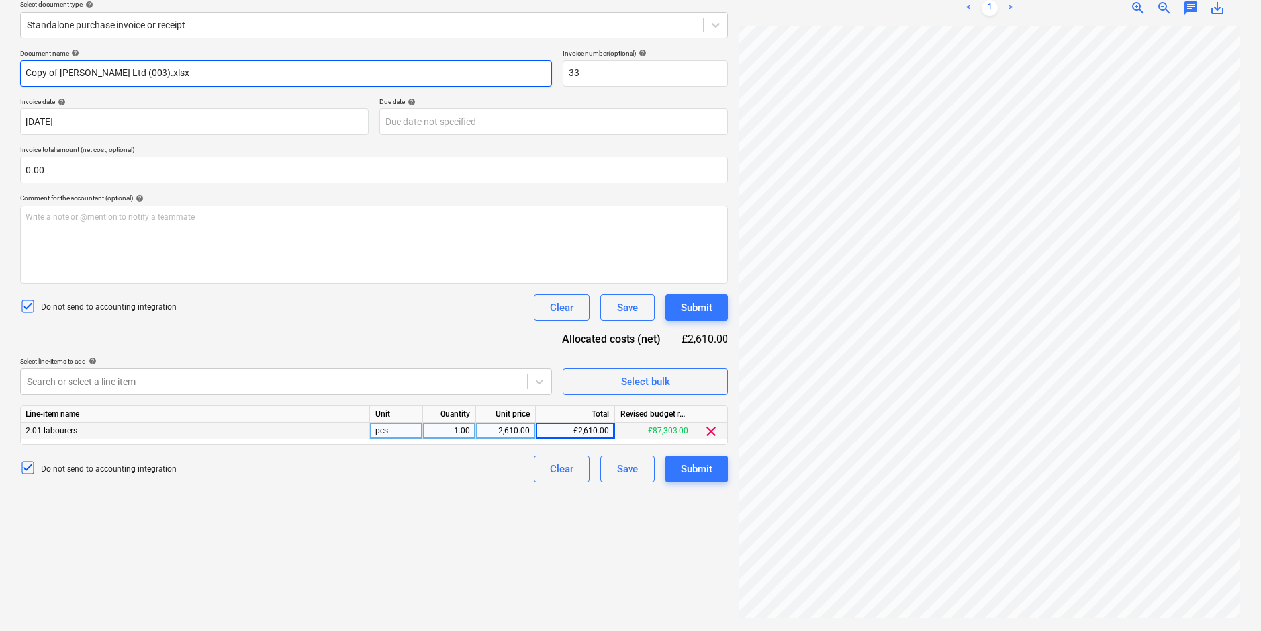
click at [3, 80] on div "Create new document Select company DAVID ALBEI LTD Add new company Select docum…" at bounding box center [630, 267] width 1261 height 727
type input "David Albei Ltd (003).xlsx"
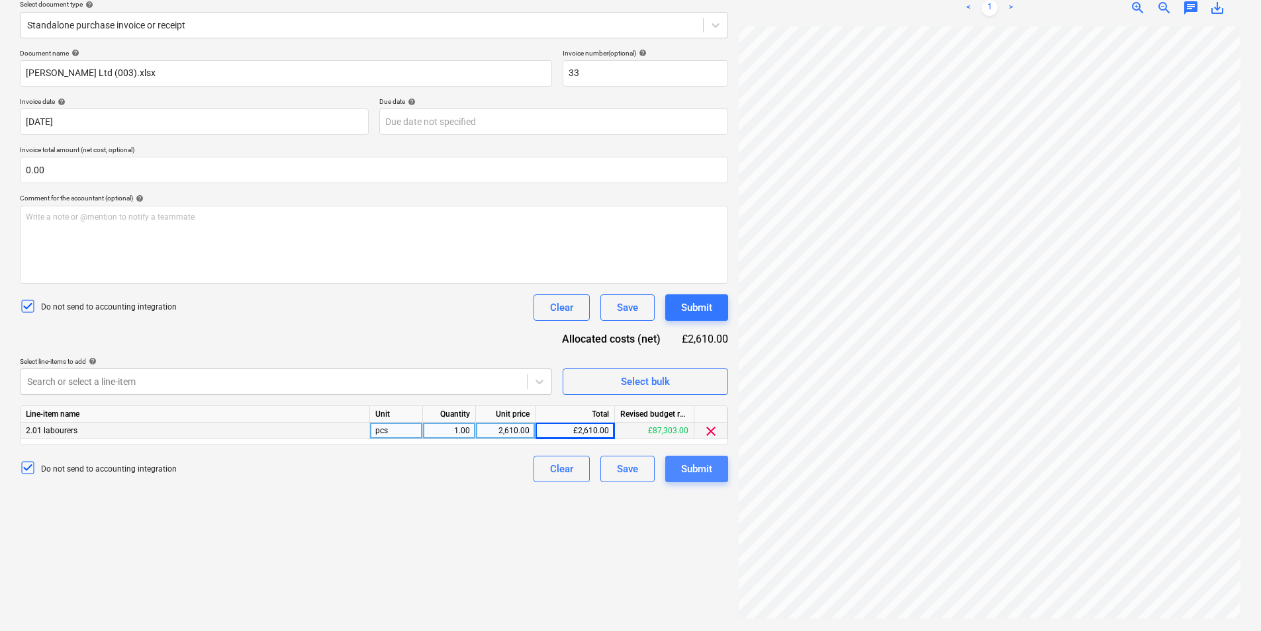
click at [713, 471] on button "Submit" at bounding box center [696, 469] width 63 height 26
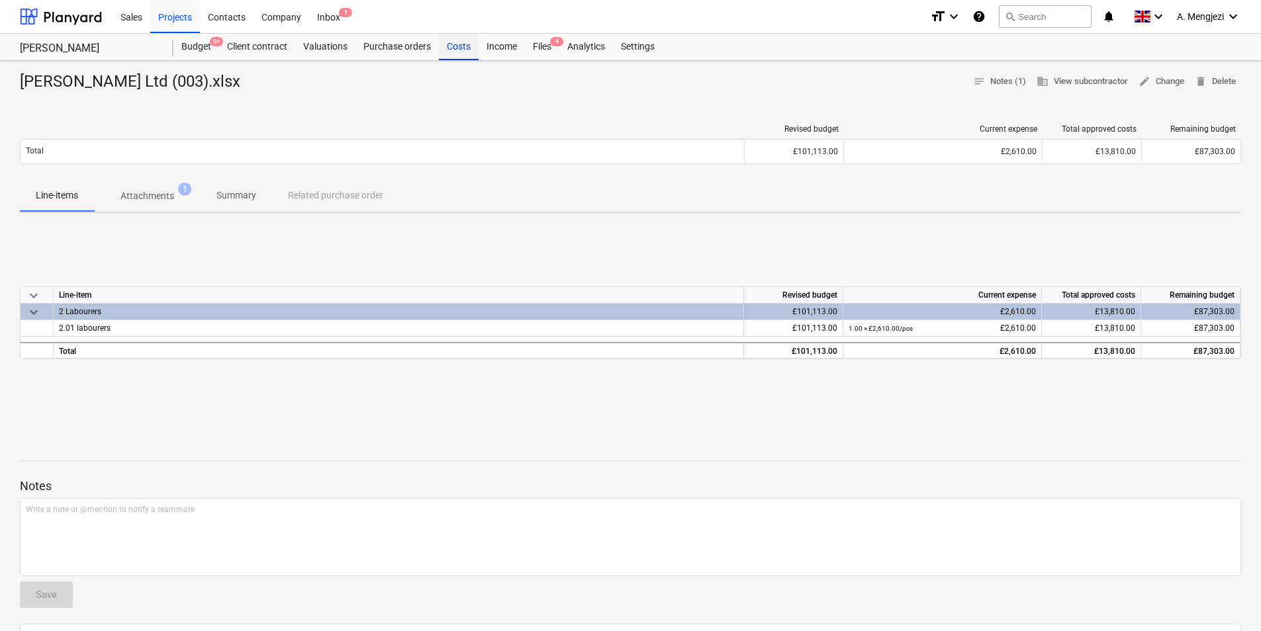
click at [458, 48] on div "Costs" at bounding box center [459, 47] width 40 height 26
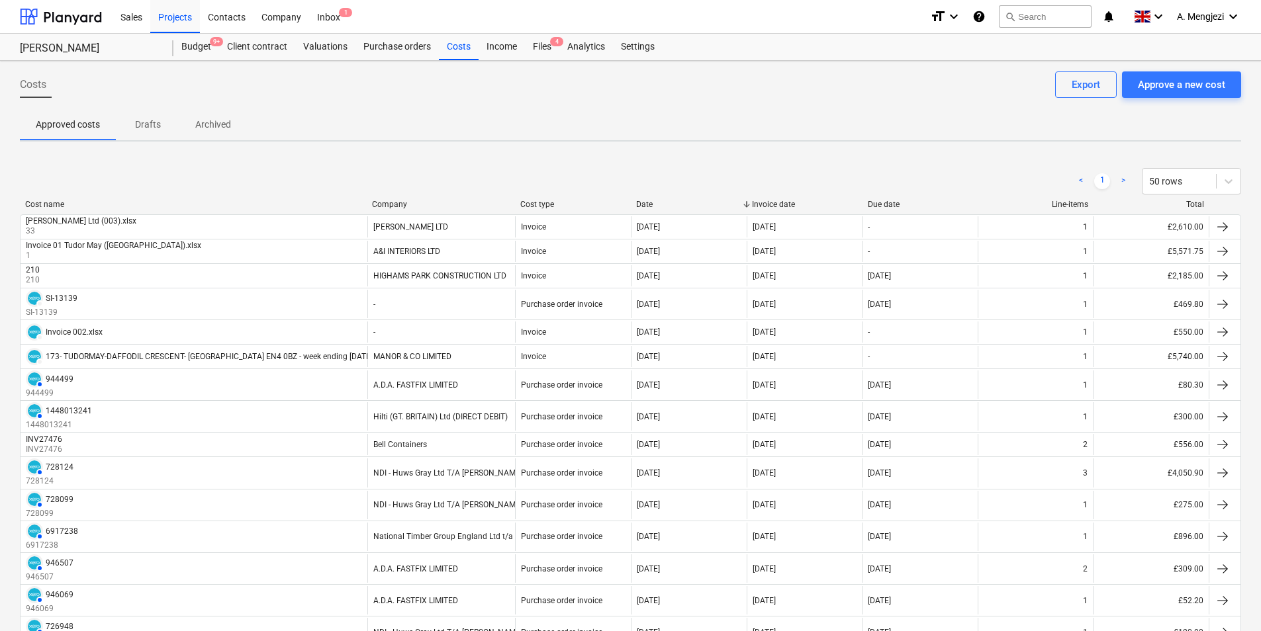
click at [208, 165] on div "< 1 > 50 rows" at bounding box center [630, 181] width 1221 height 37
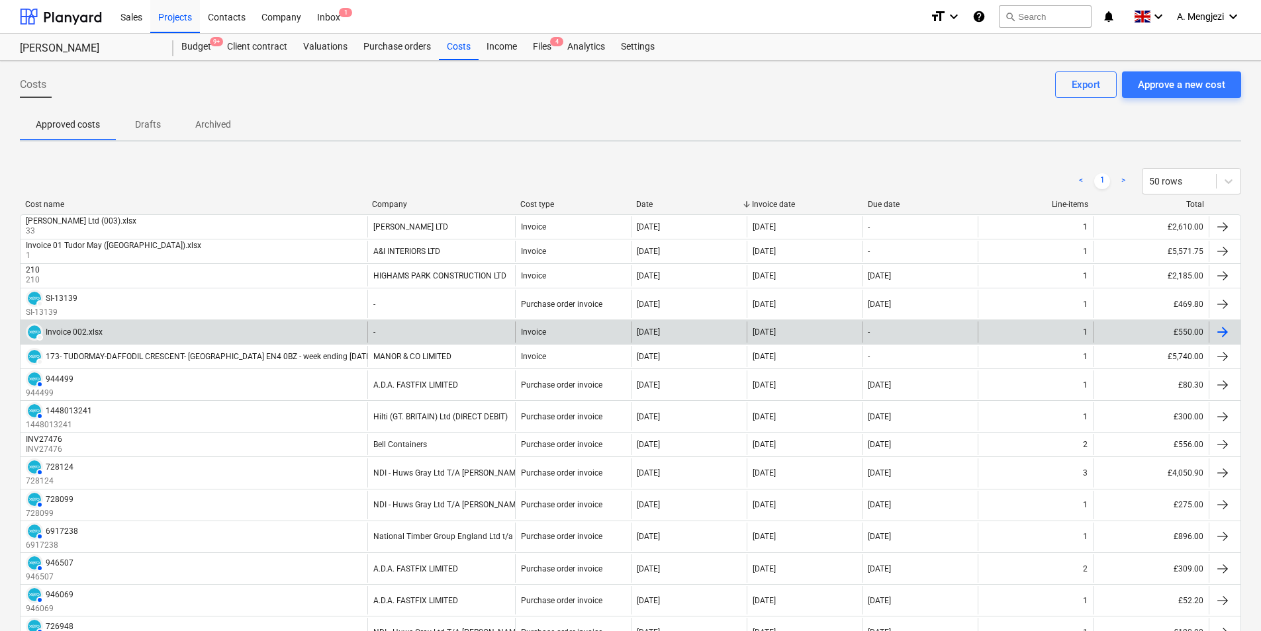
click at [725, 332] on div "14 Oct 2025" at bounding box center [689, 332] width 116 height 21
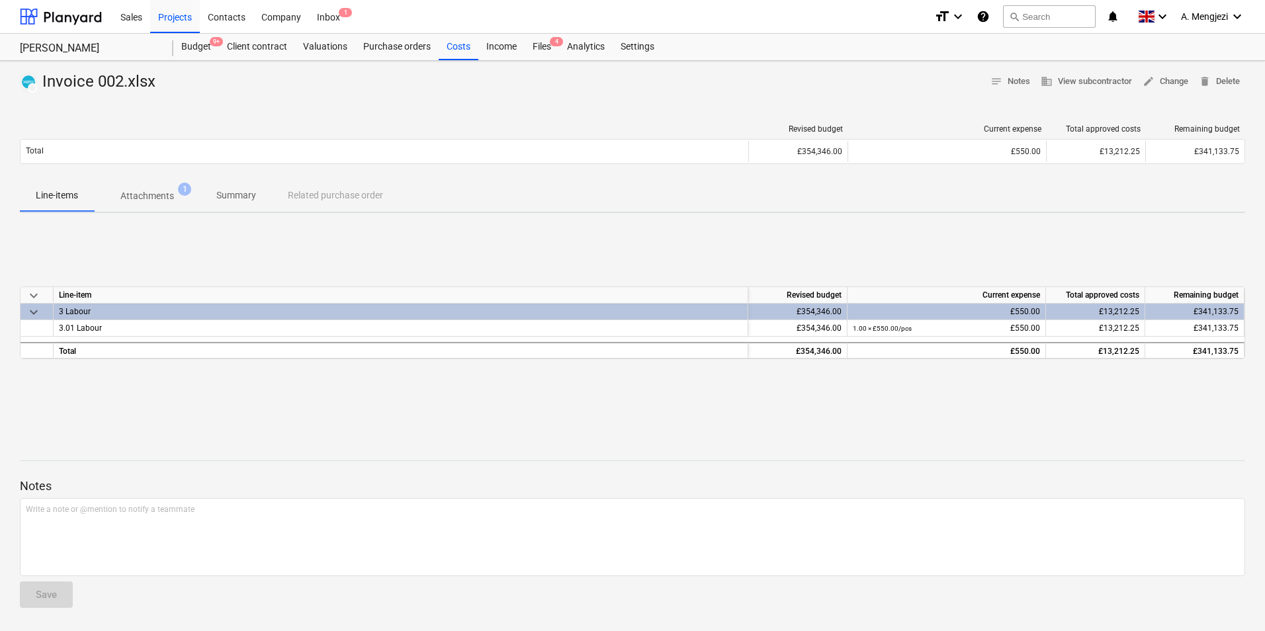
click at [142, 195] on p "Attachments" at bounding box center [147, 196] width 54 height 14
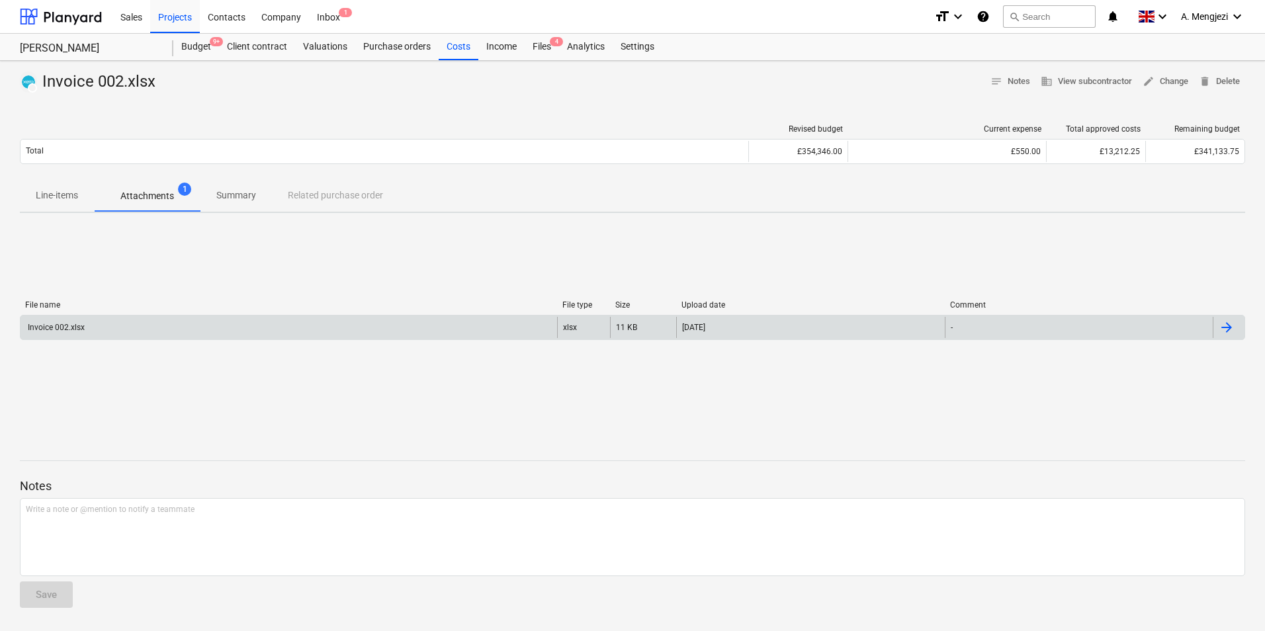
click at [195, 330] on div "Invoice 002.xlsx" at bounding box center [289, 327] width 537 height 21
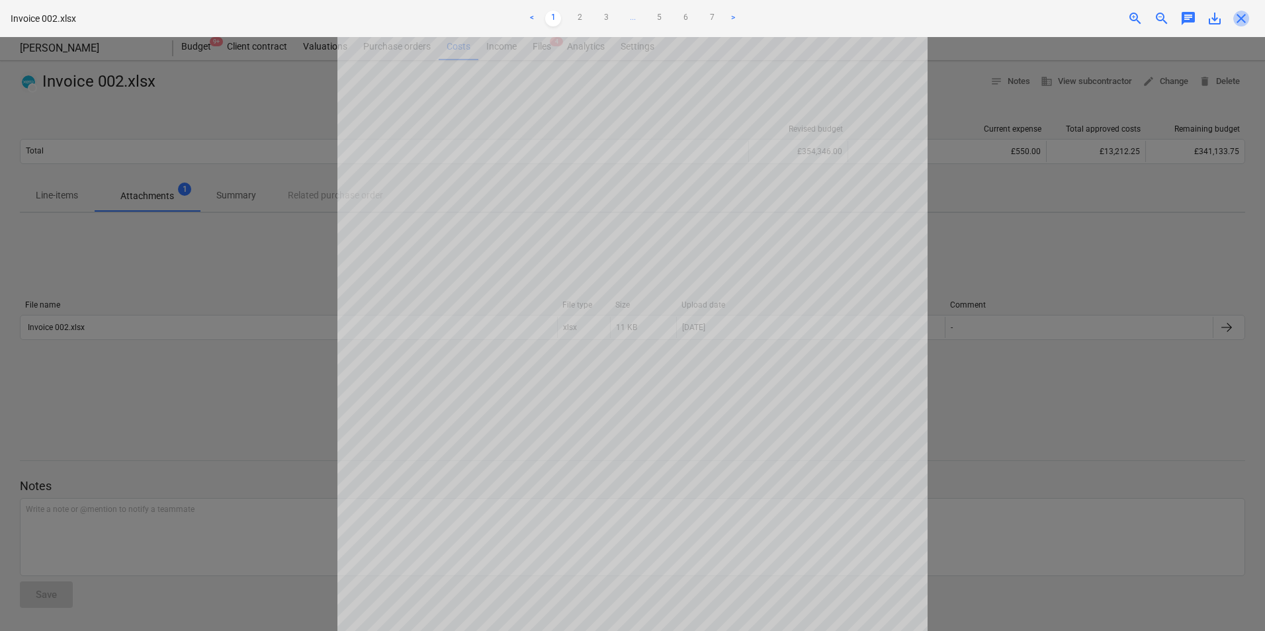
click at [1244, 19] on span "close" at bounding box center [1242, 19] width 16 height 16
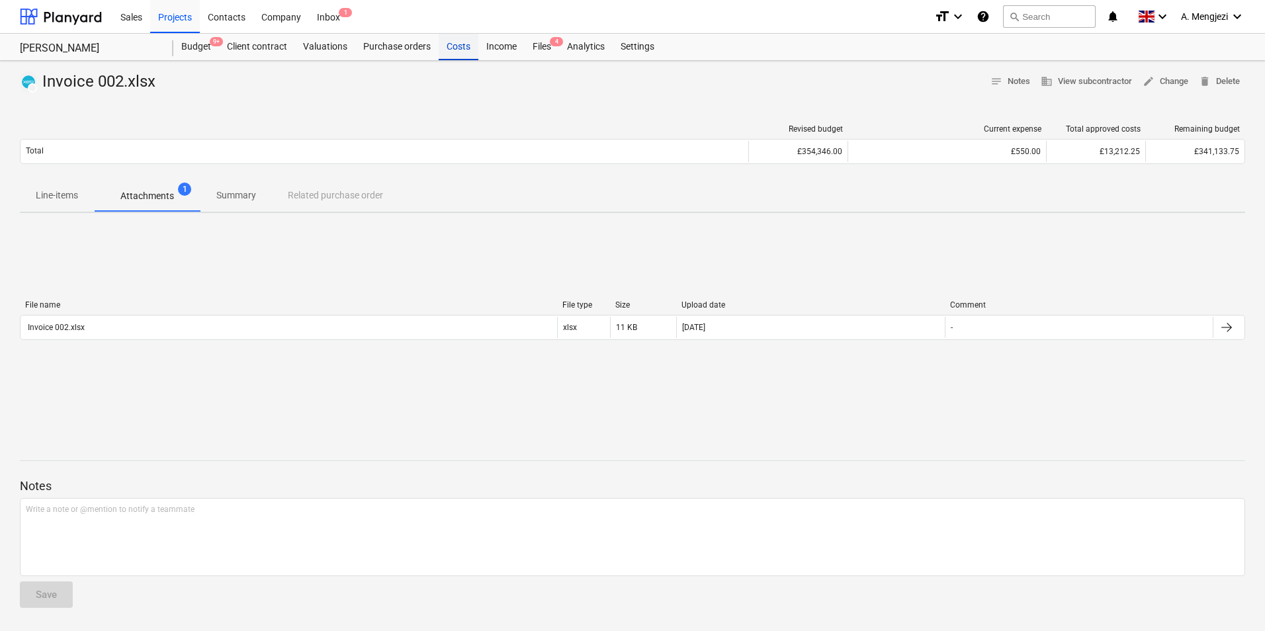
click at [460, 45] on div "Costs" at bounding box center [459, 47] width 40 height 26
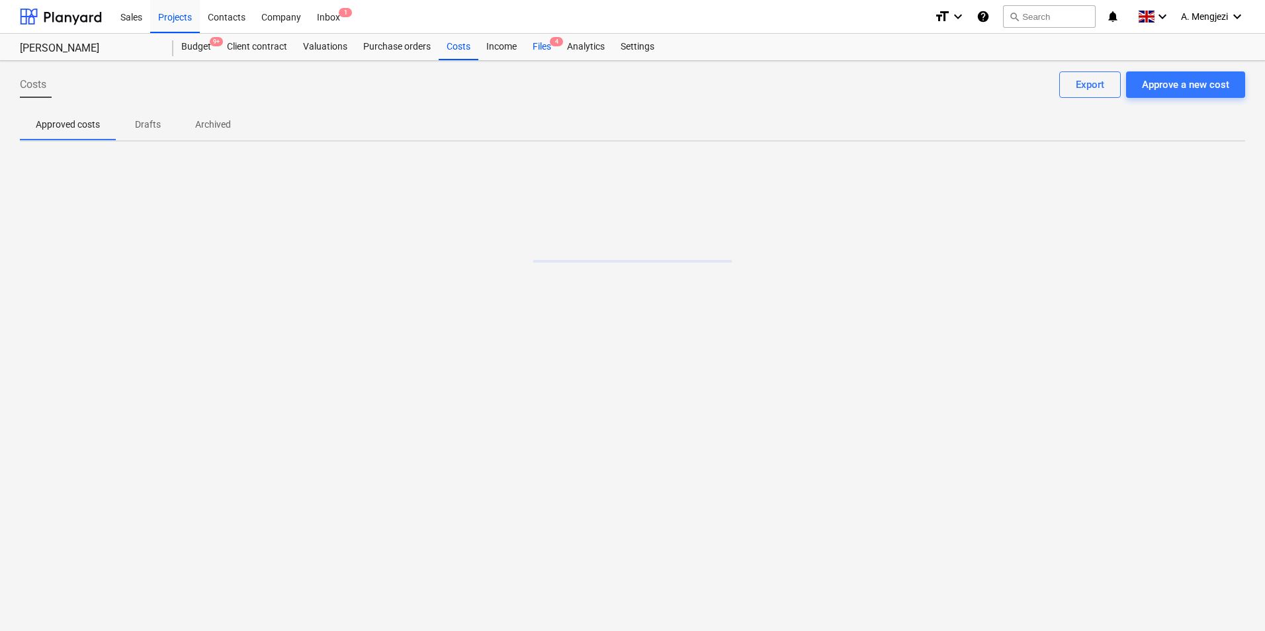
click at [543, 46] on div "Files 4" at bounding box center [542, 47] width 34 height 26
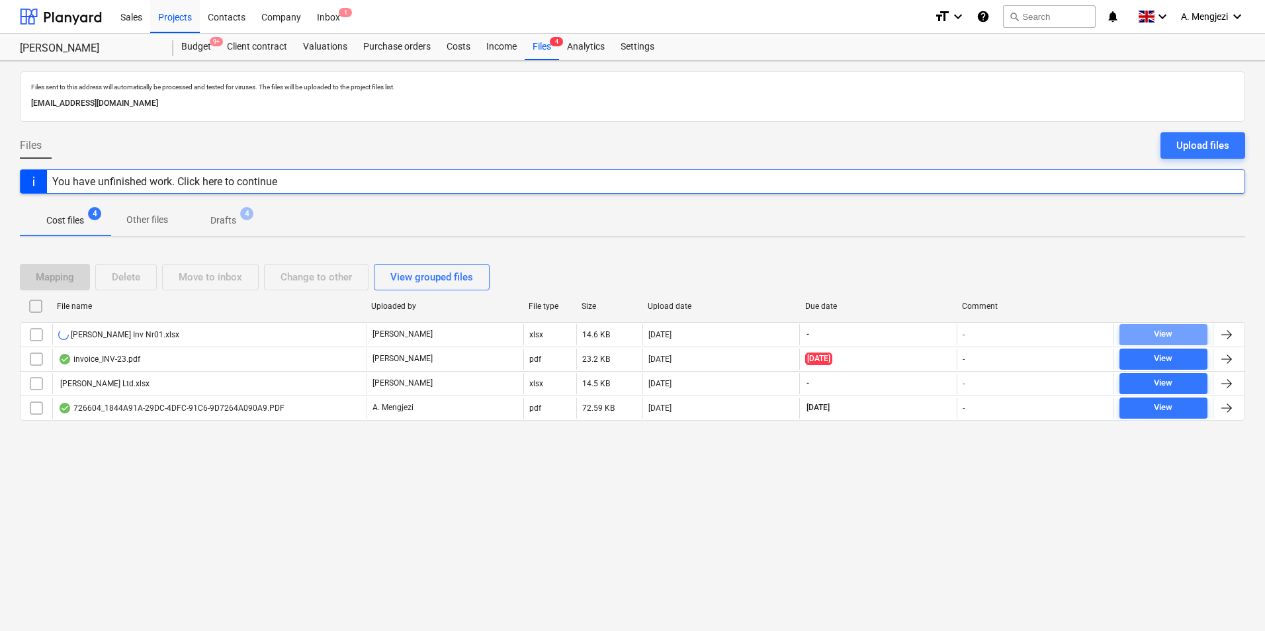
click at [1138, 326] on button "View" at bounding box center [1164, 334] width 88 height 21
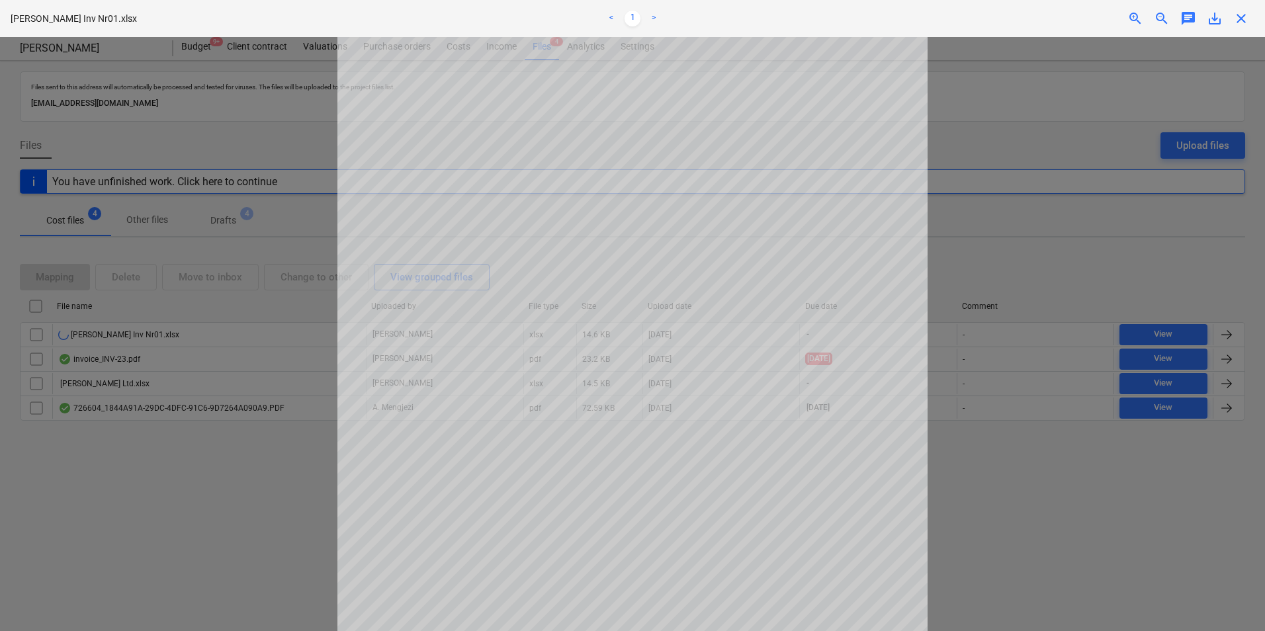
scroll to position [244, 0]
click at [1247, 15] on span "close" at bounding box center [1242, 19] width 16 height 16
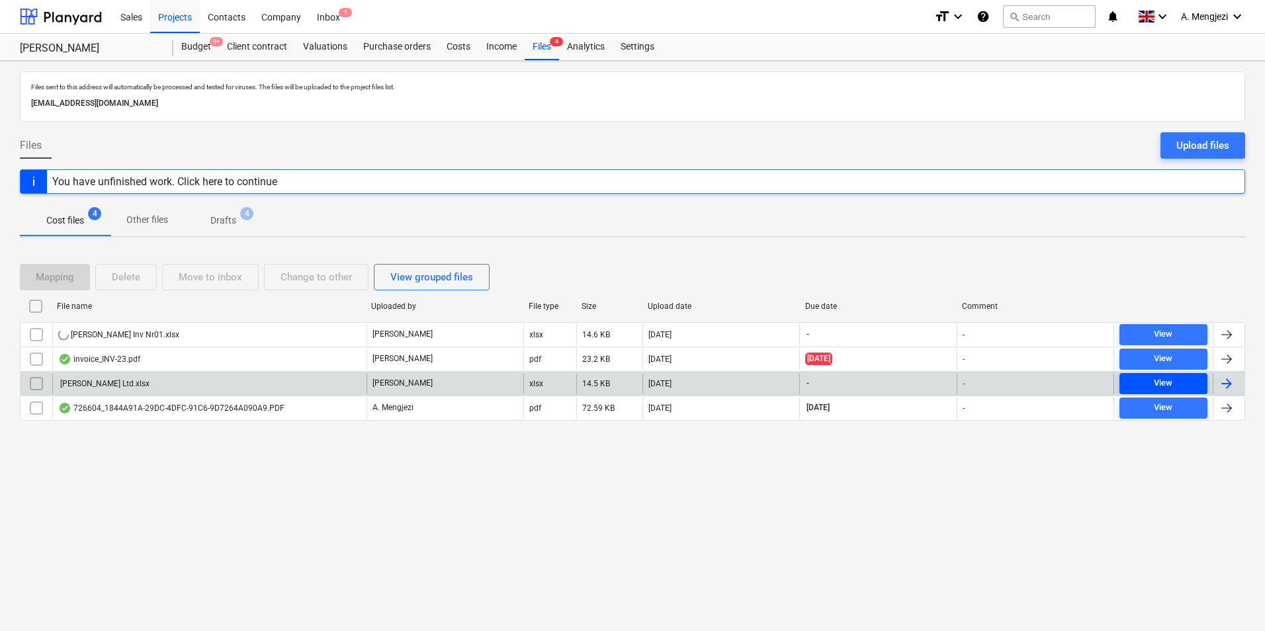
click at [1174, 381] on span "View" at bounding box center [1163, 383] width 77 height 15
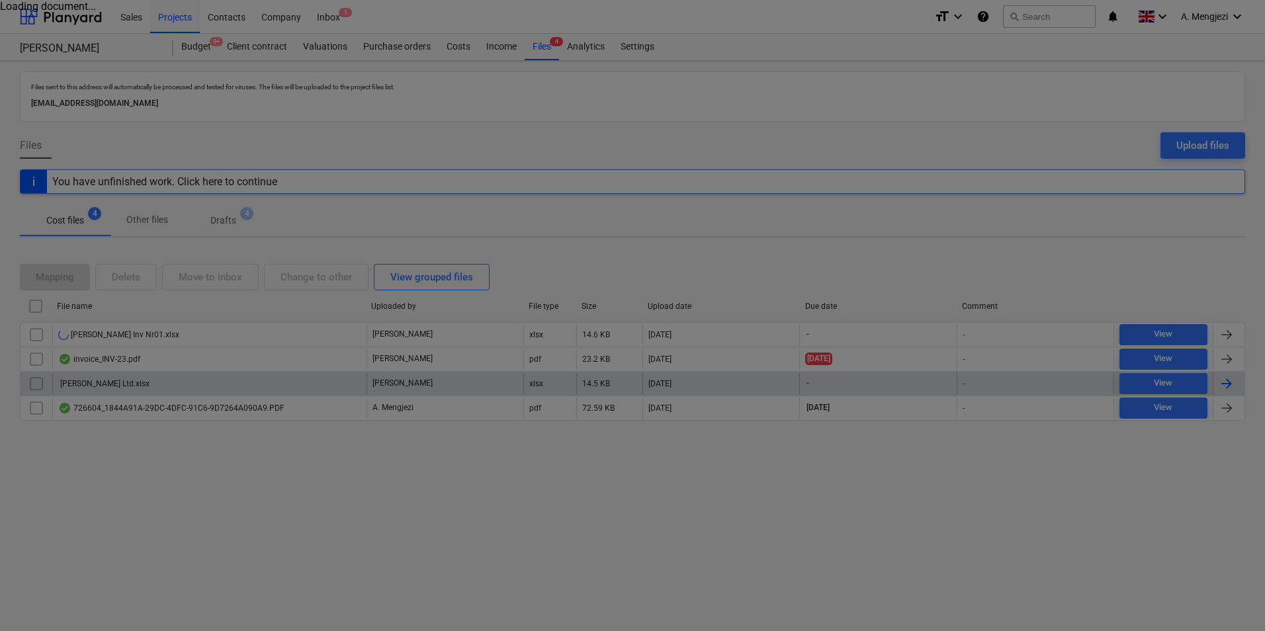
click at [904, 506] on div at bounding box center [632, 315] width 1265 height 631
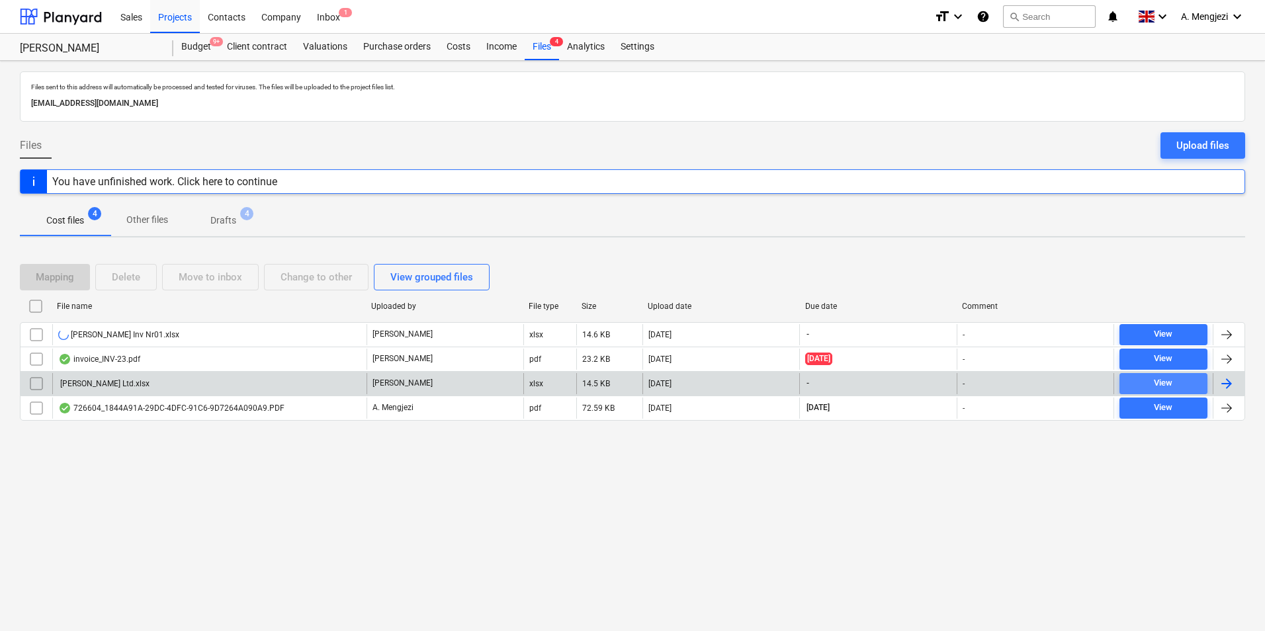
click at [1170, 378] on div "View" at bounding box center [1163, 383] width 19 height 15
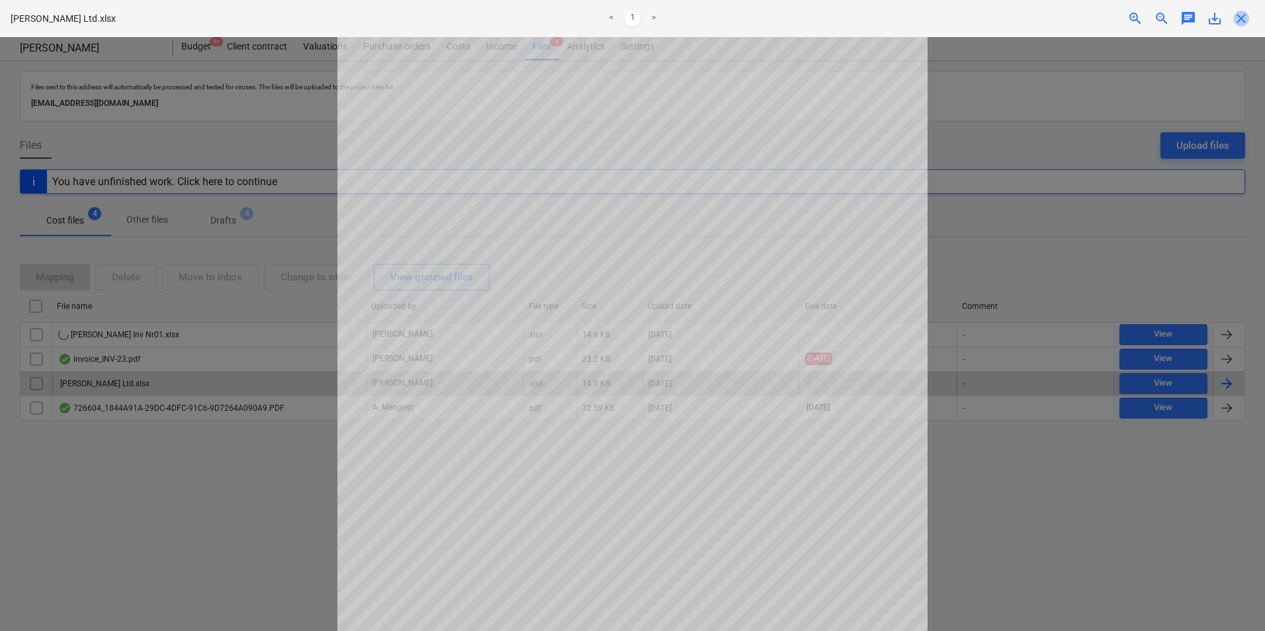
click at [1241, 14] on span "close" at bounding box center [1242, 19] width 16 height 16
